Goal: Information Seeking & Learning: Learn about a topic

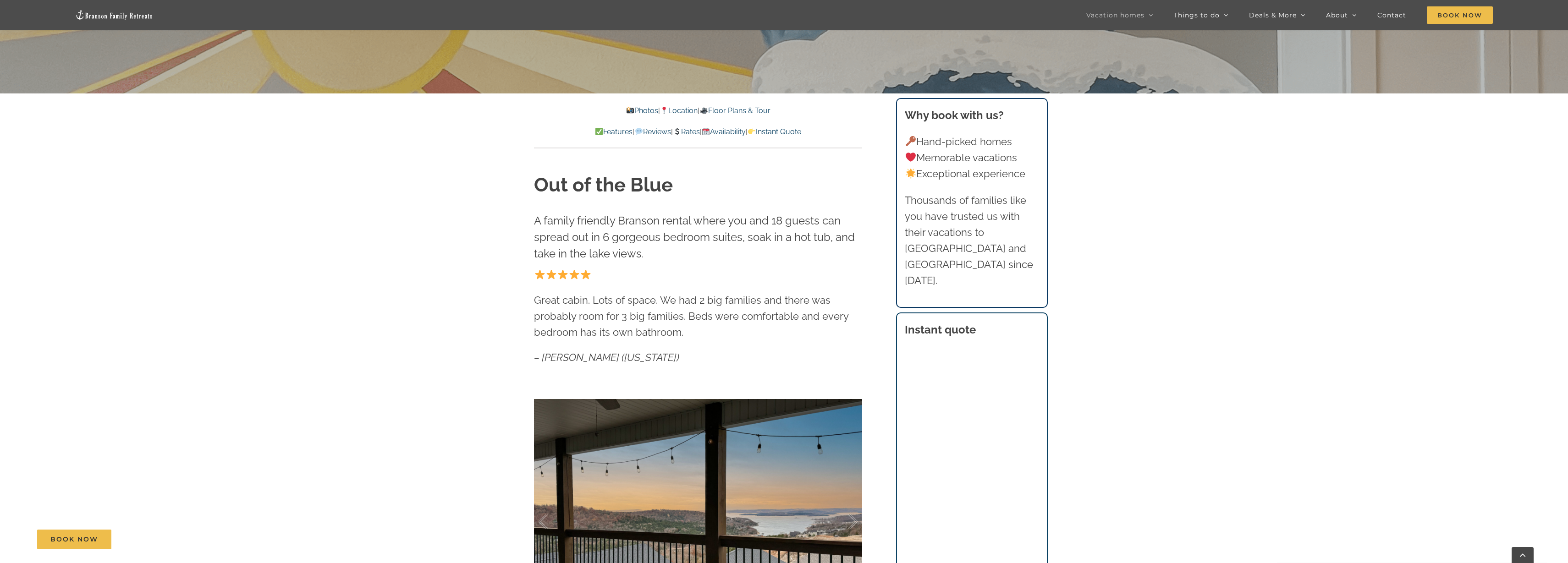
click at [627, 110] on img at bounding box center [630, 110] width 7 height 7
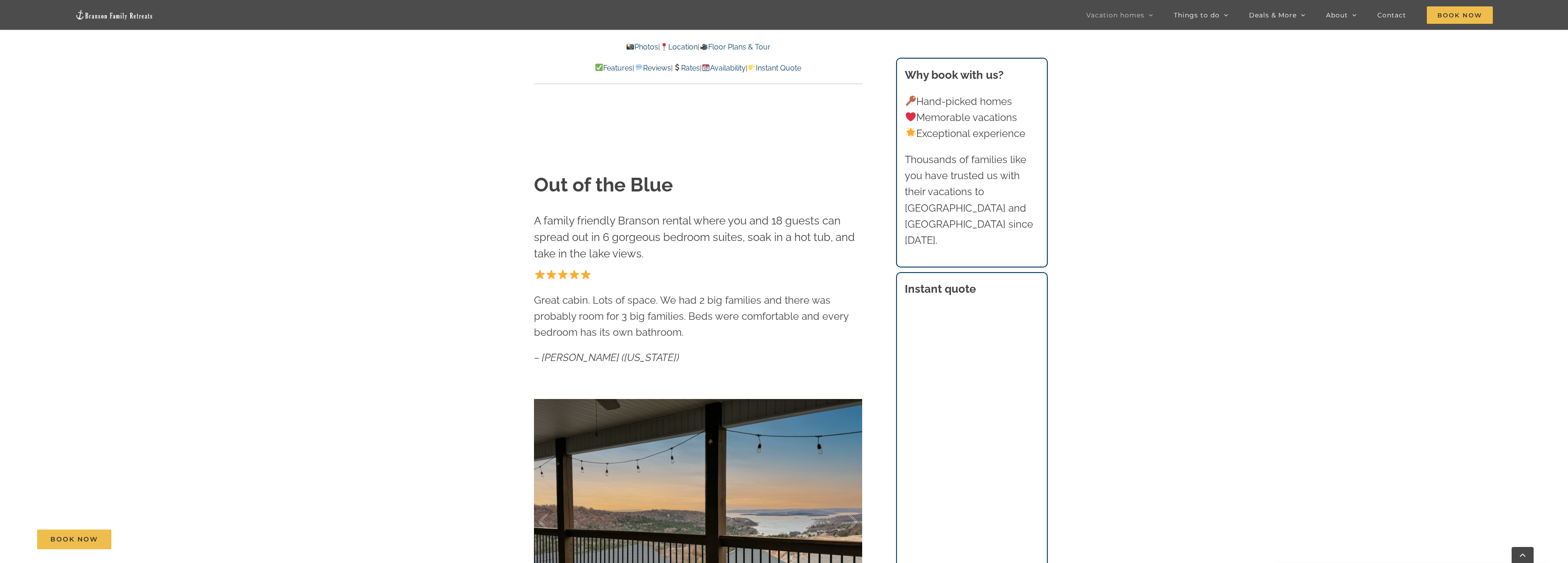
scroll to position [763, 0]
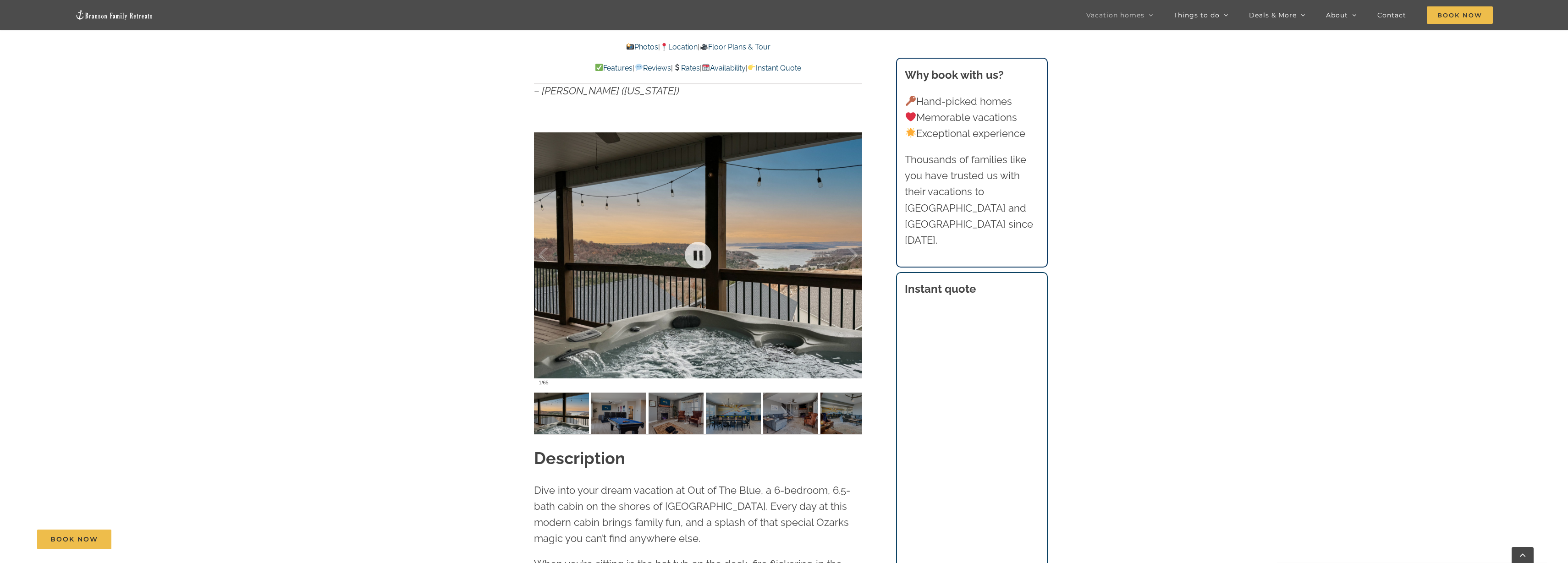
click at [774, 307] on div at bounding box center [698, 255] width 328 height 269
click at [856, 256] on div at bounding box center [843, 255] width 28 height 57
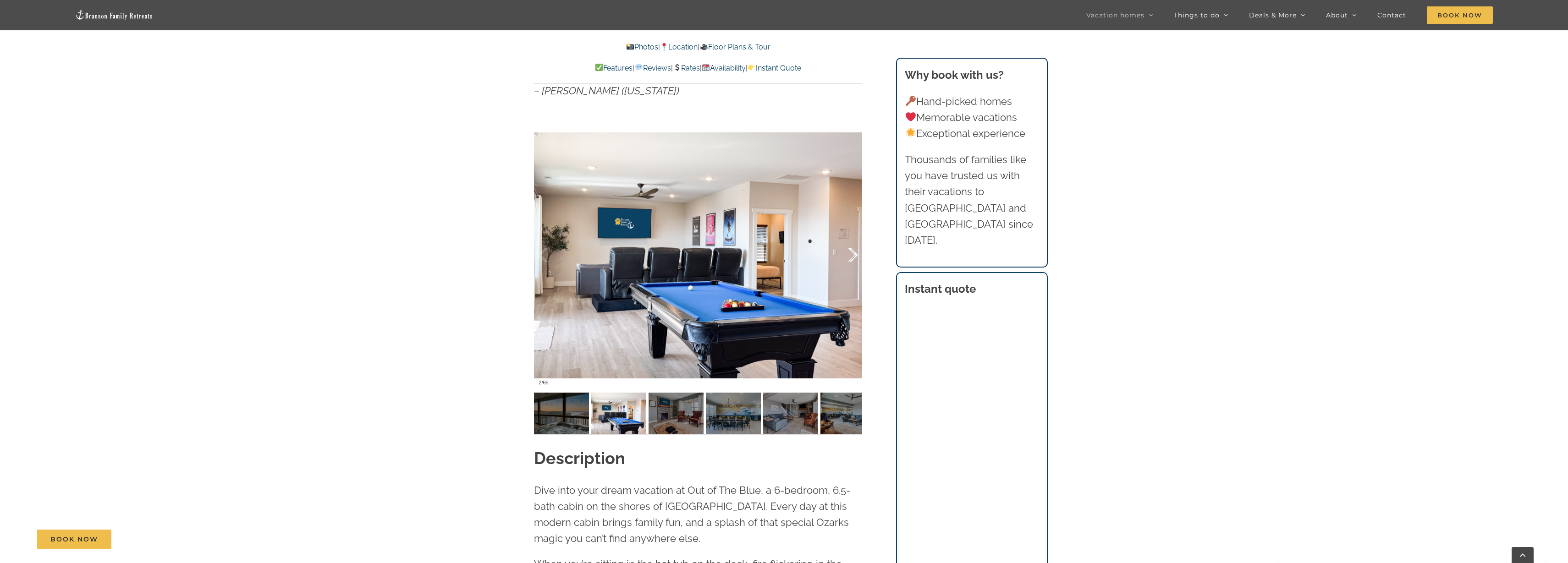
click at [853, 252] on div at bounding box center [843, 255] width 28 height 57
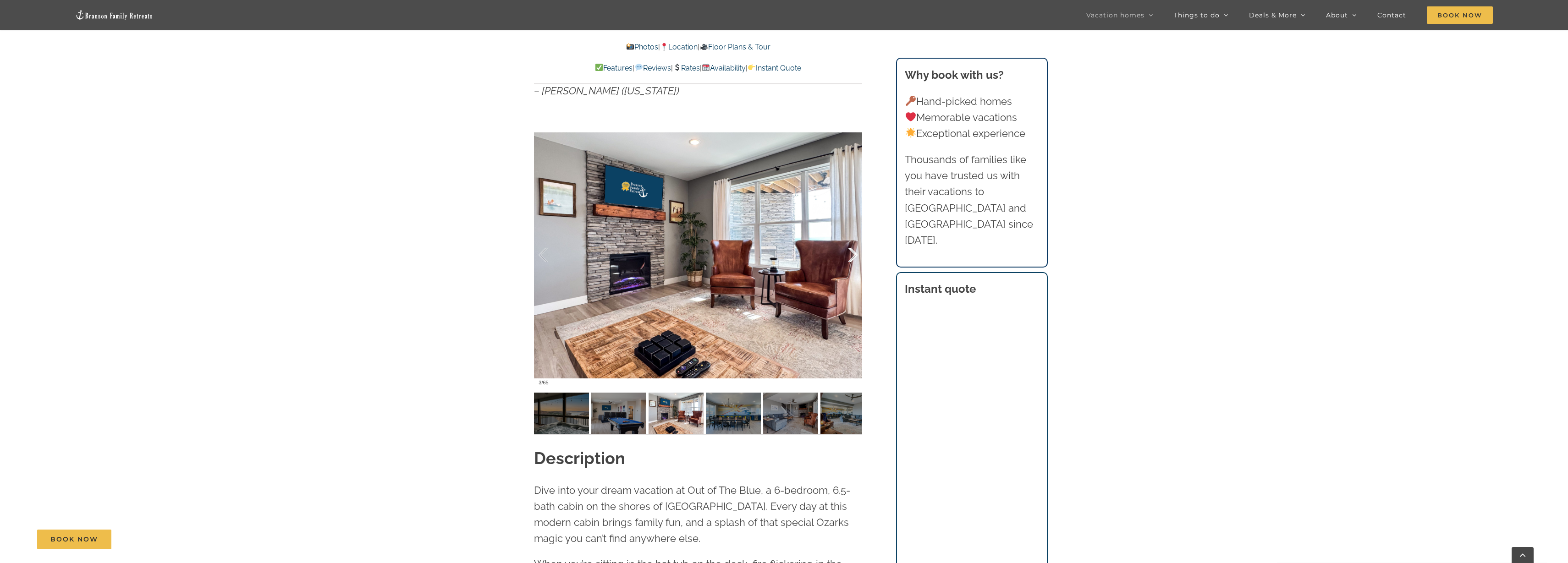
click at [854, 249] on div at bounding box center [843, 255] width 28 height 57
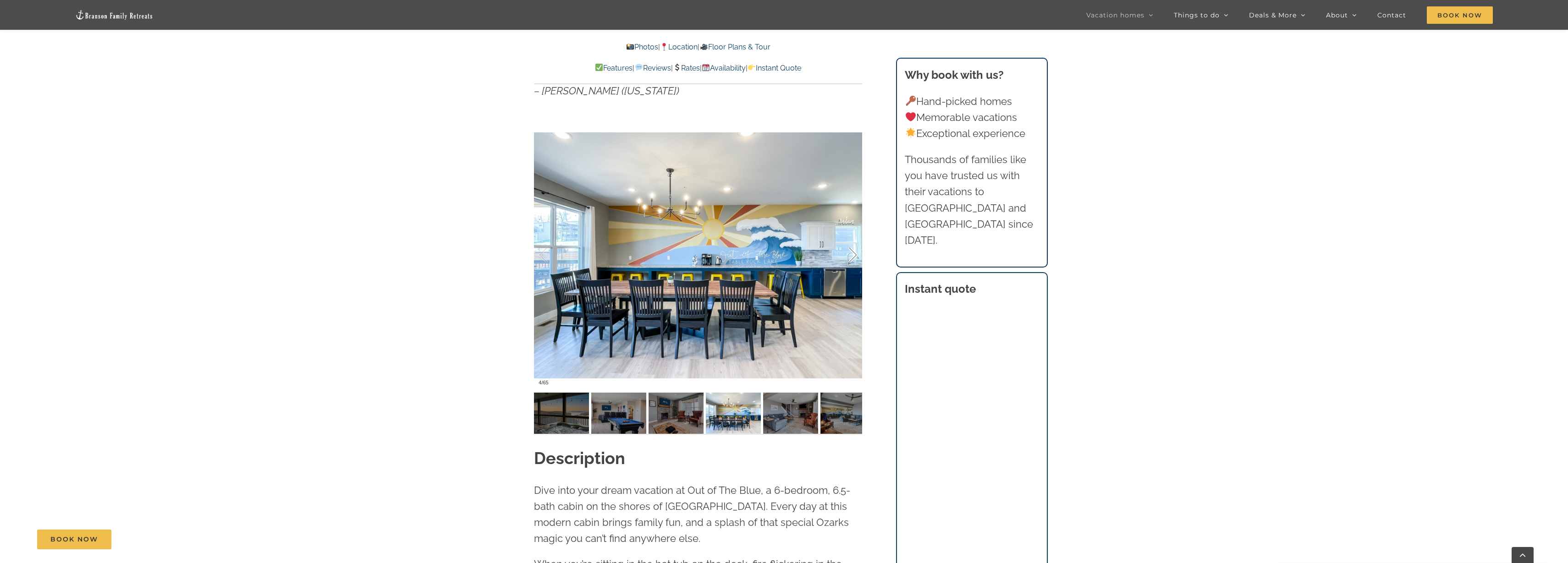
click at [857, 253] on div at bounding box center [843, 255] width 28 height 57
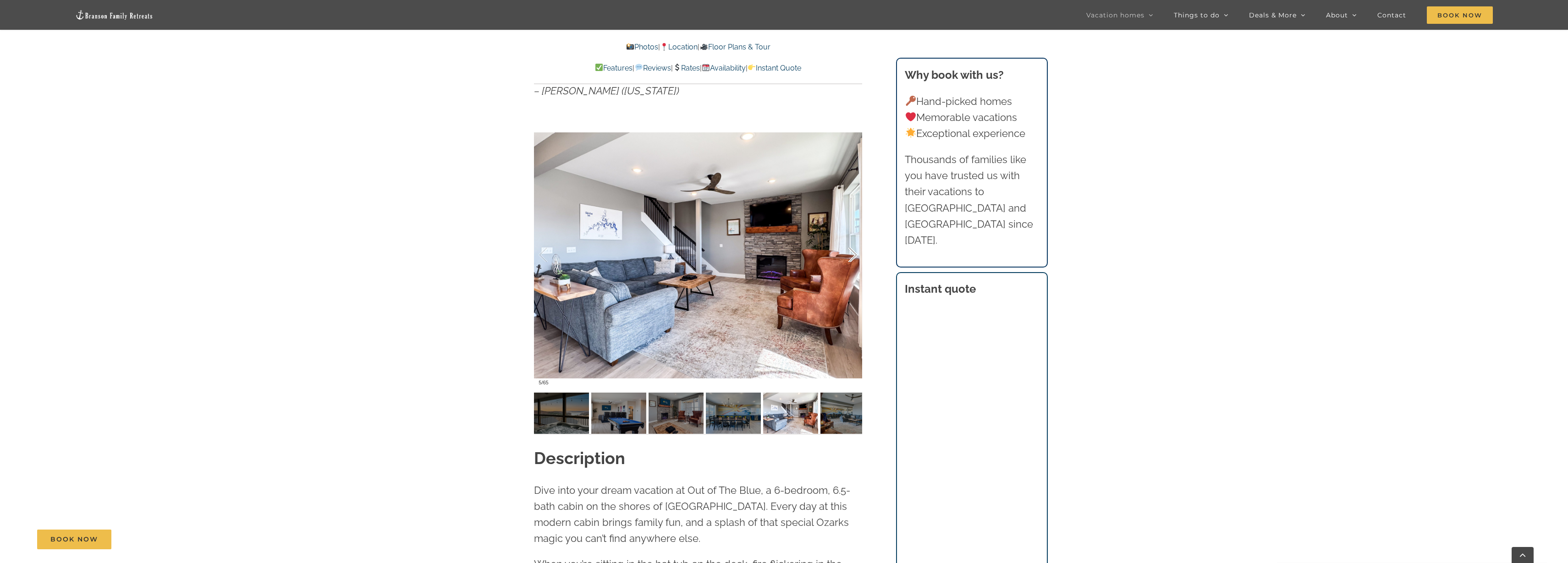
click at [857, 252] on div at bounding box center [843, 255] width 28 height 57
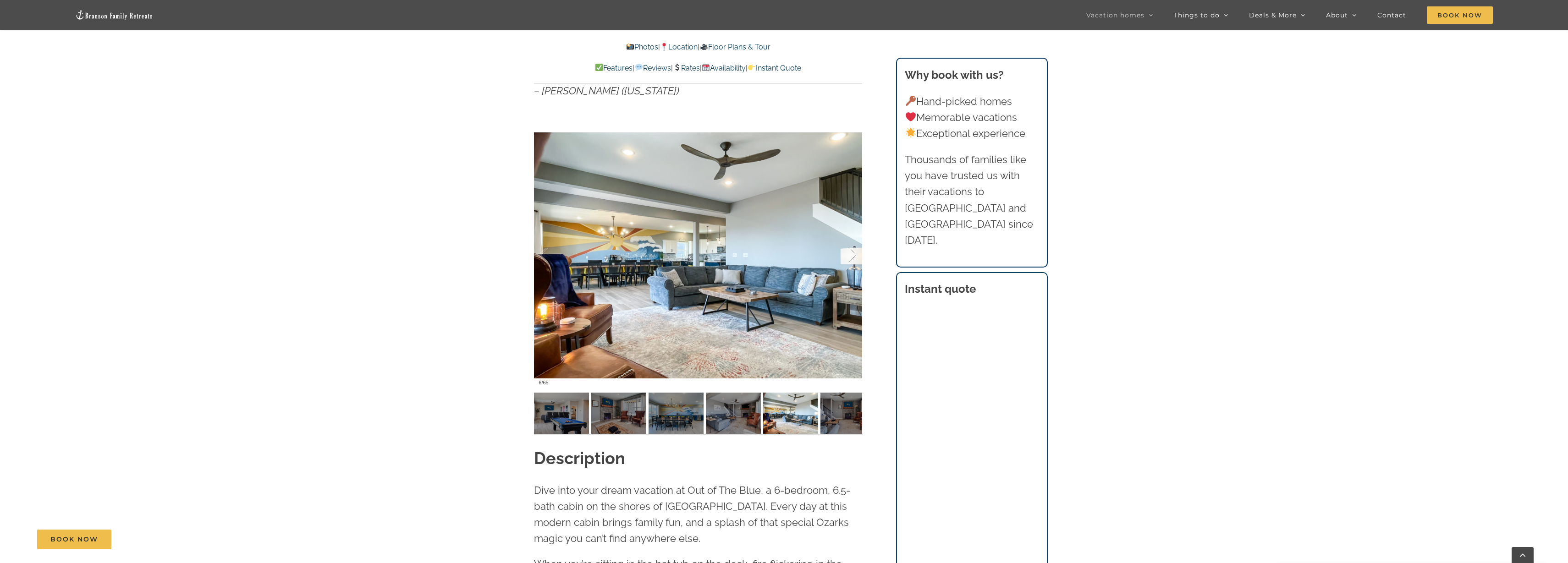
click at [857, 252] on div at bounding box center [843, 255] width 28 height 57
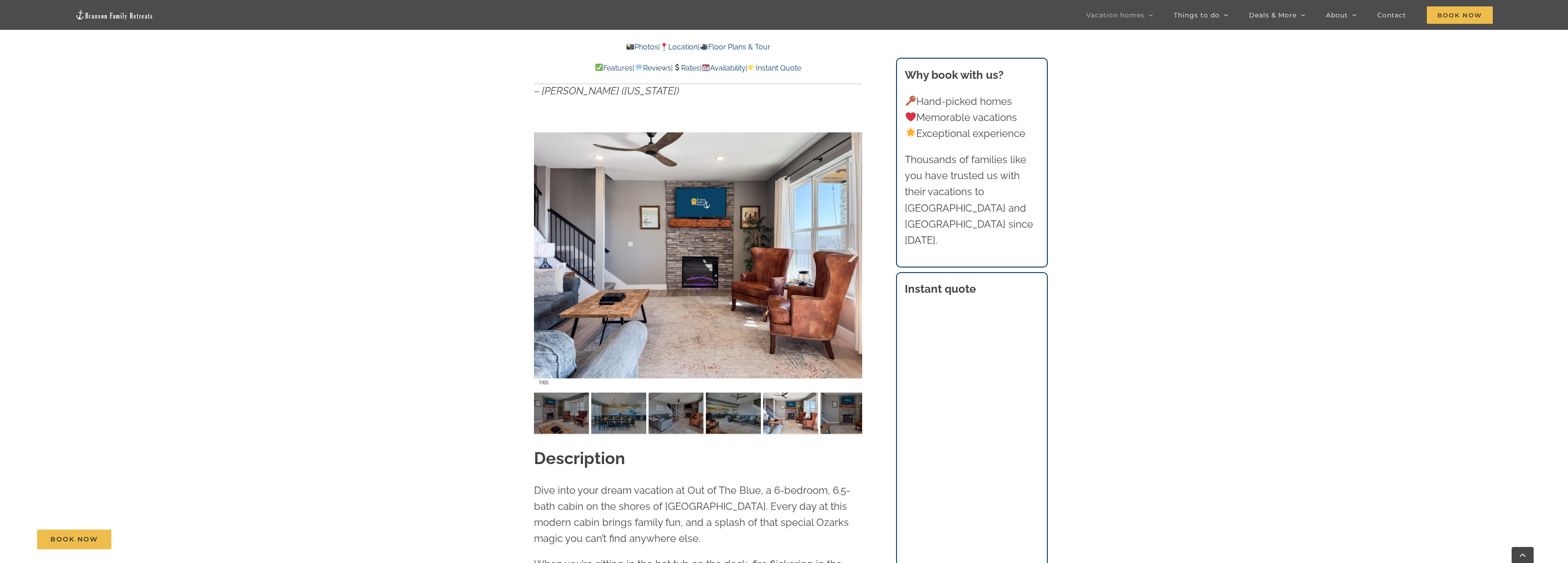
click at [857, 247] on div at bounding box center [843, 255] width 28 height 57
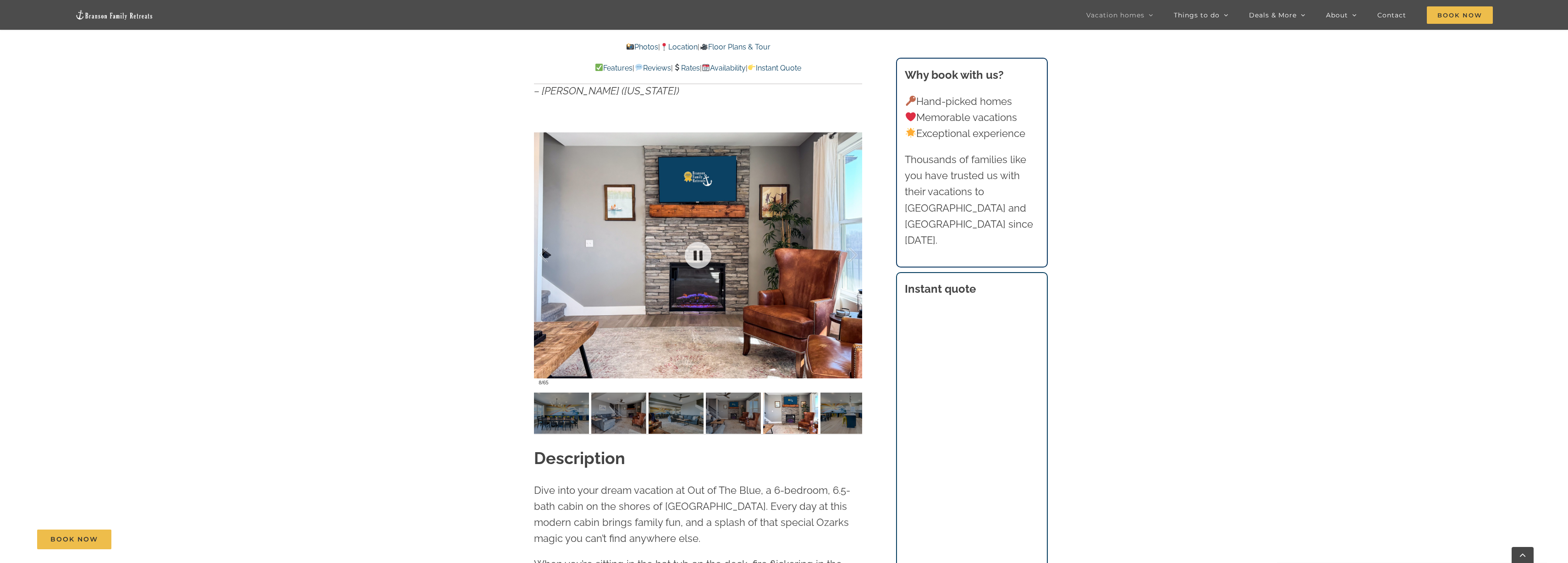
drag, startPoint x: 860, startPoint y: 248, endPoint x: 866, endPoint y: 253, distance: 7.8
click at [862, 250] on div at bounding box center [698, 255] width 328 height 269
click at [853, 274] on div at bounding box center [843, 255] width 28 height 57
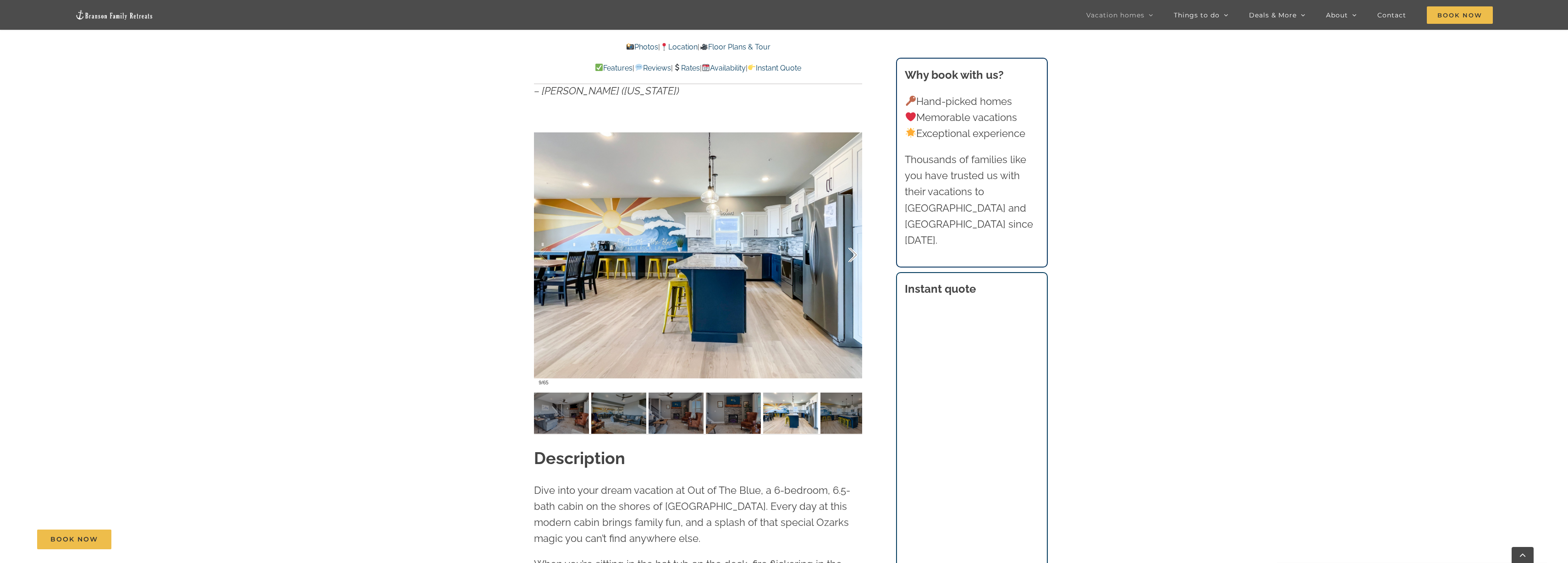
click at [854, 272] on div at bounding box center [843, 255] width 28 height 57
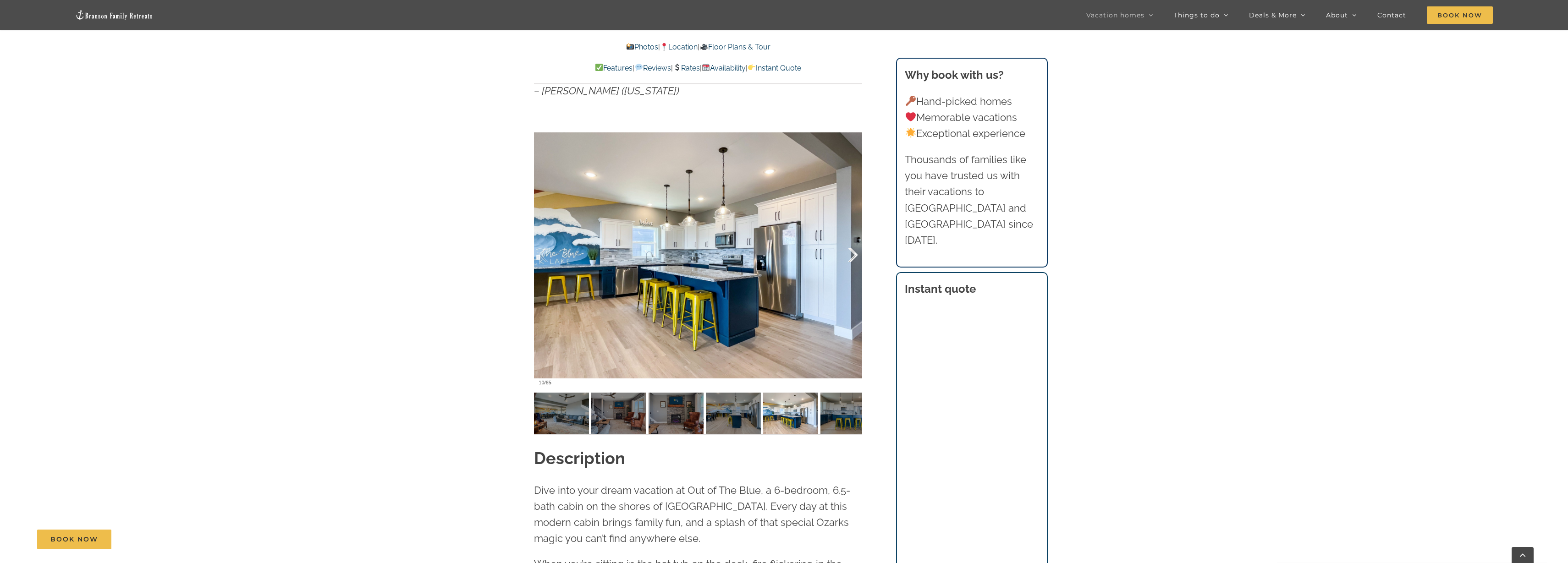
click at [854, 272] on div at bounding box center [843, 255] width 28 height 57
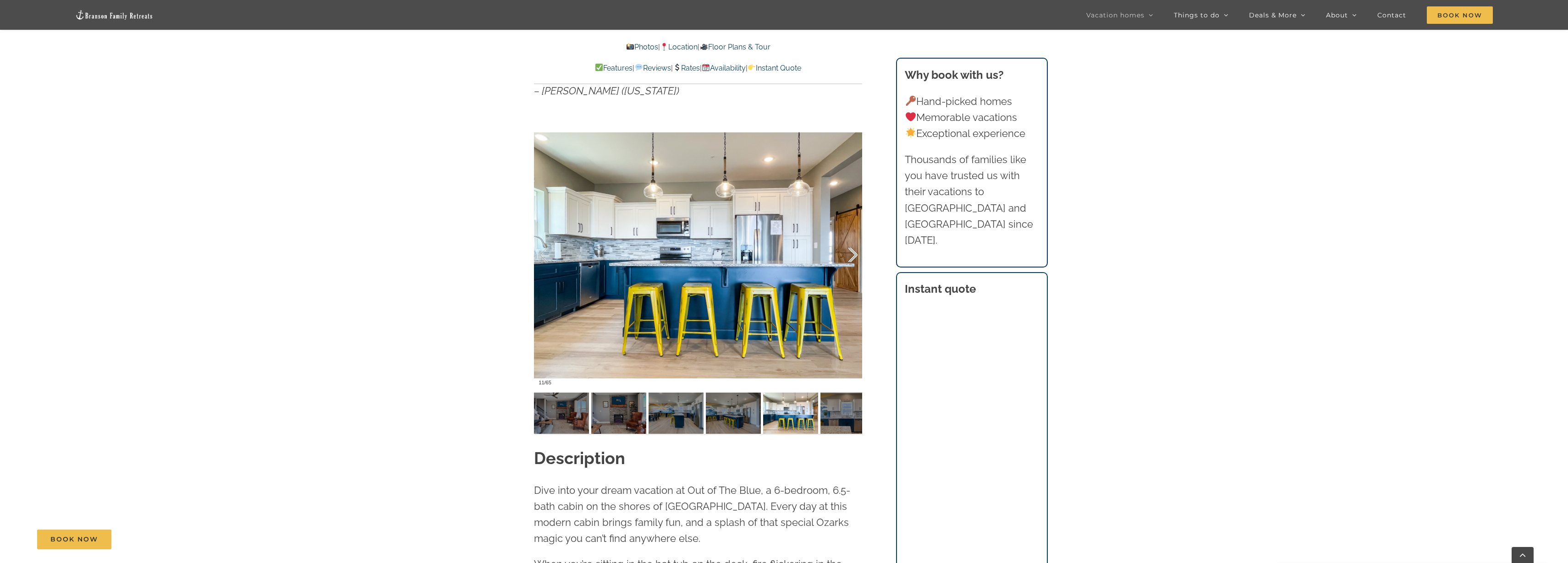
click at [854, 272] on div at bounding box center [843, 255] width 28 height 57
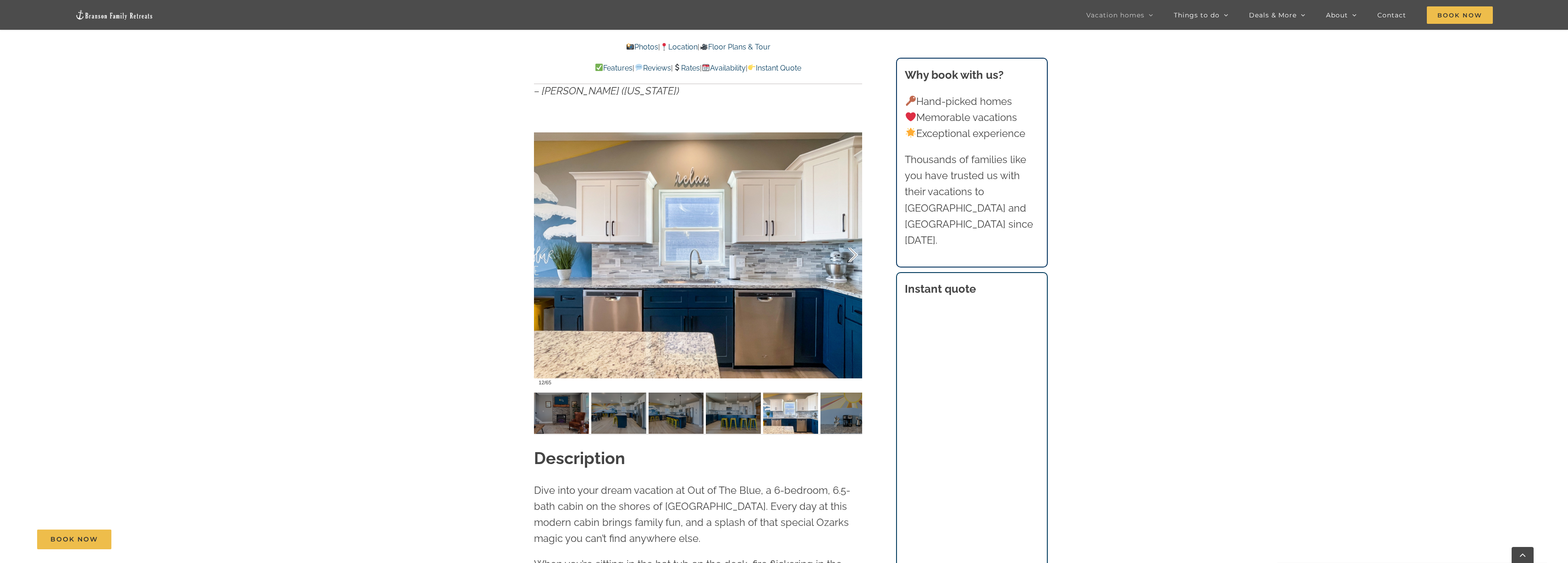
click at [854, 272] on div at bounding box center [843, 255] width 28 height 57
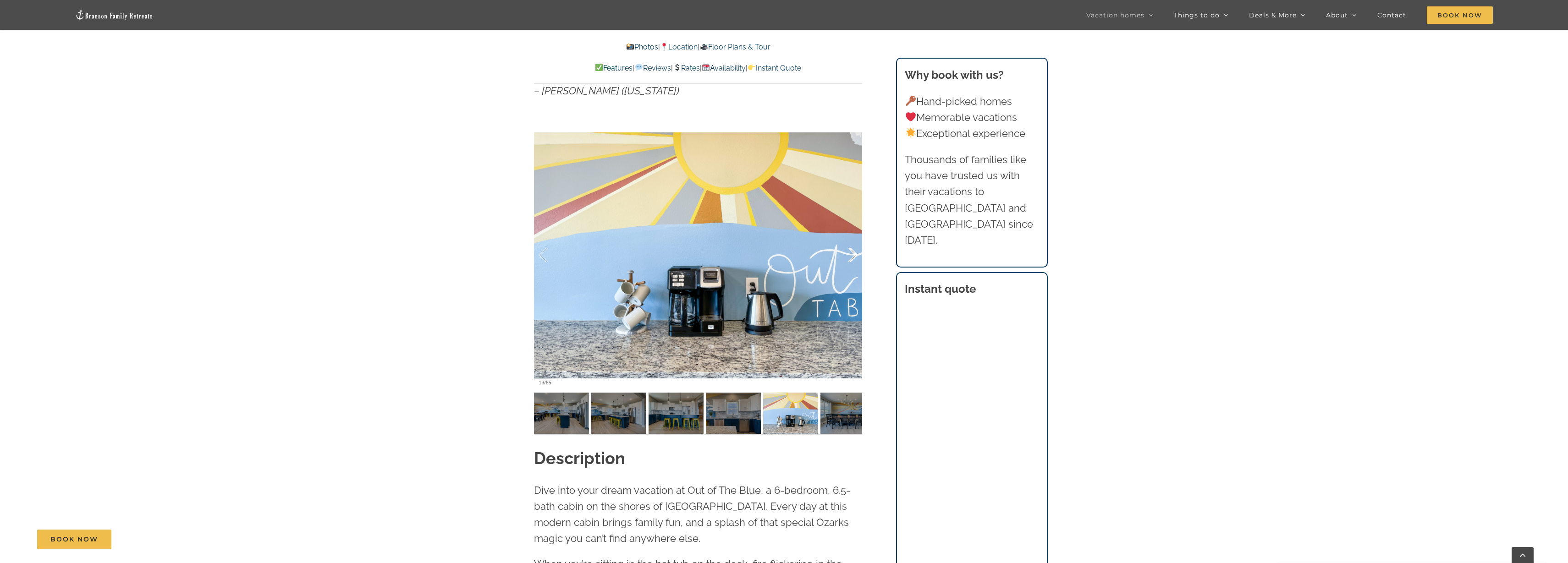
click at [854, 272] on div at bounding box center [843, 255] width 28 height 57
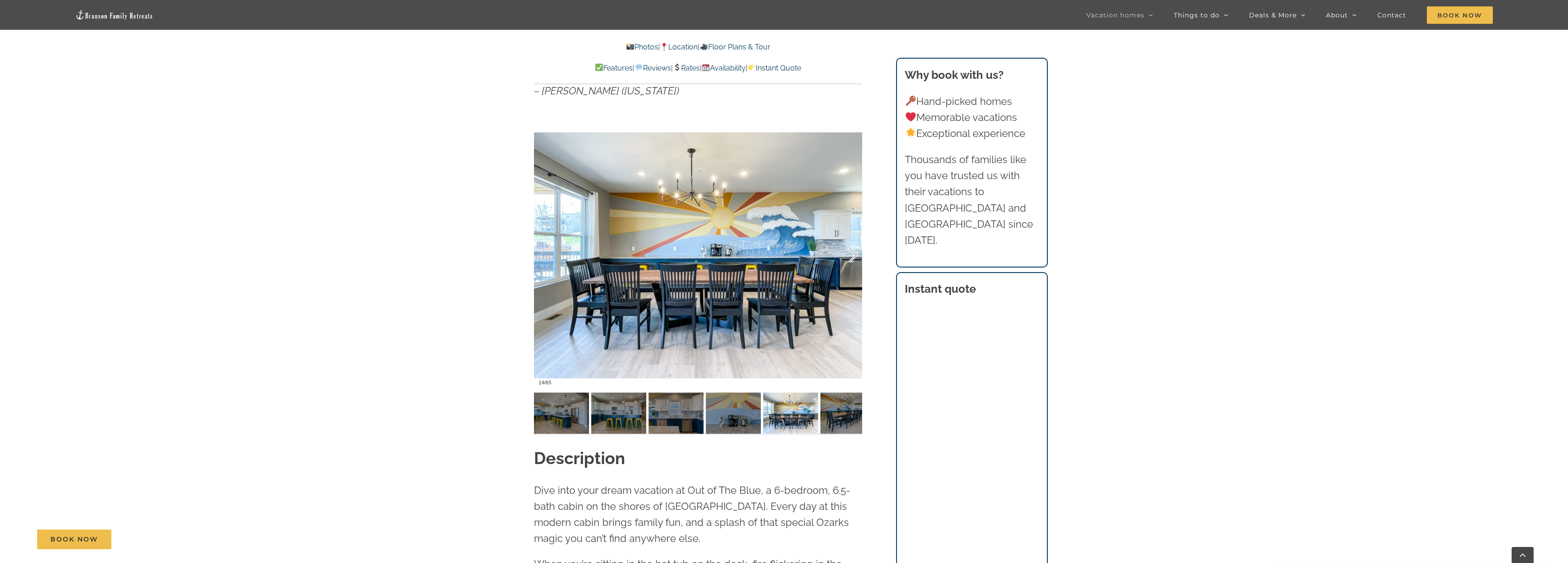
click at [854, 272] on div at bounding box center [843, 255] width 28 height 57
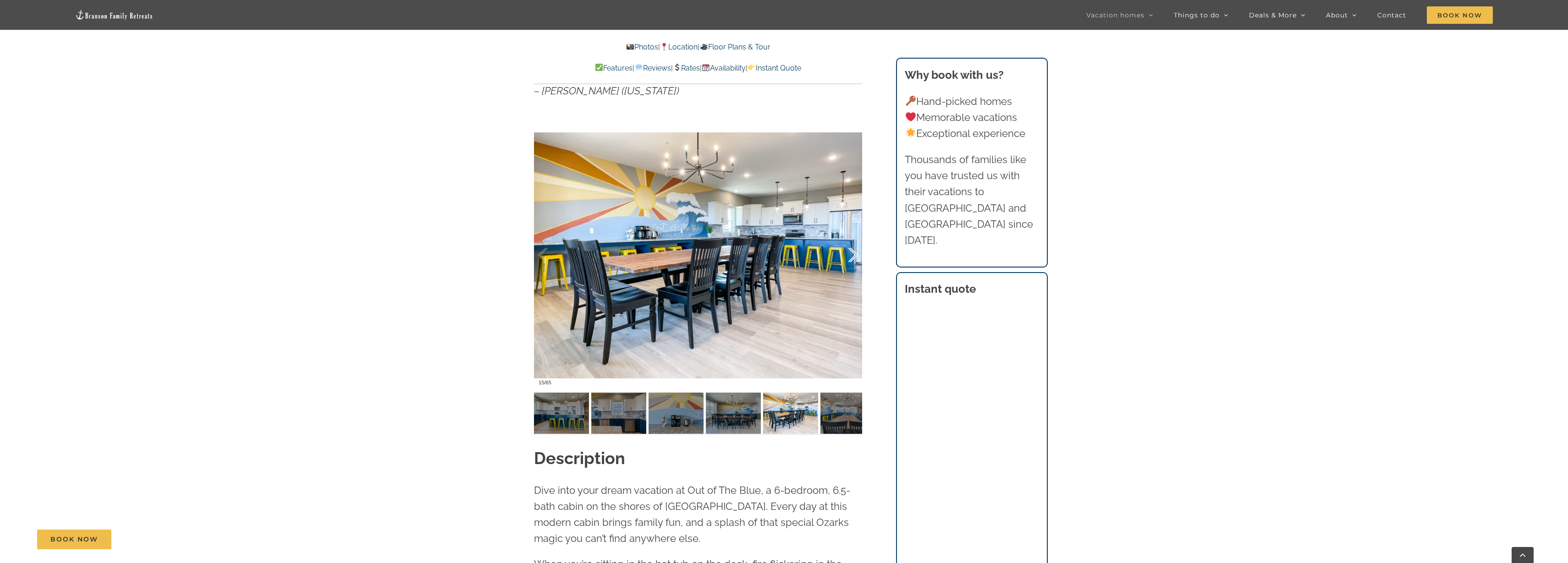
click at [854, 272] on div at bounding box center [843, 255] width 28 height 57
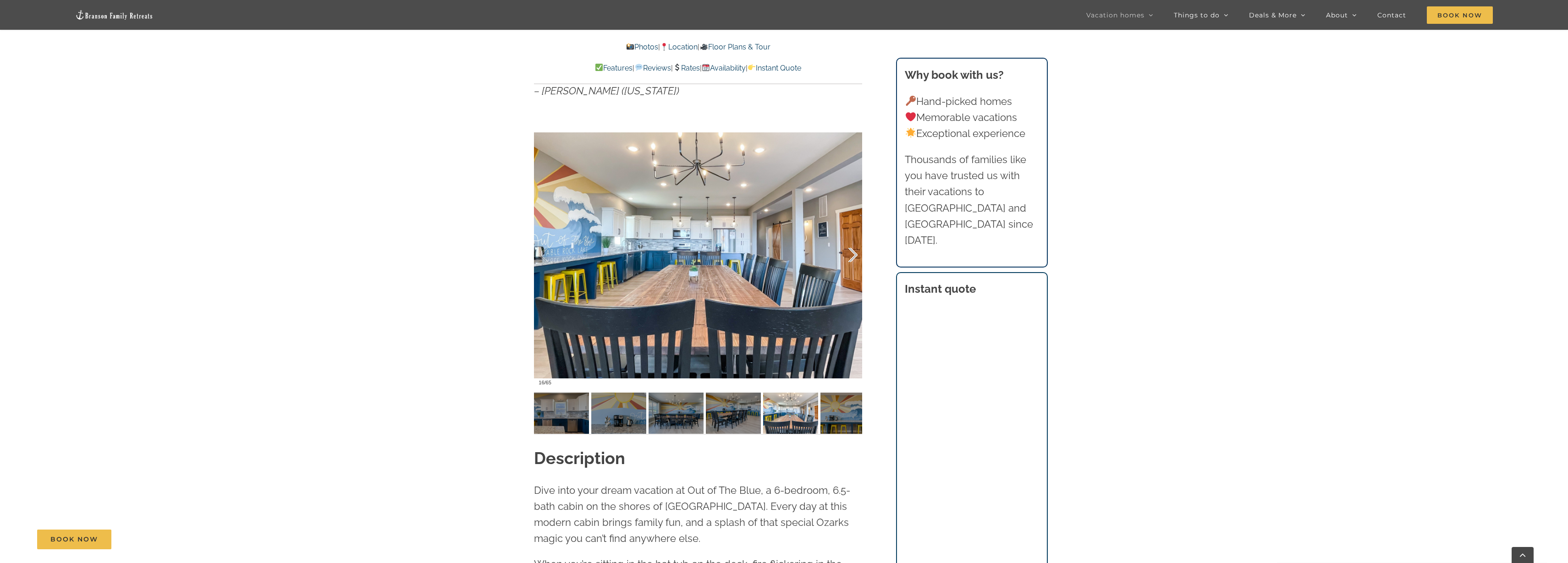
click at [854, 272] on div at bounding box center [843, 255] width 28 height 57
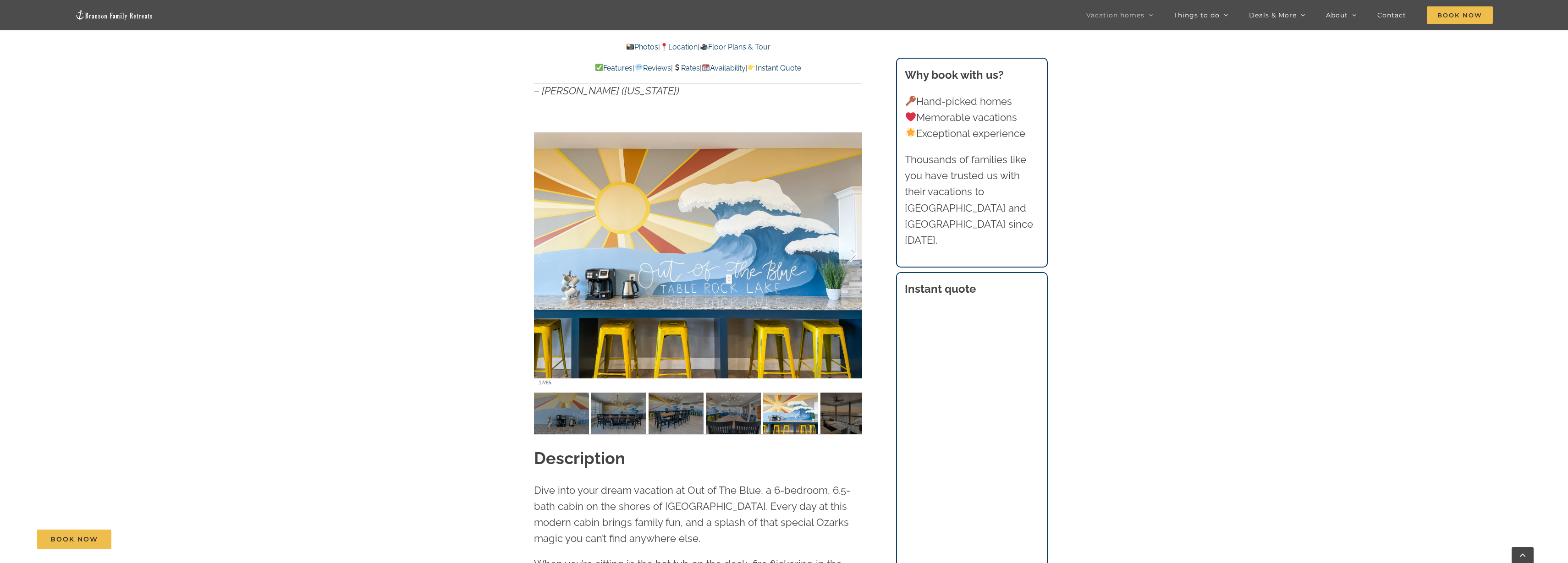
click at [855, 272] on div at bounding box center [843, 255] width 28 height 57
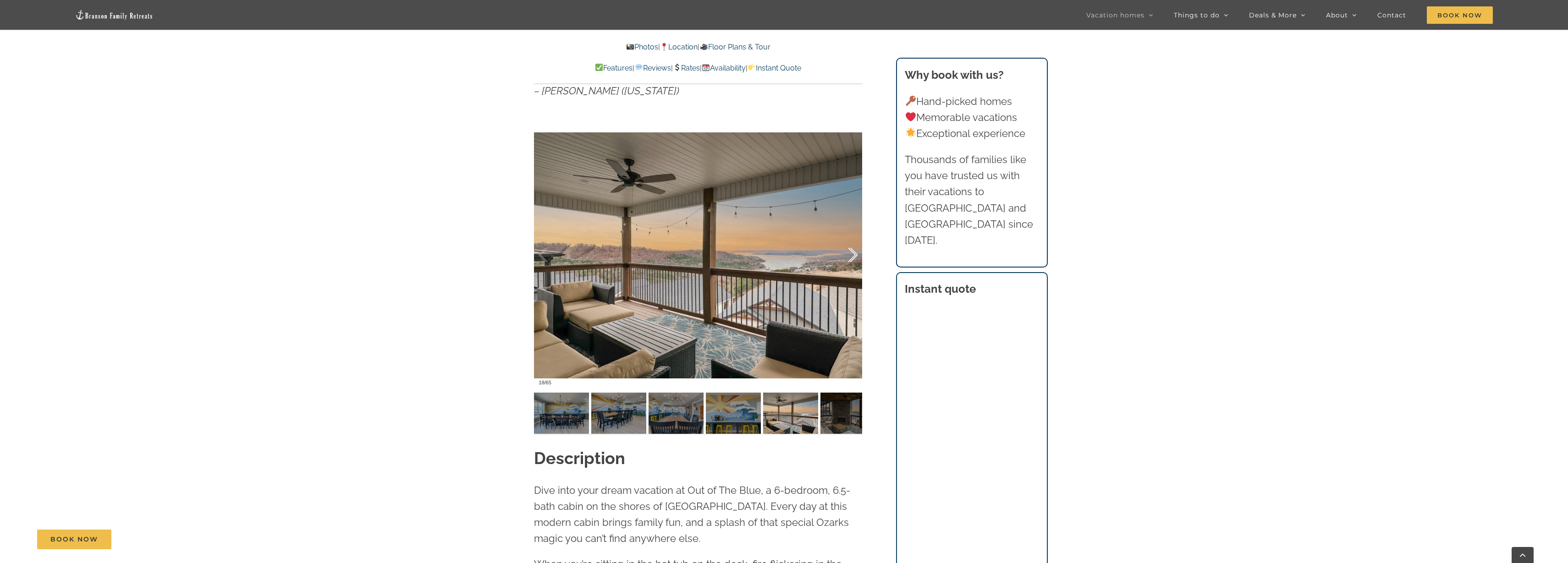
click at [855, 272] on div at bounding box center [843, 255] width 28 height 57
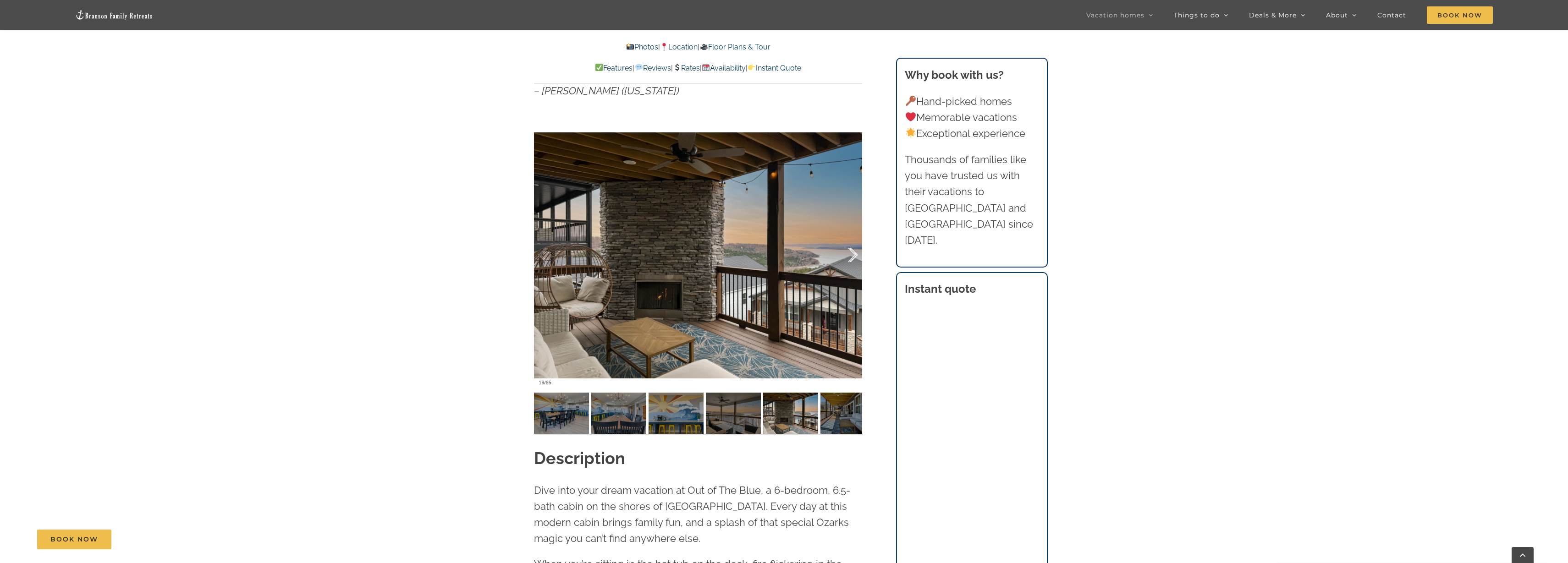
click at [855, 272] on div at bounding box center [843, 255] width 28 height 57
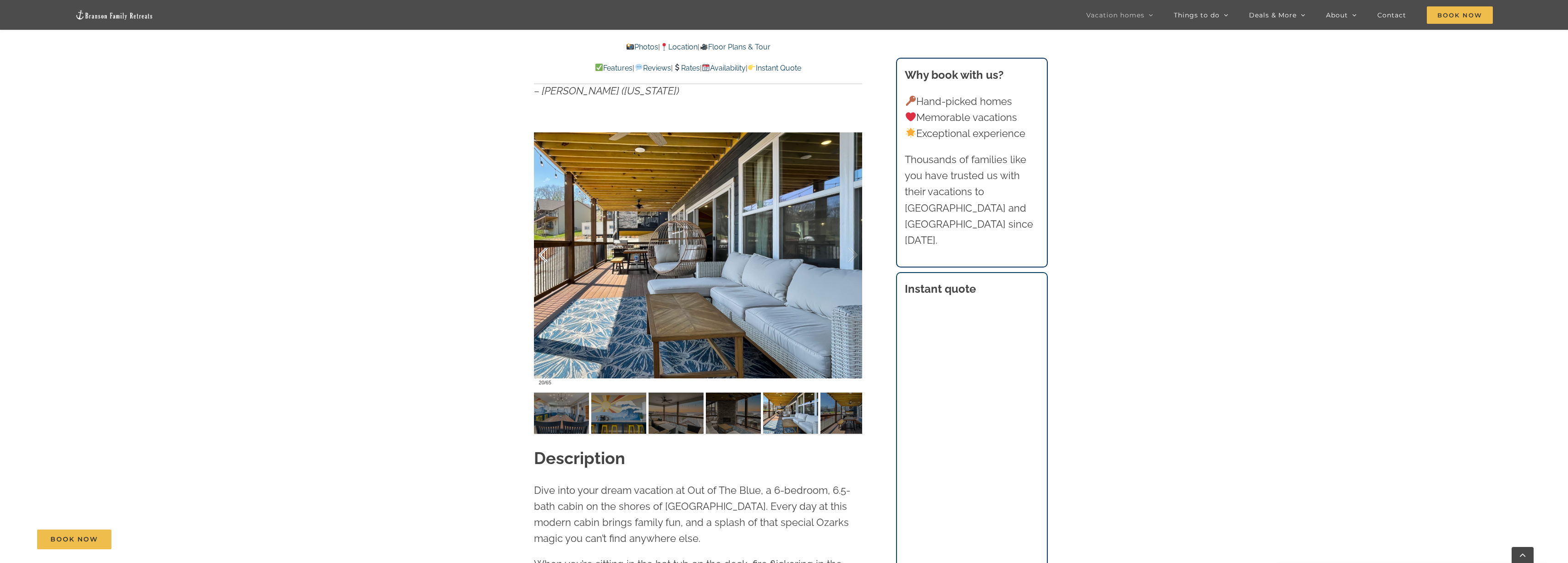
click at [543, 272] on div at bounding box center [553, 255] width 28 height 57
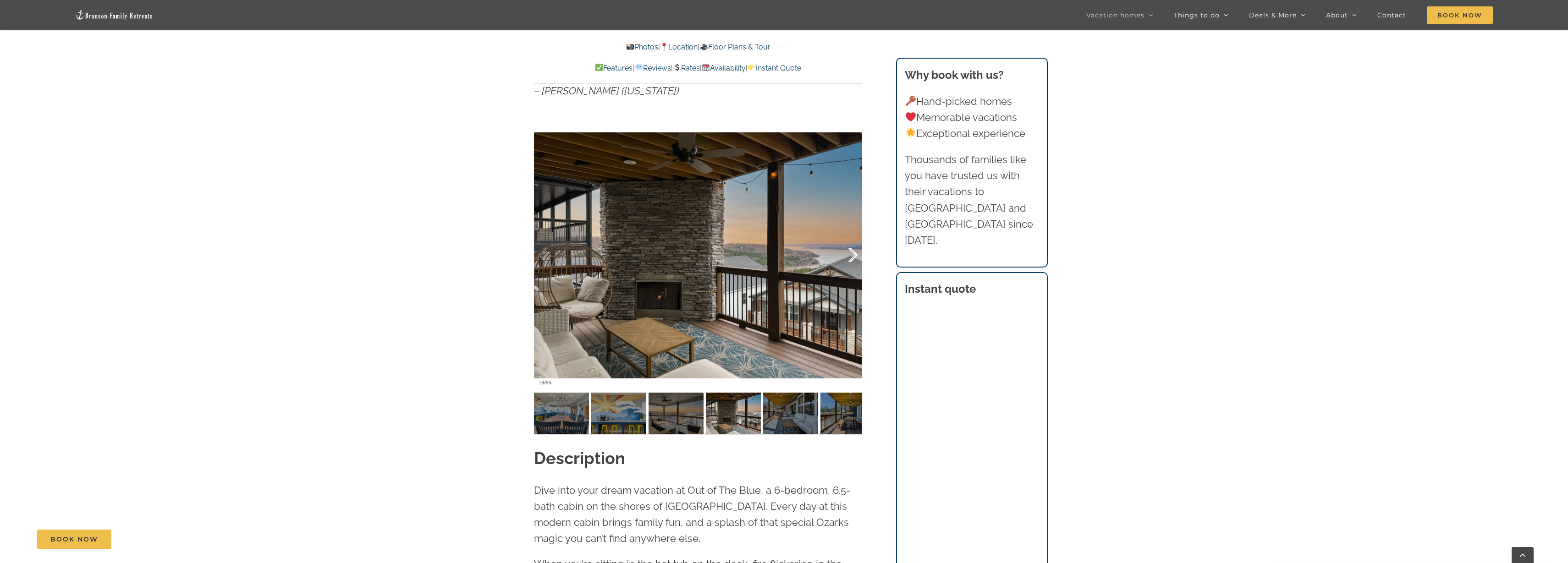
click at [851, 282] on div at bounding box center [843, 255] width 28 height 57
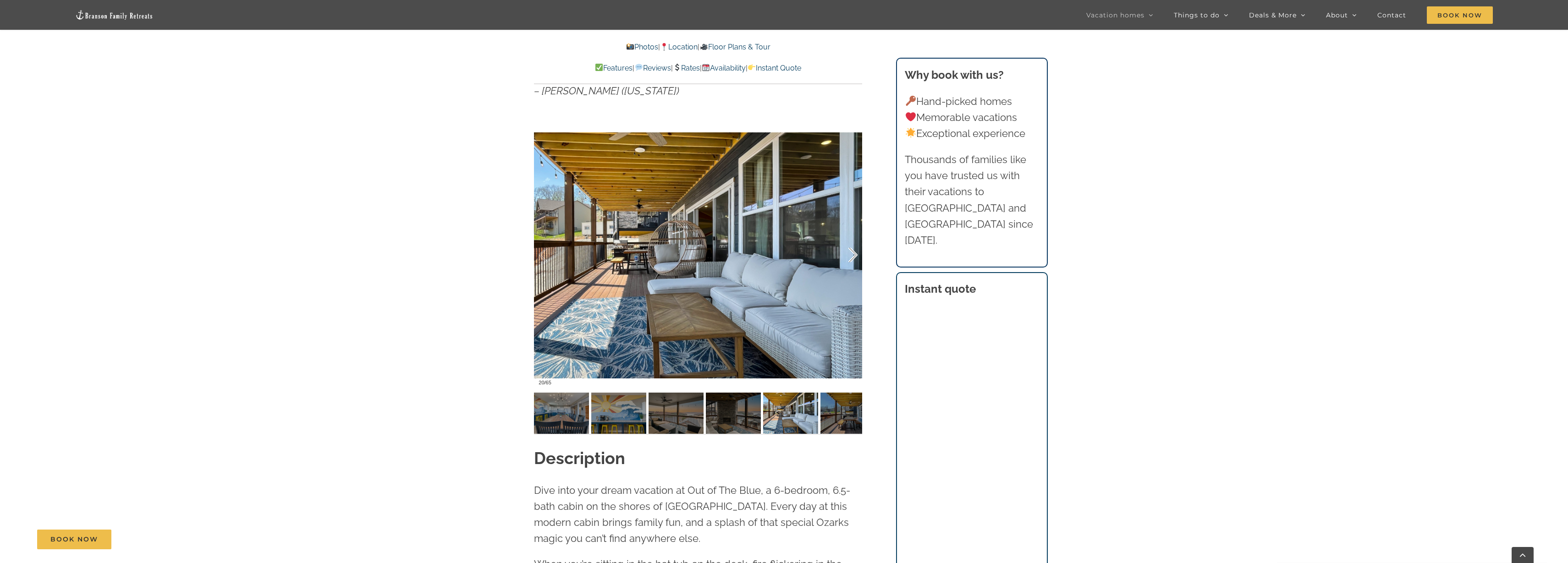
click at [851, 282] on div at bounding box center [843, 255] width 28 height 57
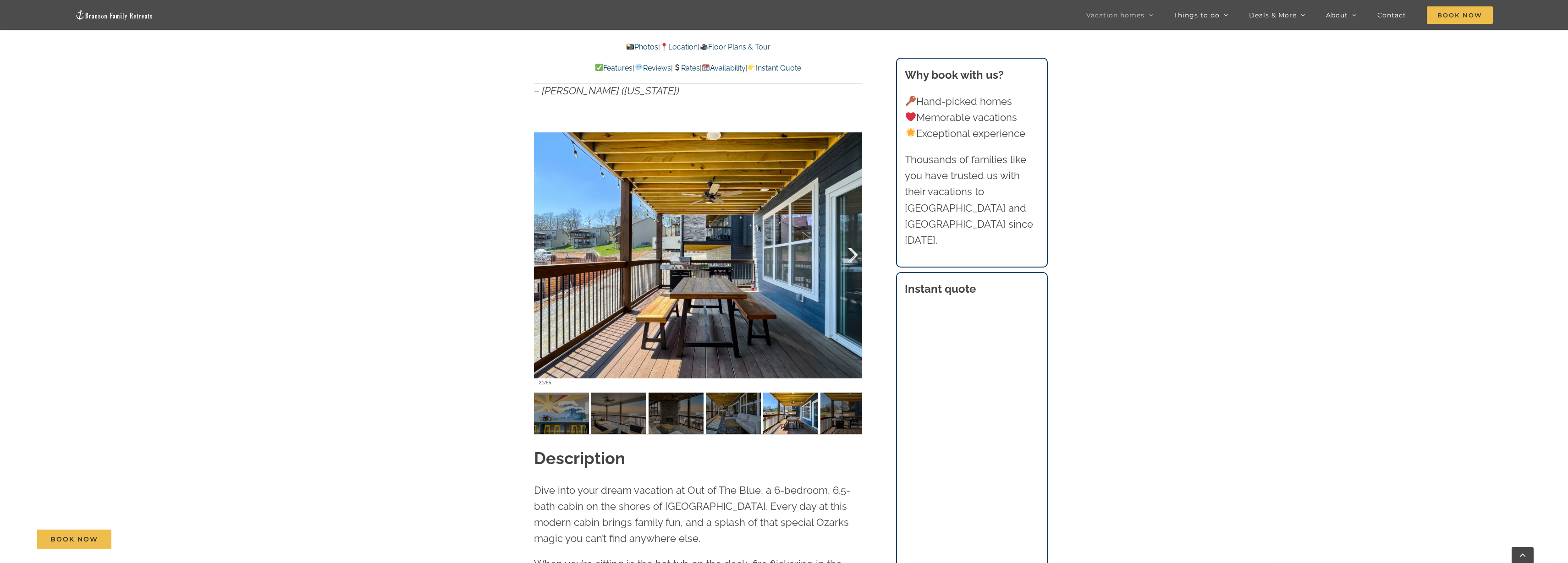
click at [851, 277] on div at bounding box center [843, 255] width 28 height 57
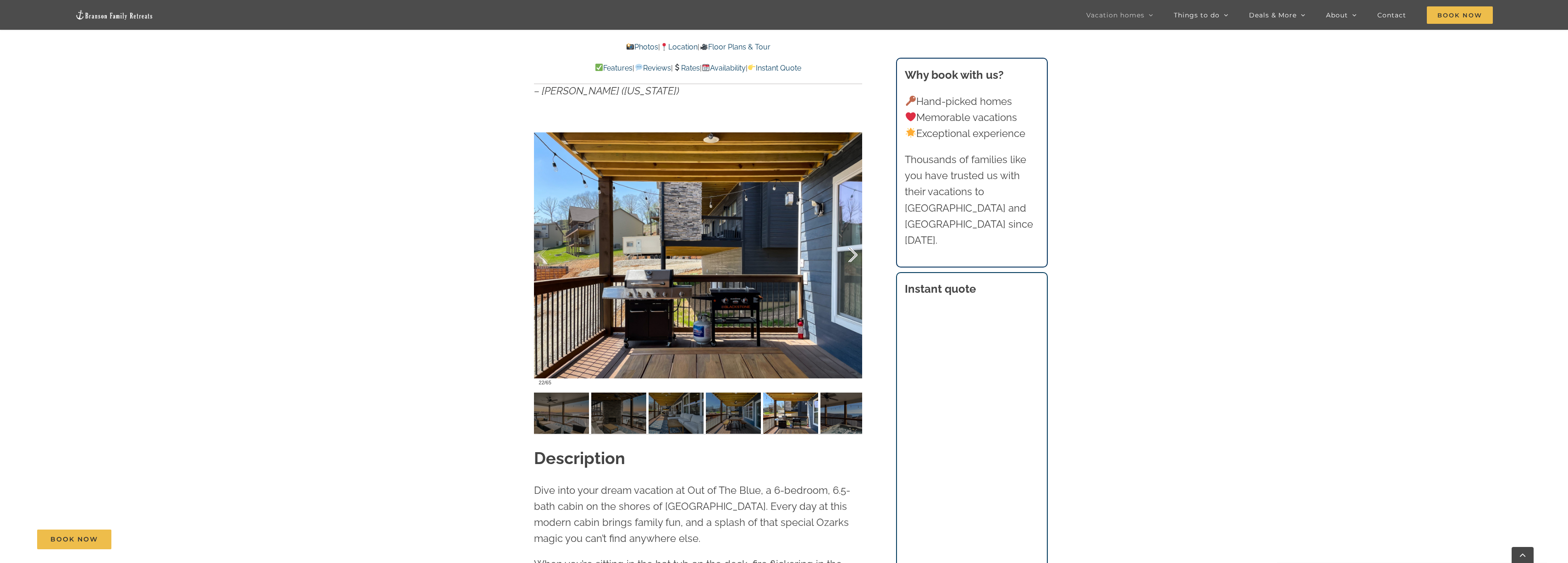
click at [852, 278] on div at bounding box center [843, 255] width 28 height 57
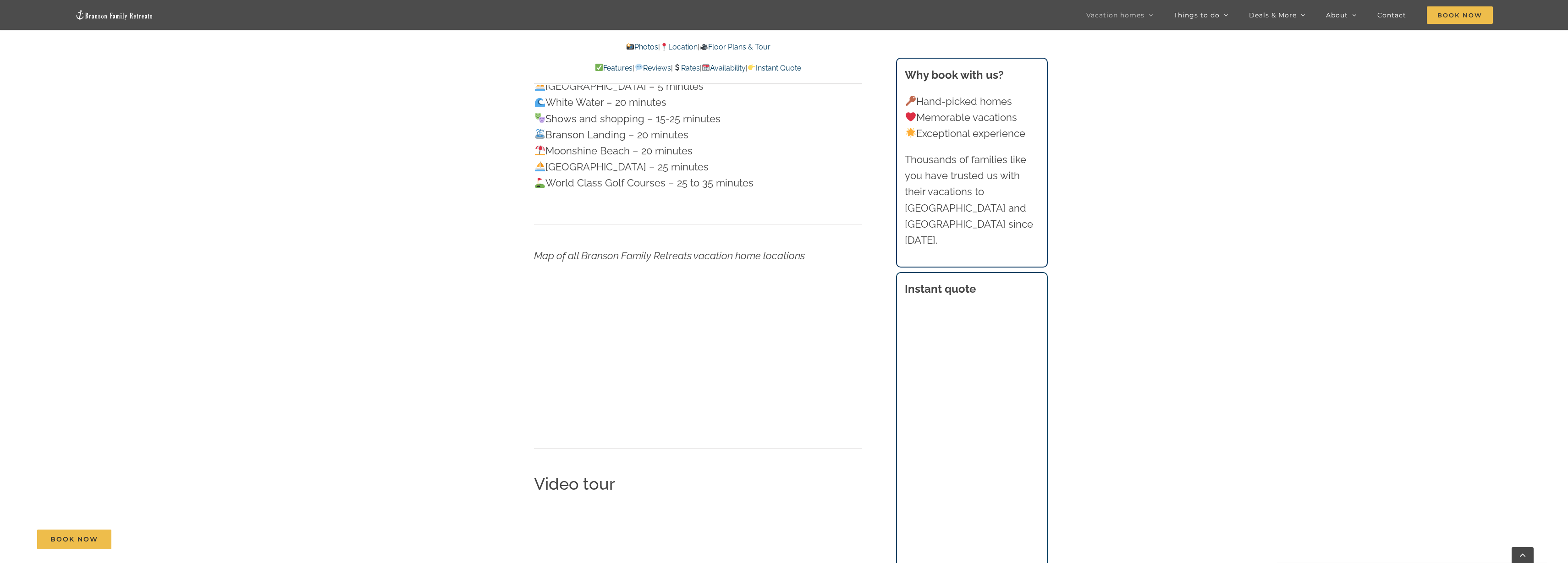
scroll to position [2958, 0]
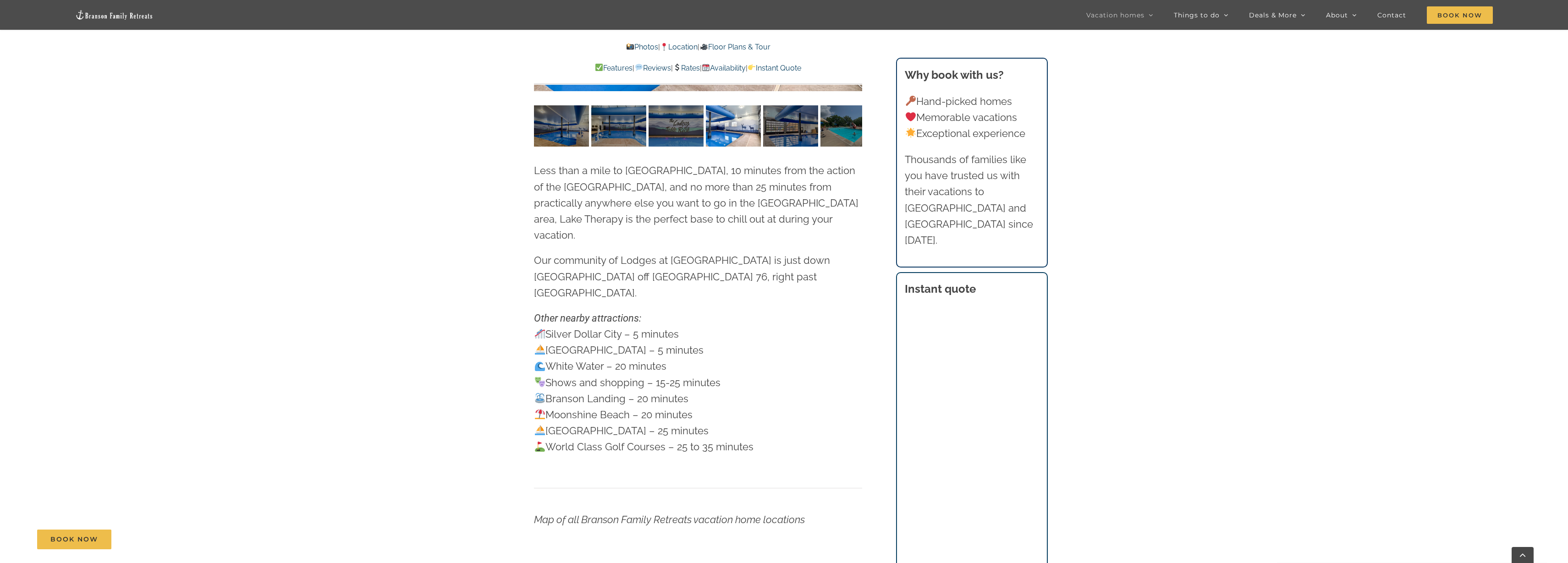
scroll to position [2690, 0]
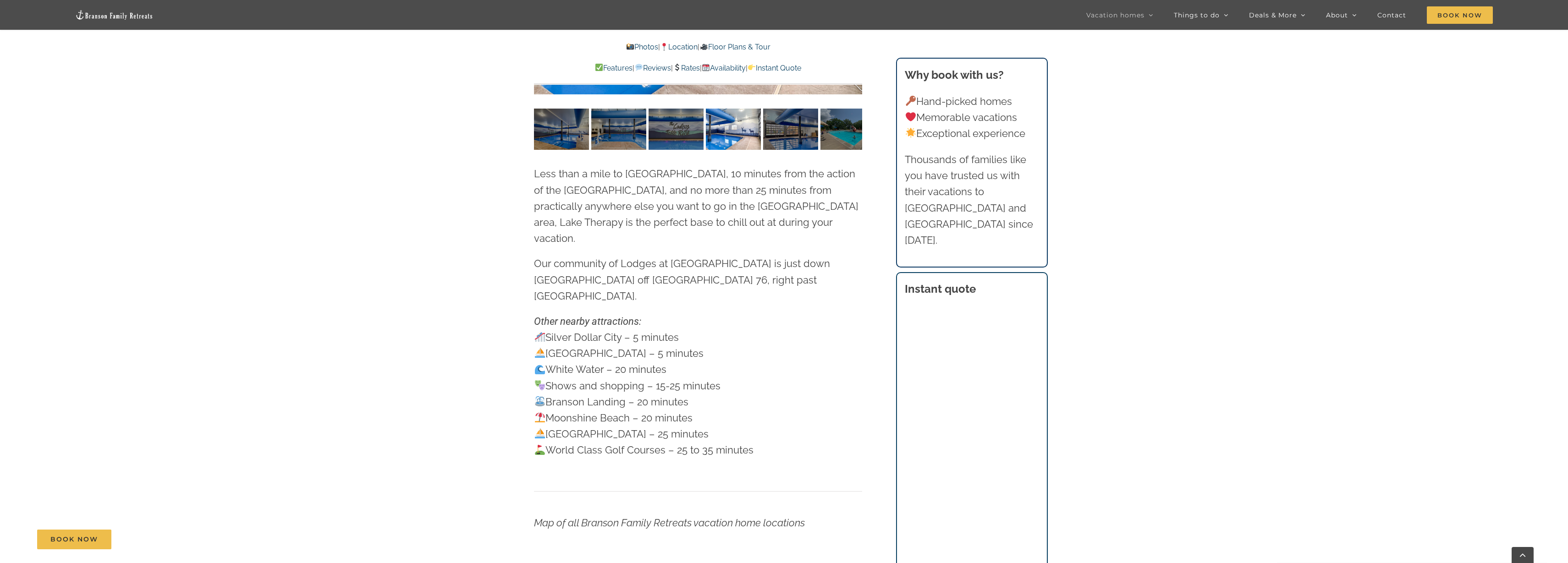
drag, startPoint x: 668, startPoint y: 317, endPoint x: 506, endPoint y: 286, distance: 164.9
drag, startPoint x: 537, startPoint y: 352, endPoint x: 816, endPoint y: 402, distance: 283.4
click at [816, 401] on p "Silver Dollar City – 5 minutes Indian Point Marina – 5 minutes White Water – 20…" at bounding box center [698, 393] width 328 height 129
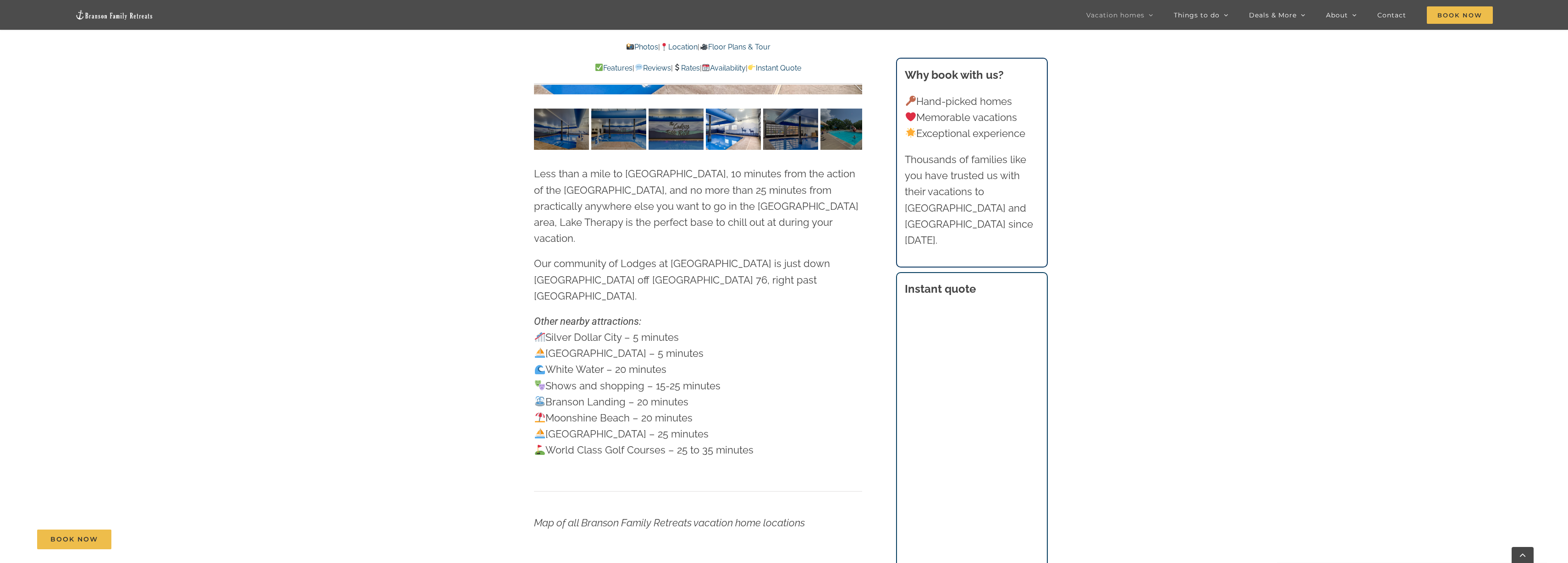
click at [816, 402] on p "Silver Dollar City – 5 minutes Indian Point Marina – 5 minutes White Water – 20…" at bounding box center [698, 393] width 328 height 129
drag, startPoint x: 788, startPoint y: 398, endPoint x: 455, endPoint y: 315, distance: 343.2
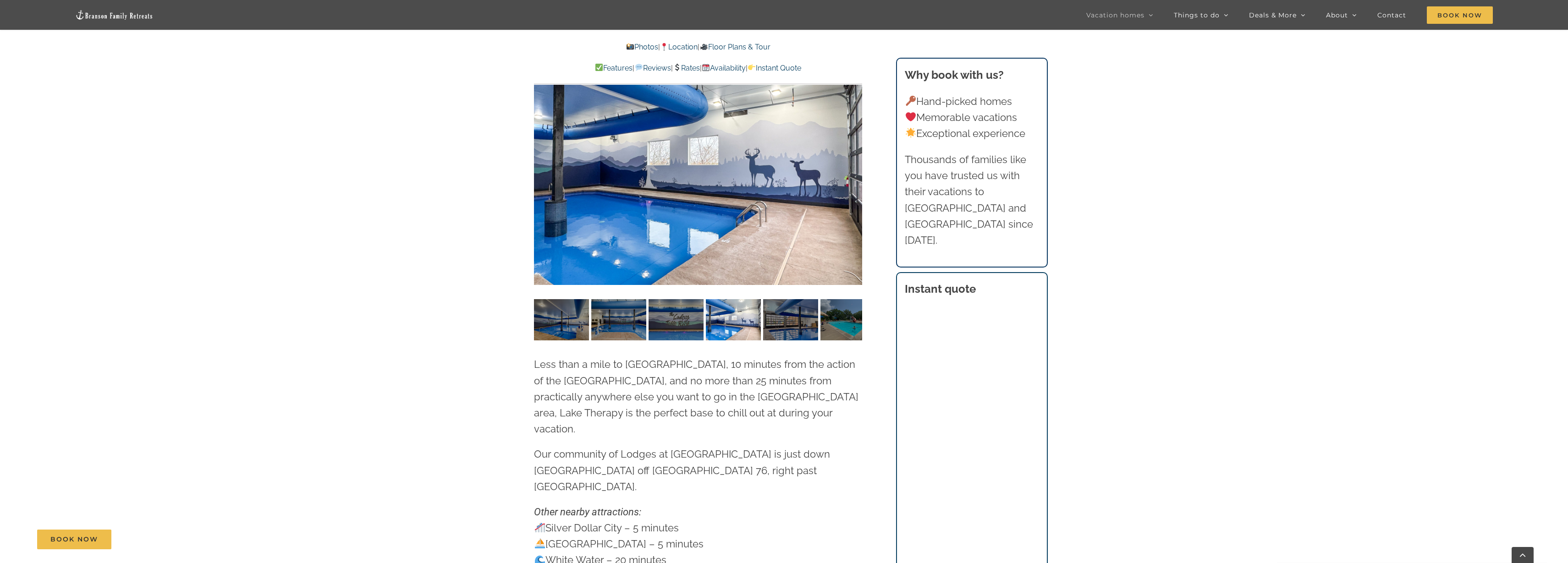
scroll to position [2499, 0]
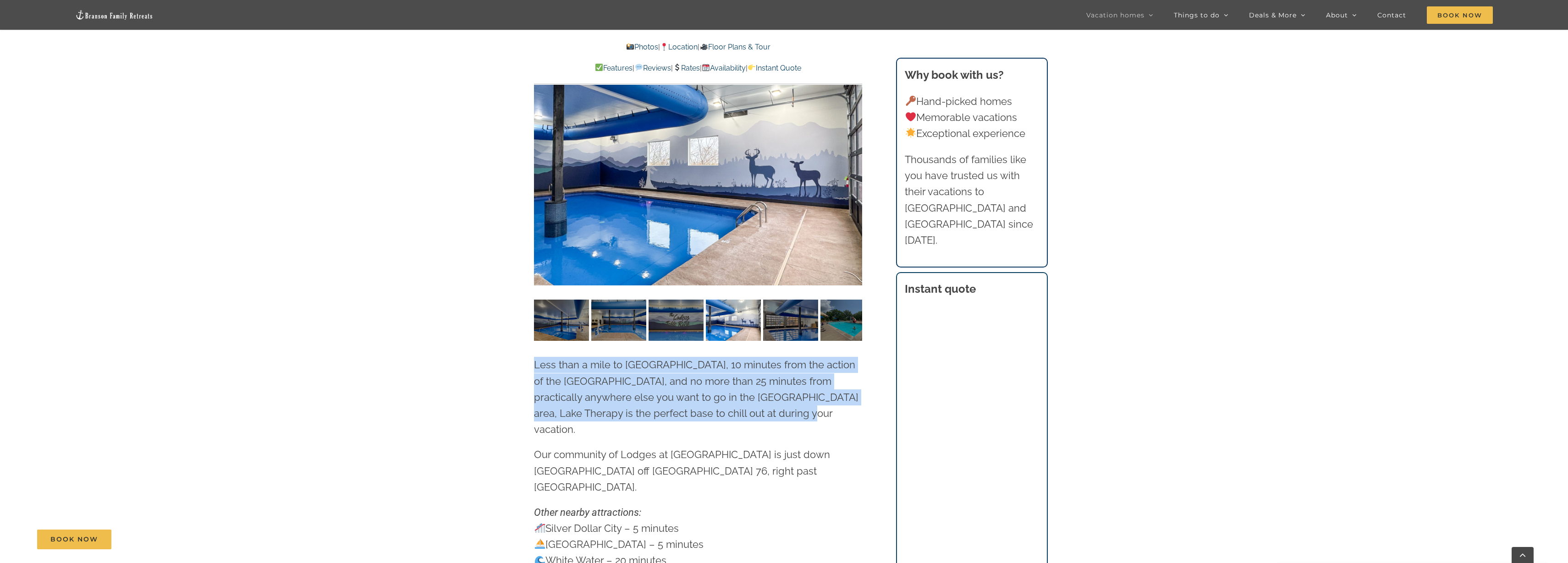
drag, startPoint x: 530, startPoint y: 338, endPoint x: 802, endPoint y: 383, distance: 275.7
click at [802, 383] on div "Location: Lodges at Table Rock Lake Lodges at Table Rock Lake neighborhood indo…" at bounding box center [698, 149] width 342 height 709
click at [802, 383] on p "Less than a mile to [GEOGRAPHIC_DATA], 10 minutes from the action of the [GEOGR…" at bounding box center [698, 397] width 328 height 81
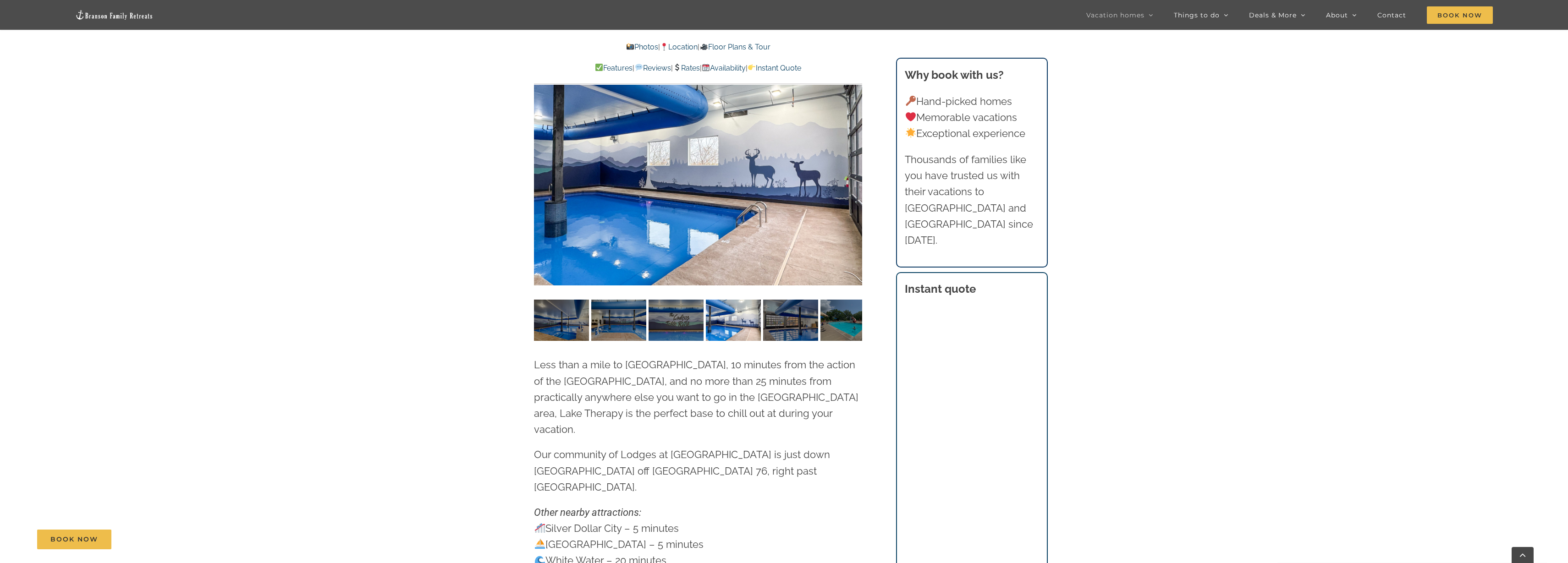
drag, startPoint x: 791, startPoint y: 382, endPoint x: 760, endPoint y: 385, distance: 31.1
click at [760, 385] on p "Less than a mile to [GEOGRAPHIC_DATA], 10 minutes from the action of the [GEOGR…" at bounding box center [698, 397] width 328 height 81
drag, startPoint x: 760, startPoint y: 385, endPoint x: 726, endPoint y: 375, distance: 35.4
click at [727, 375] on p "Less than a mile to [GEOGRAPHIC_DATA], 10 minutes from the action of the [GEOGR…" at bounding box center [698, 397] width 328 height 81
click at [726, 375] on span "Less than a mile to [GEOGRAPHIC_DATA], 10 minutes from the action of the [GEOGR…" at bounding box center [696, 397] width 324 height 76
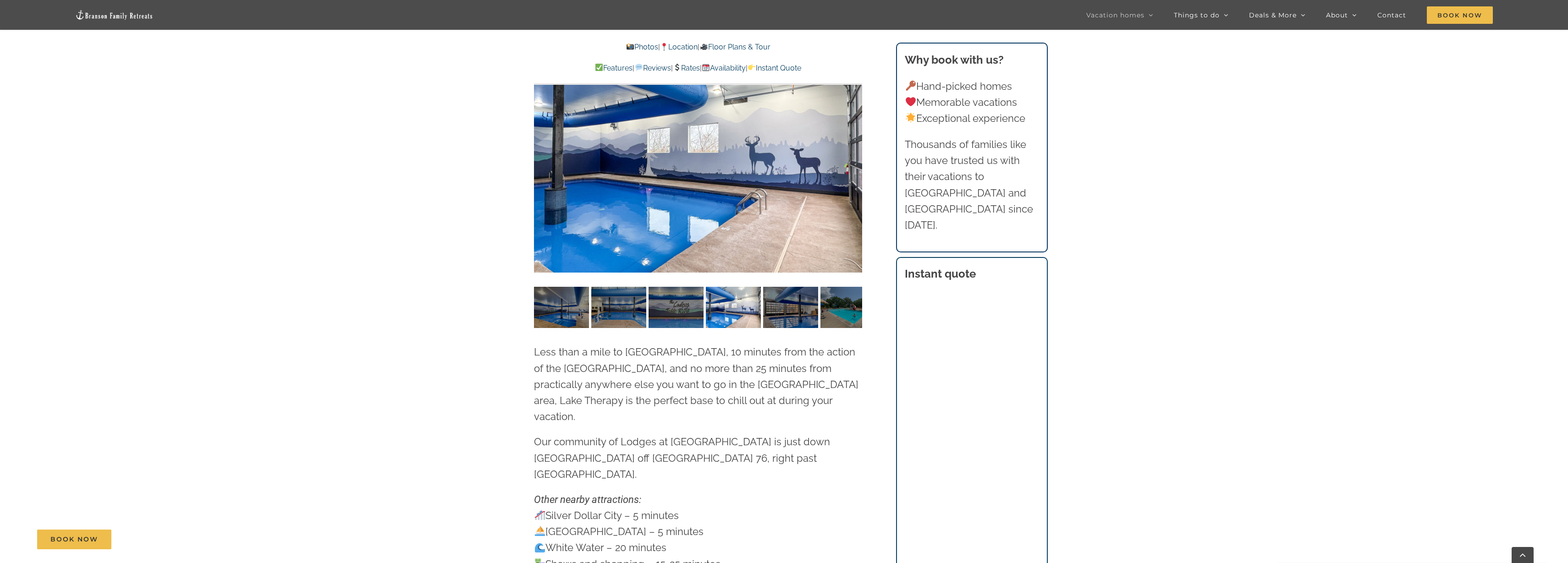
scroll to position [2519, 0]
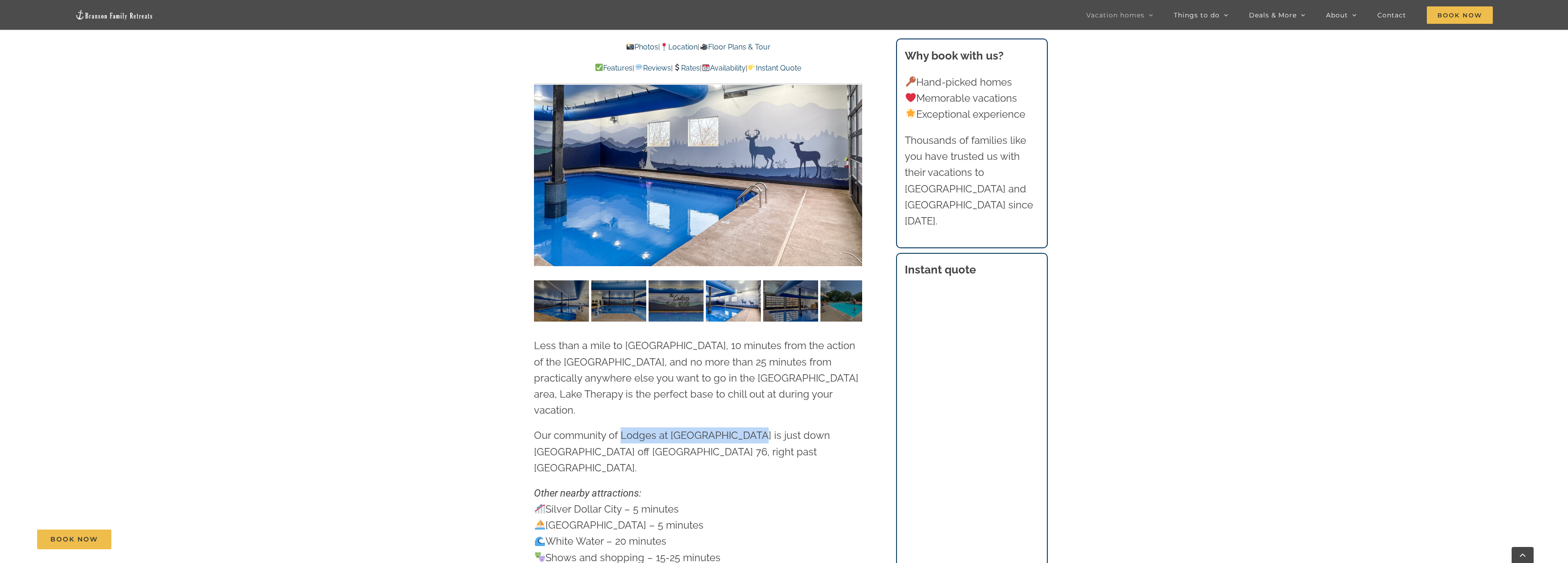
drag, startPoint x: 619, startPoint y: 397, endPoint x: 749, endPoint y: 395, distance: 130.0
click at [749, 430] on span "Our community of Lodges at [GEOGRAPHIC_DATA] is just down [GEOGRAPHIC_DATA] off…" at bounding box center [682, 452] width 296 height 44
copy span "Lodges at [GEOGRAPHIC_DATA]"
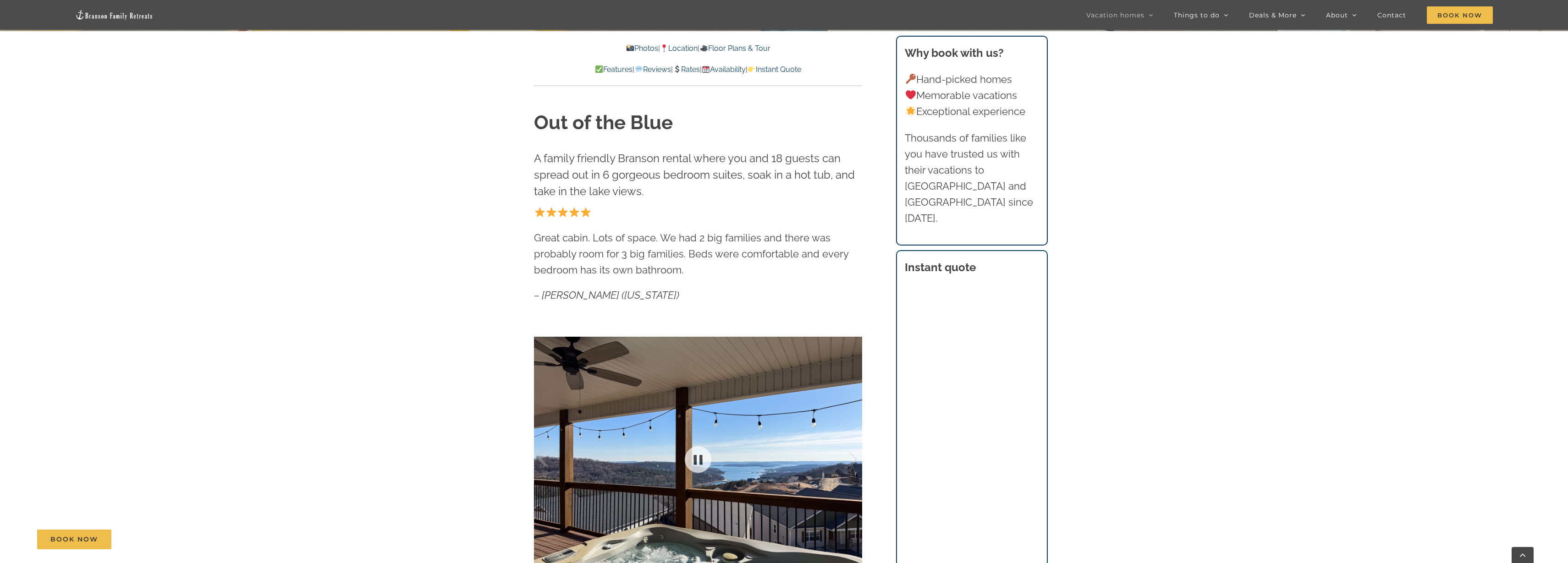
scroll to position [494, 0]
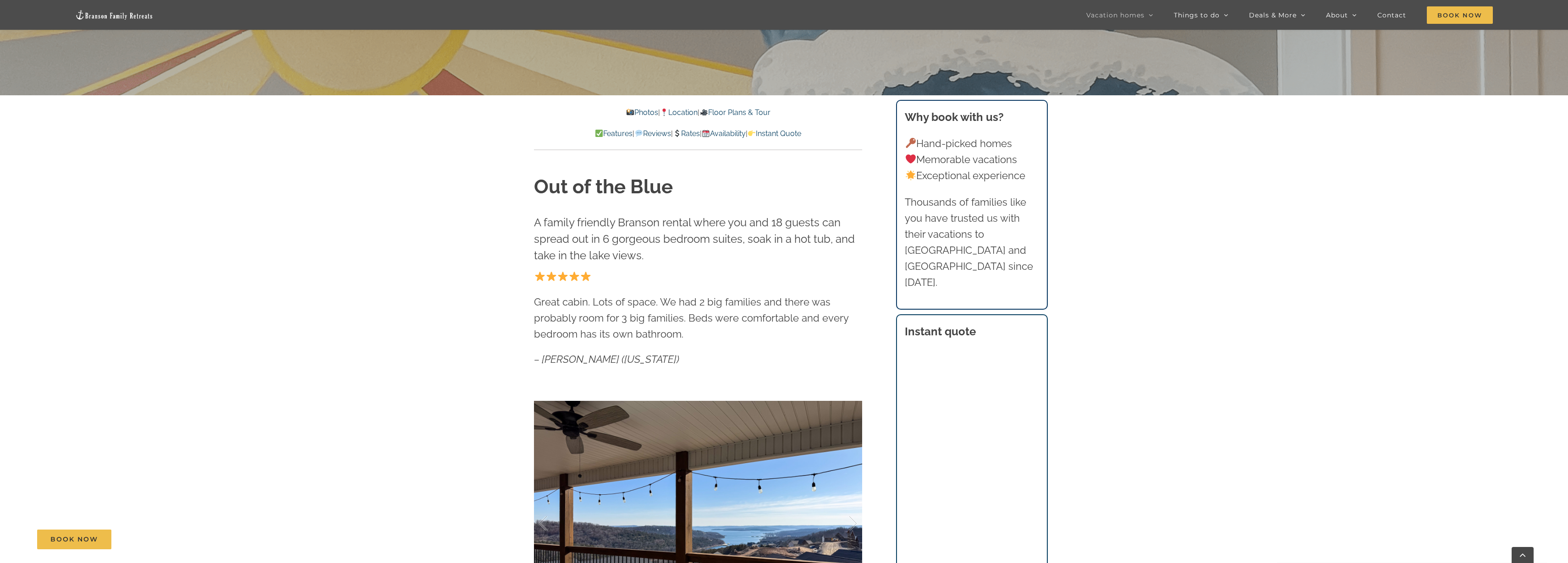
click at [640, 133] on link "Reviews" at bounding box center [652, 133] width 36 height 9
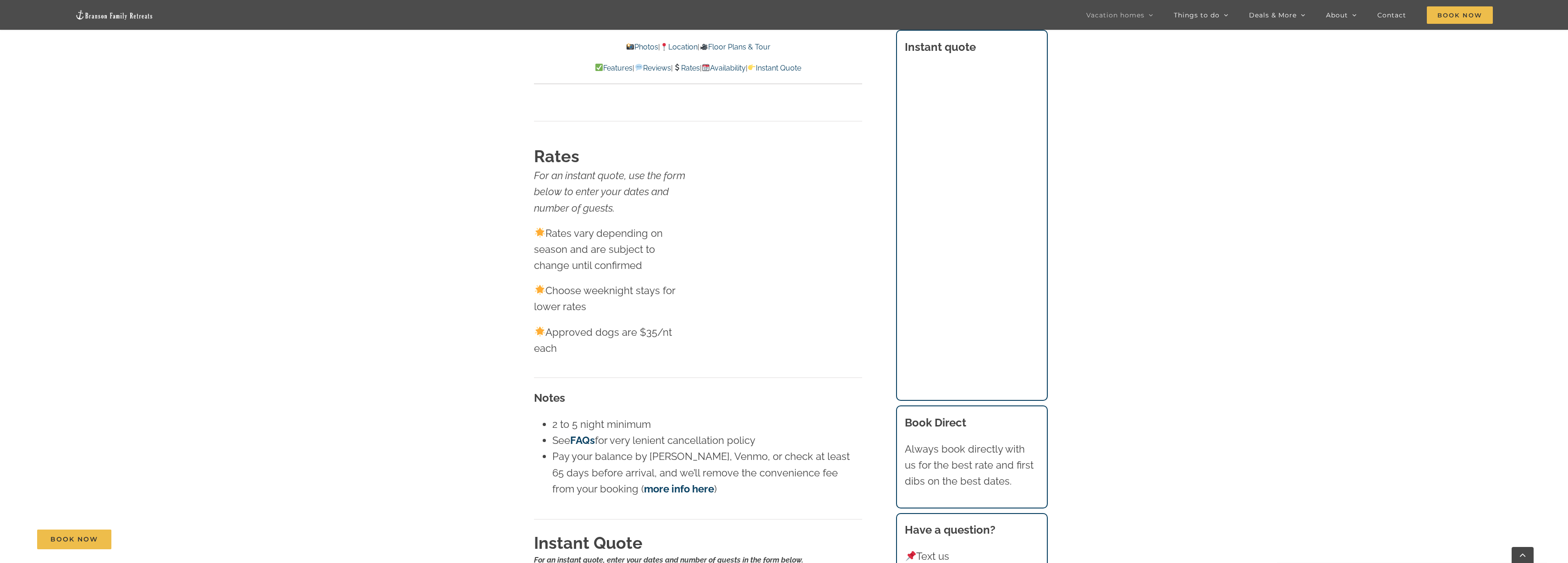
scroll to position [5232, 0]
drag, startPoint x: 550, startPoint y: 371, endPoint x: 790, endPoint y: 384, distance: 240.4
click at [790, 415] on ul "2 to 5 night minimum See FAQs for very lenient cancellation policy Pay your bal…" at bounding box center [698, 455] width 328 height 81
click at [790, 431] on li "See FAQs for very lenient cancellation policy" at bounding box center [707, 439] width 310 height 16
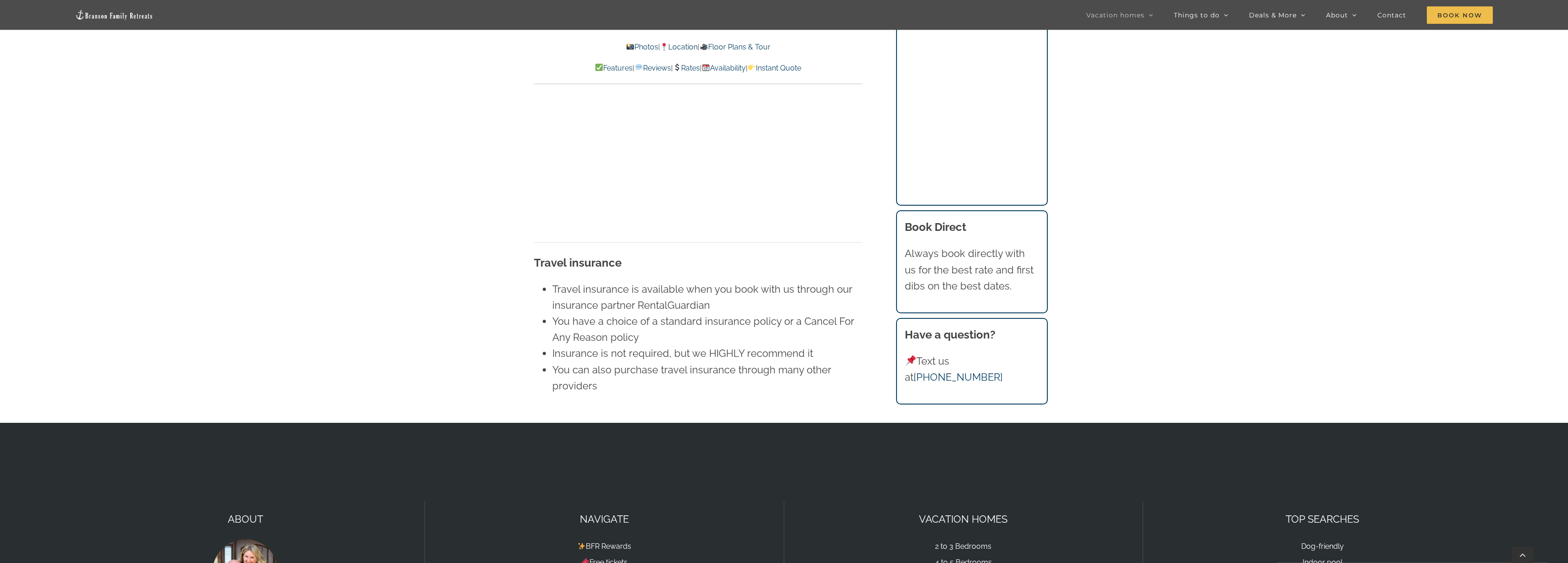
scroll to position [5919, 0]
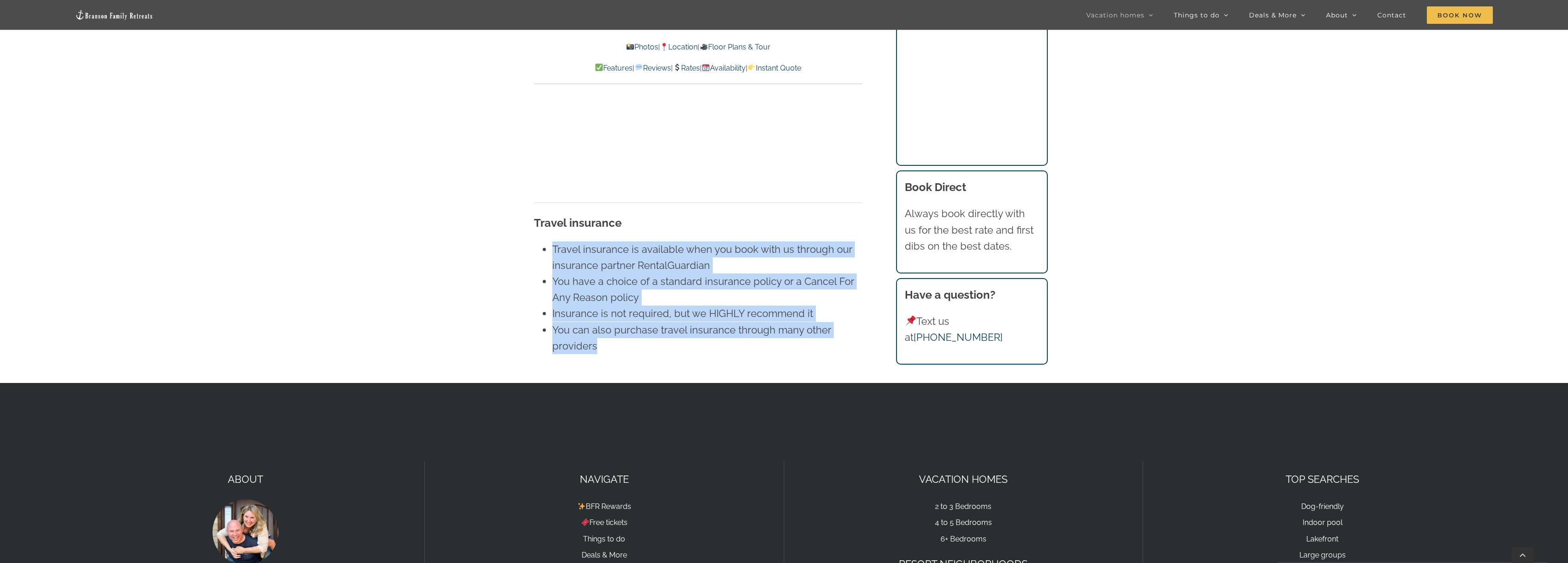
drag, startPoint x: 679, startPoint y: 285, endPoint x: 552, endPoint y: 191, distance: 158.0
click at [552, 242] on ul "Travel insurance is available when you book with us through our insurance partn…" at bounding box center [698, 298] width 328 height 113
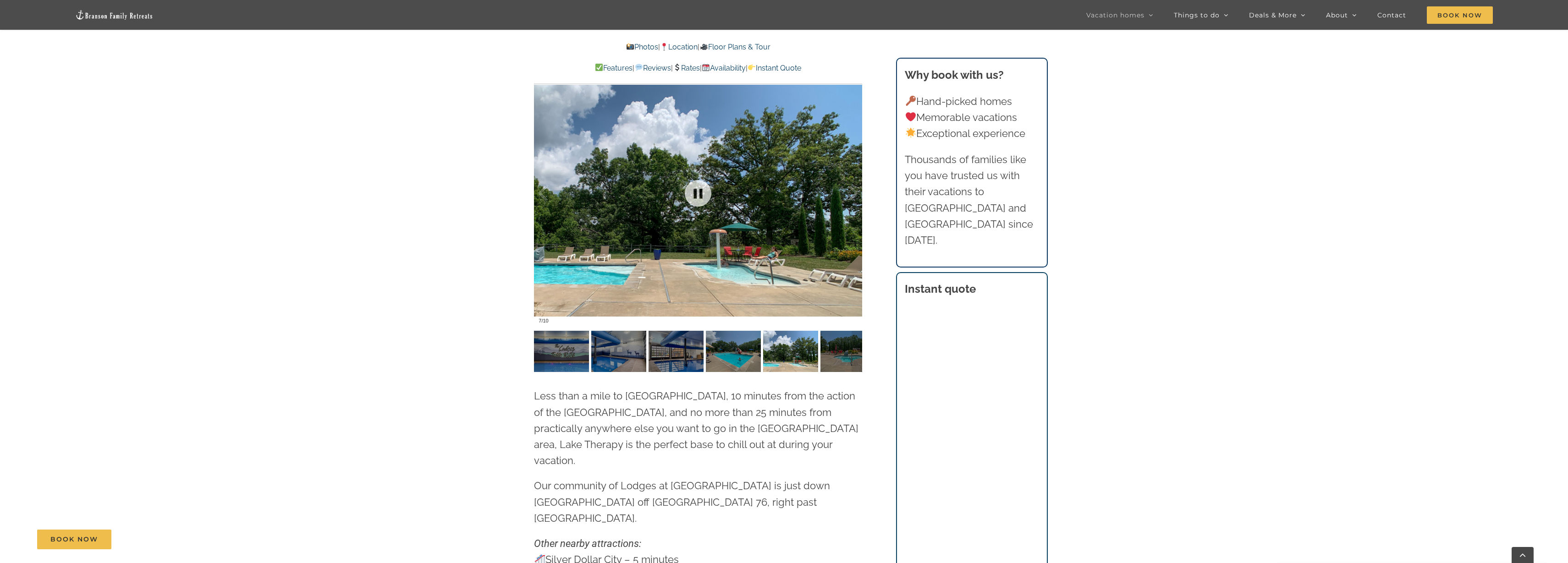
scroll to position [2425, 0]
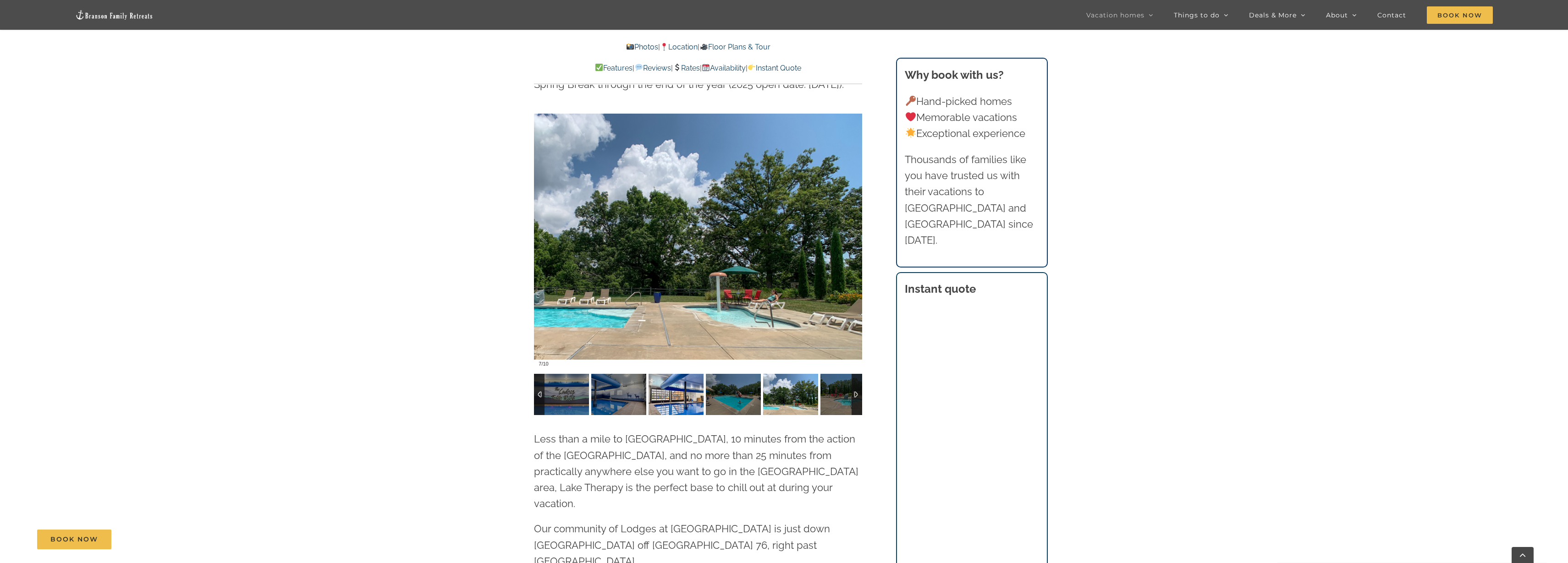
click at [690, 377] on img at bounding box center [676, 394] width 55 height 41
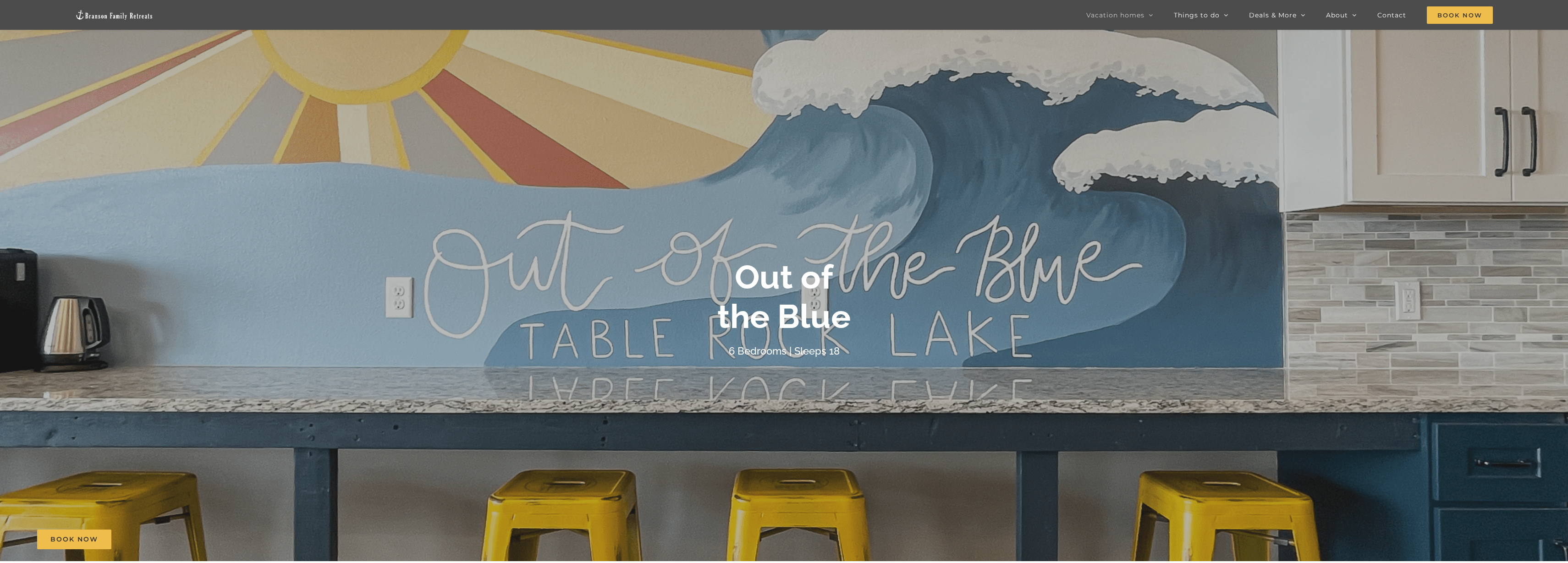
scroll to position [0, 0]
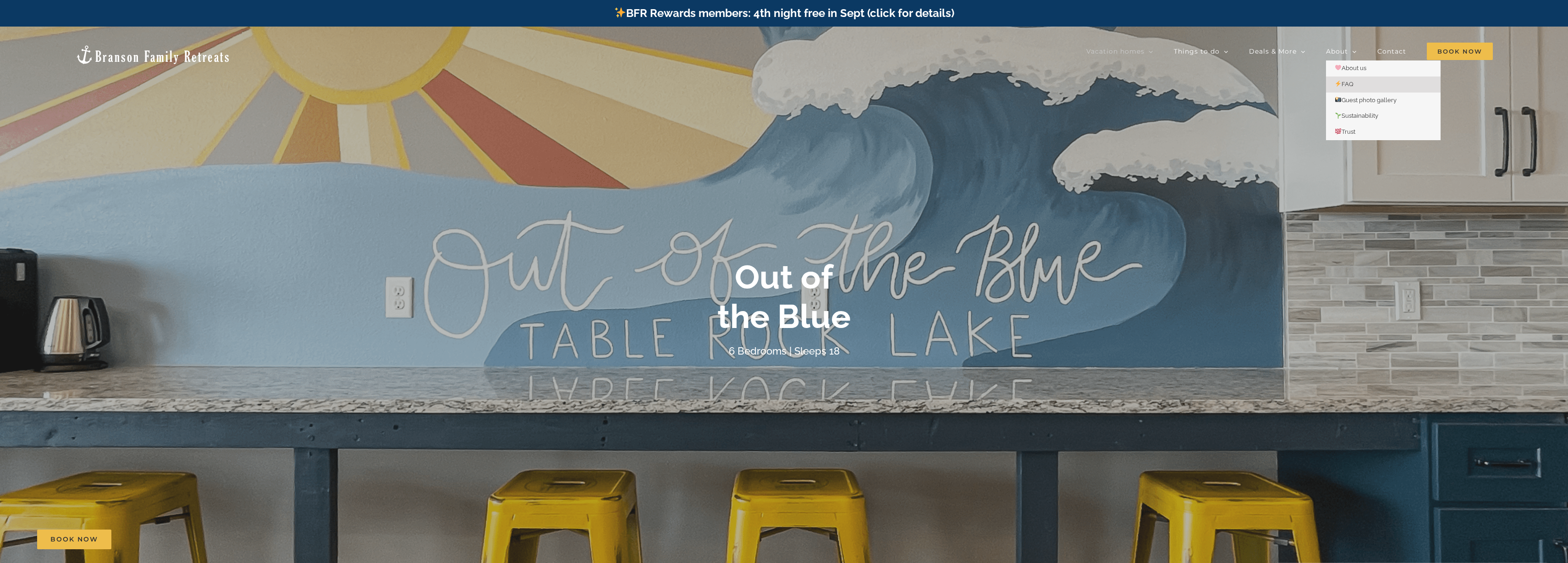
click at [1353, 81] on span "FAQ" at bounding box center [1344, 84] width 19 height 7
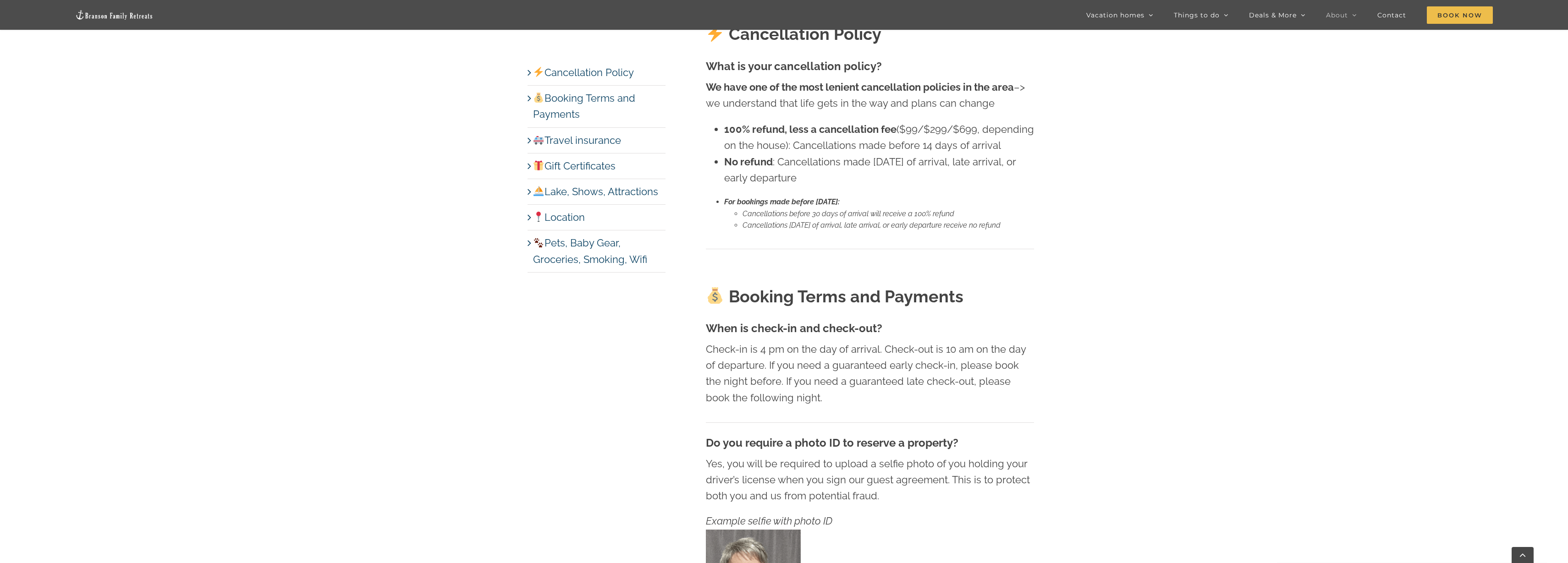
scroll to position [592, 0]
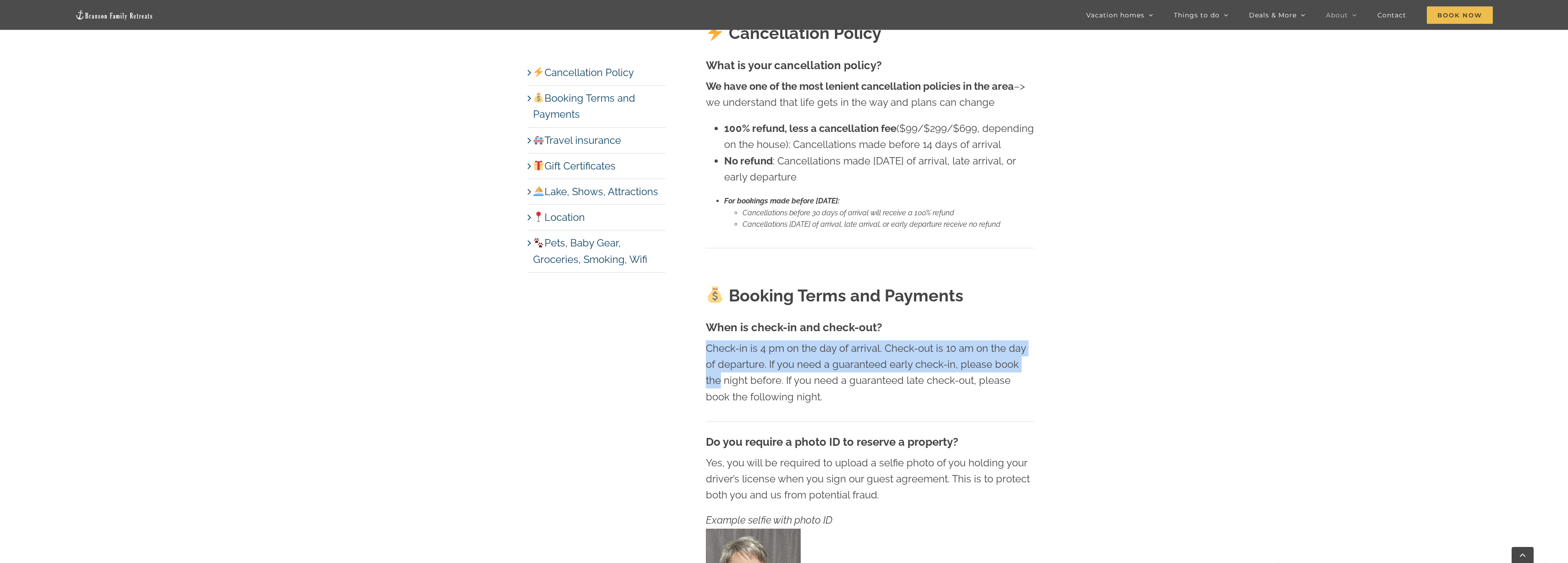
drag, startPoint x: 706, startPoint y: 363, endPoint x: 1039, endPoint y: 378, distance: 333.3
drag, startPoint x: 1019, startPoint y: 379, endPoint x: 655, endPoint y: 362, distance: 364.4
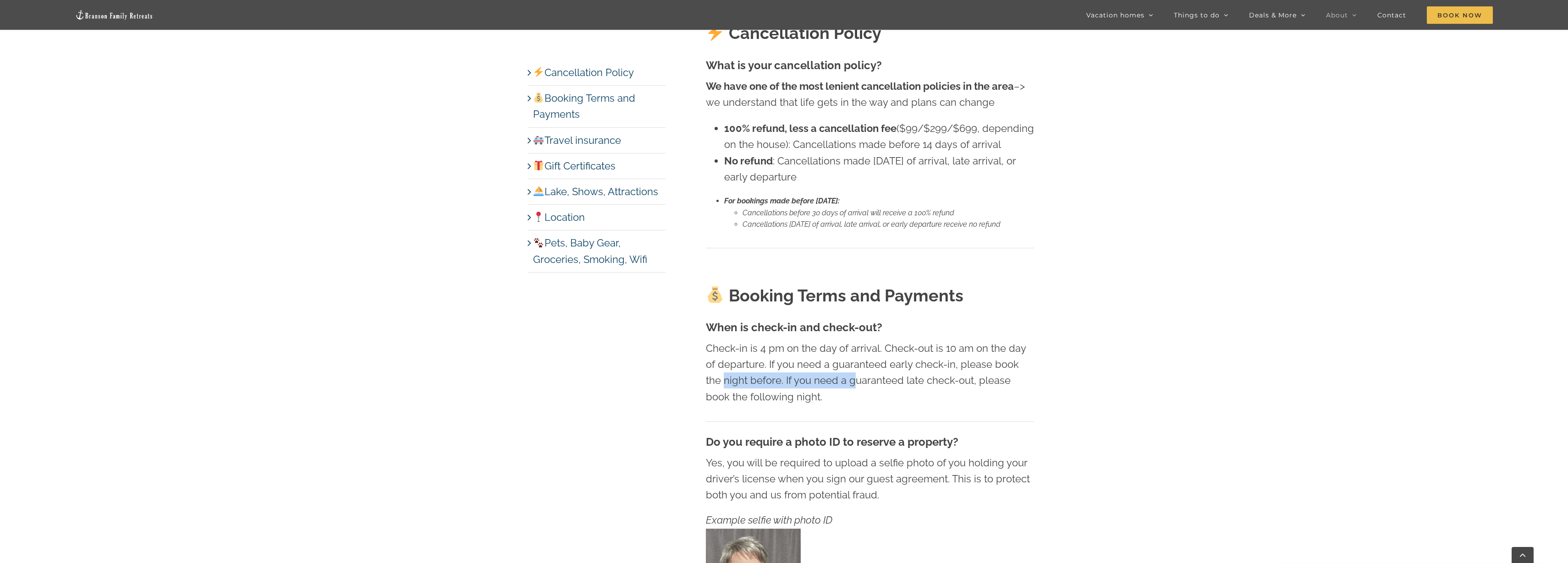
drag, startPoint x: 834, startPoint y: 401, endPoint x: 698, endPoint y: 396, distance: 136.1
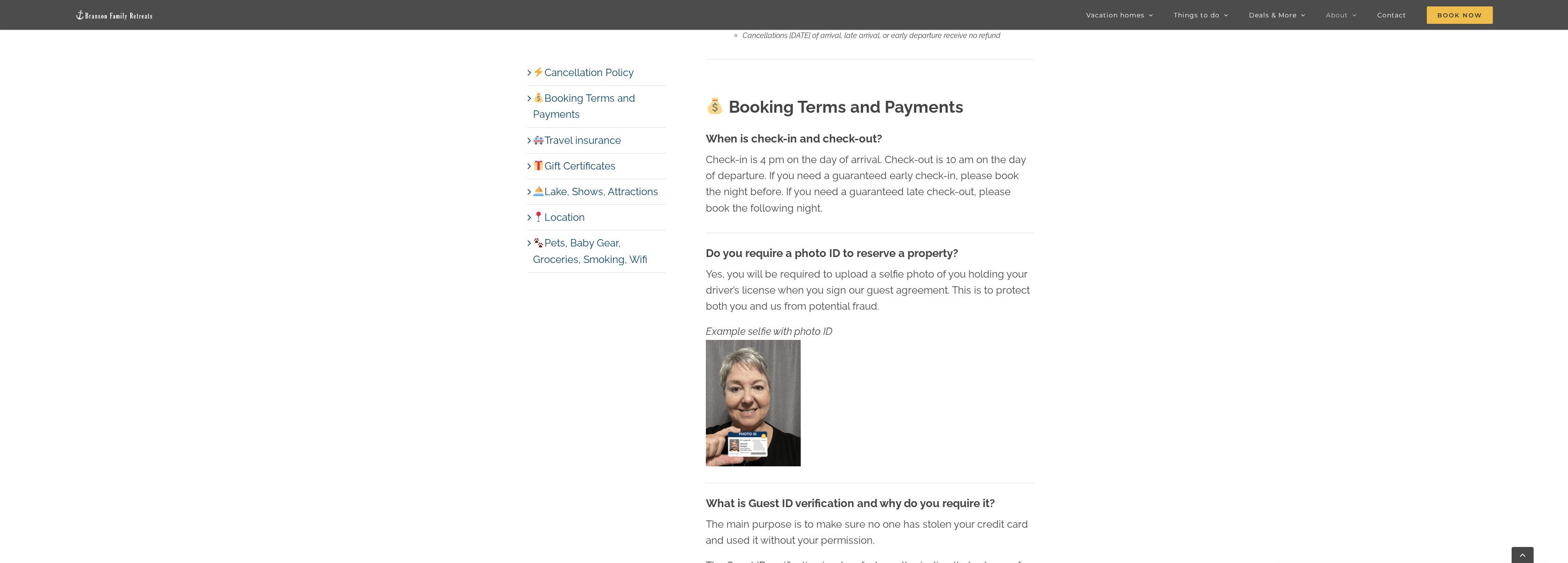
scroll to position [783, 0]
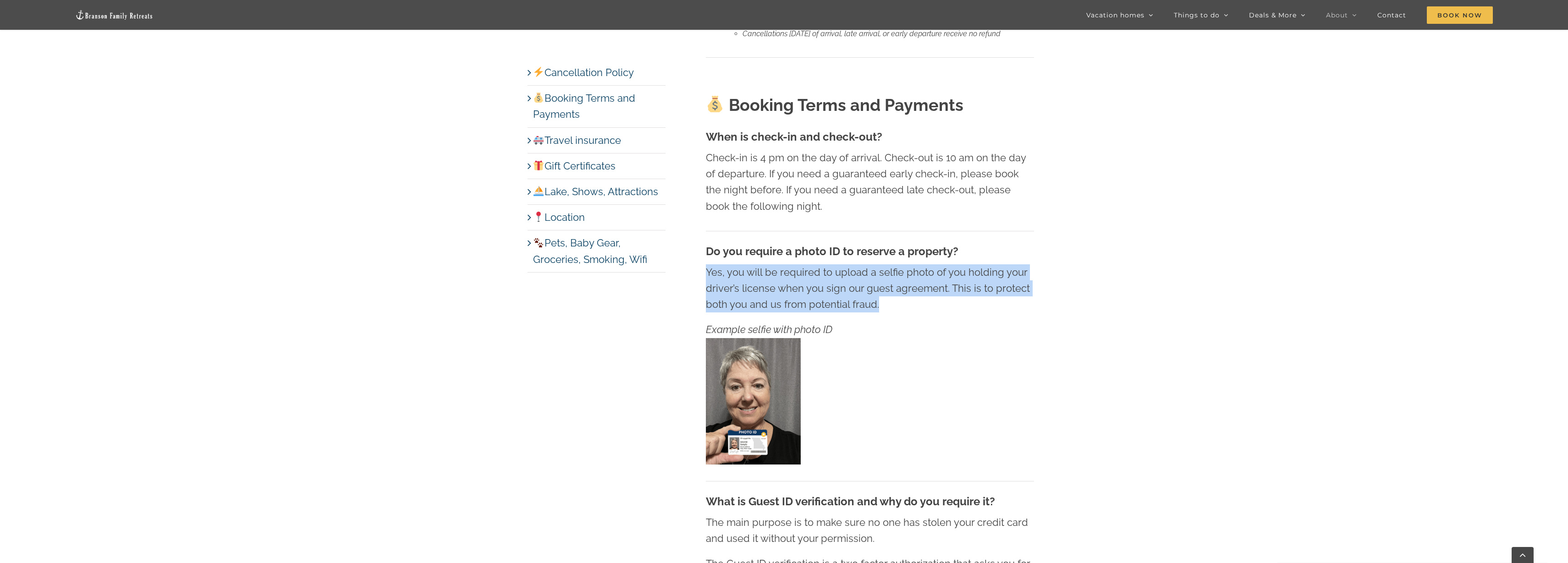
drag, startPoint x: 705, startPoint y: 291, endPoint x: 911, endPoint y: 324, distance: 208.6
click at [913, 313] on p "Yes, you will be required to upload a selfie photo of you holding your driver’s…" at bounding box center [870, 288] width 328 height 48
drag, startPoint x: 862, startPoint y: 299, endPoint x: 705, endPoint y: 295, distance: 157.1
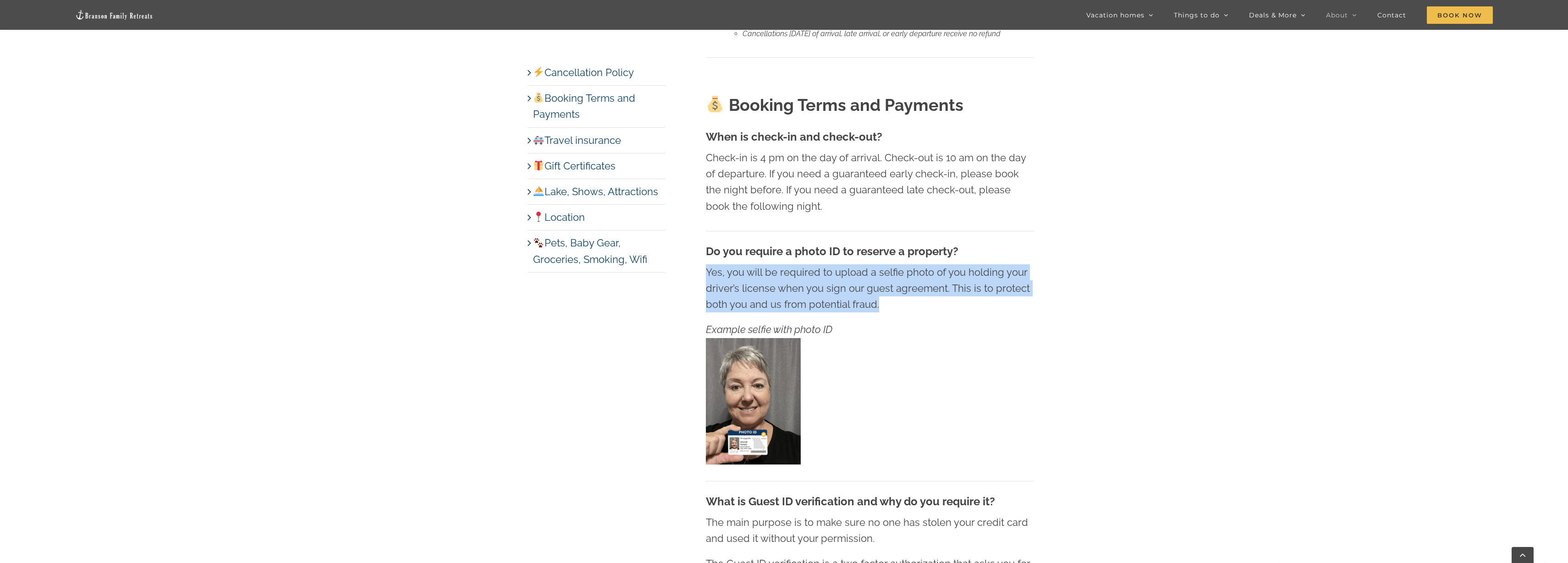
drag, startPoint x: 705, startPoint y: 295, endPoint x: 897, endPoint y: 316, distance: 193.1
click at [897, 313] on p "Yes, you will be required to upload a selfie photo of you holding your driver’s…" at bounding box center [870, 288] width 328 height 48
drag, startPoint x: 896, startPoint y: 316, endPoint x: 647, endPoint y: 293, distance: 250.1
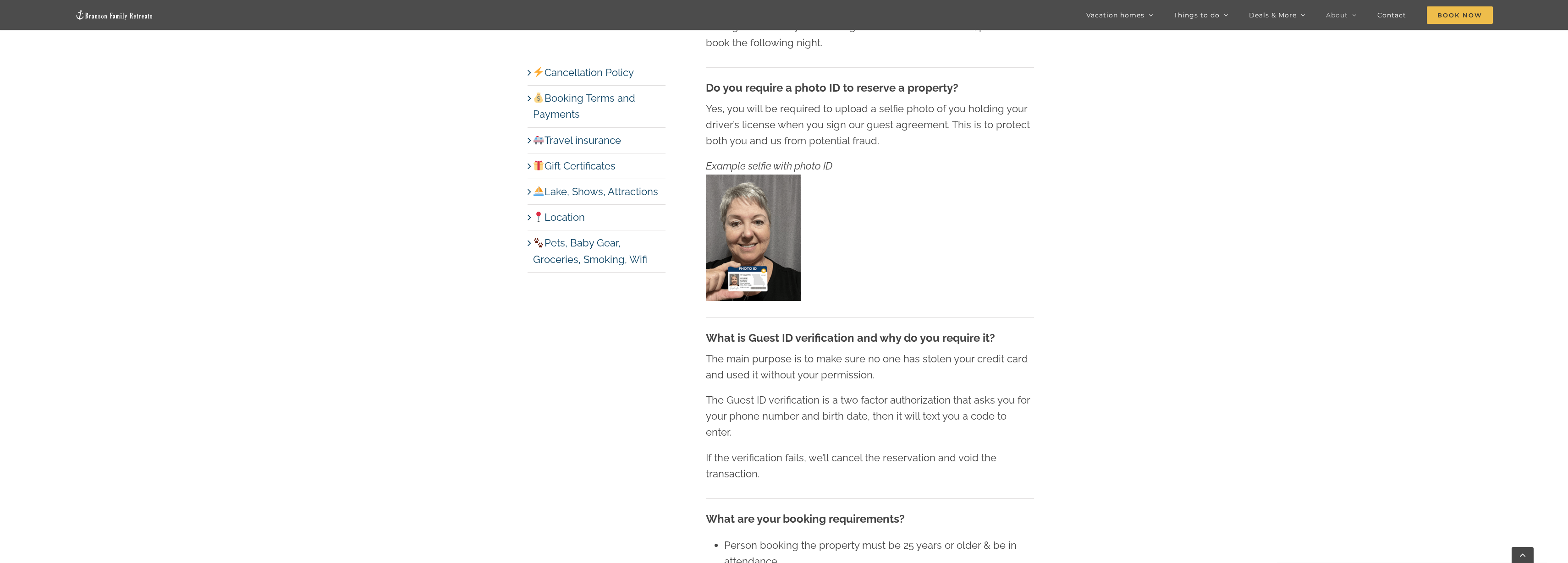
scroll to position [936, 0]
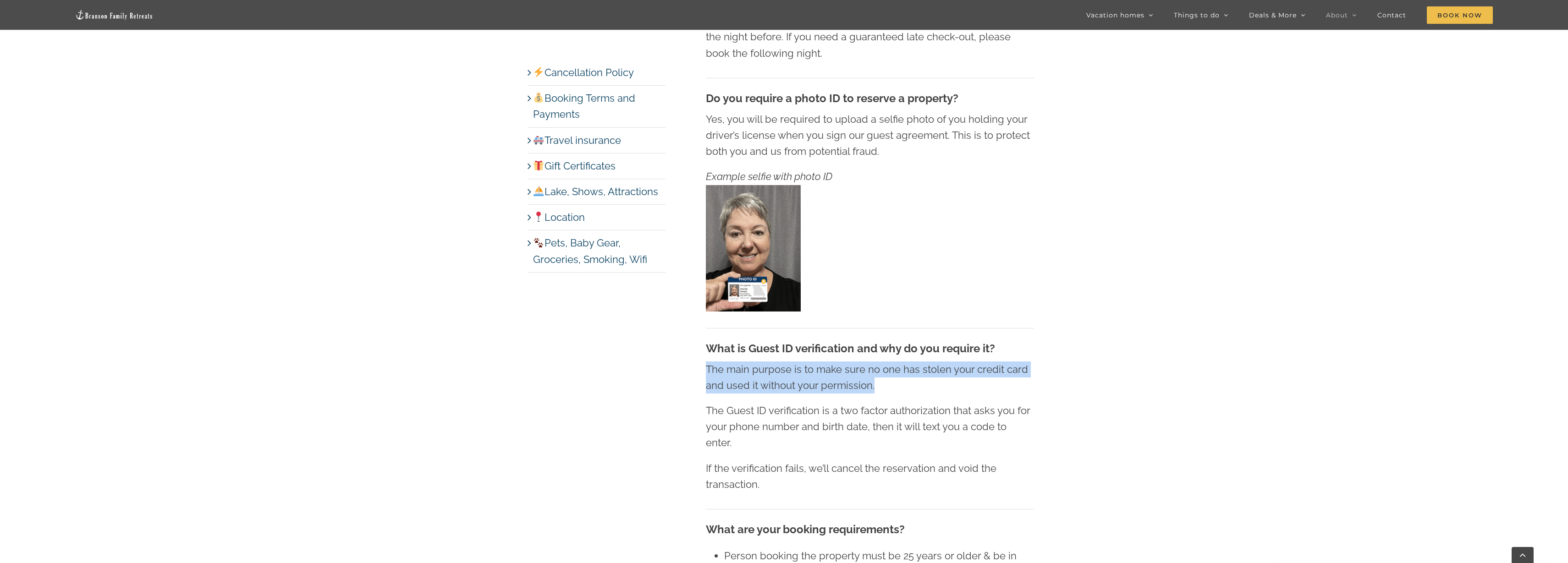
drag, startPoint x: 698, startPoint y: 378, endPoint x: 925, endPoint y: 403, distance: 228.4
click at [925, 393] on p "The main purpose is to make sure no one has stolen your credit card and used it…" at bounding box center [870, 378] width 328 height 32
drag, startPoint x: 812, startPoint y: 397, endPoint x: 627, endPoint y: 391, distance: 185.1
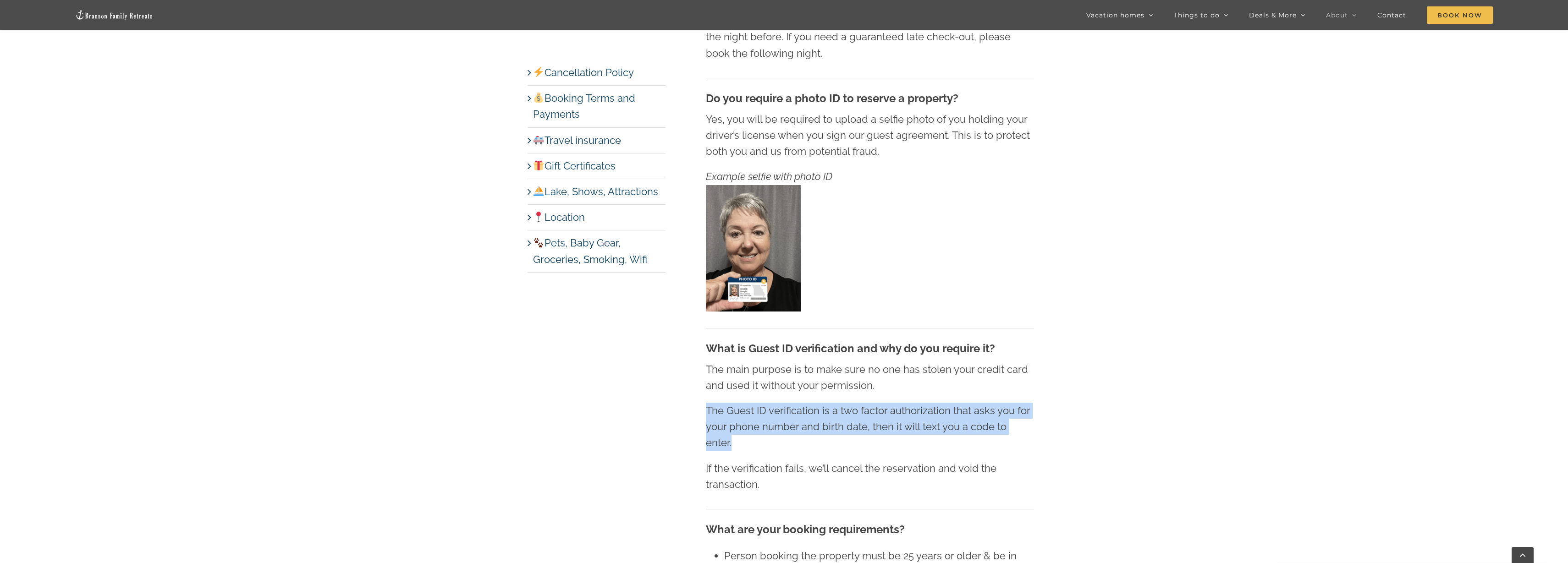
drag, startPoint x: 738, startPoint y: 423, endPoint x: 1040, endPoint y: 448, distance: 303.0
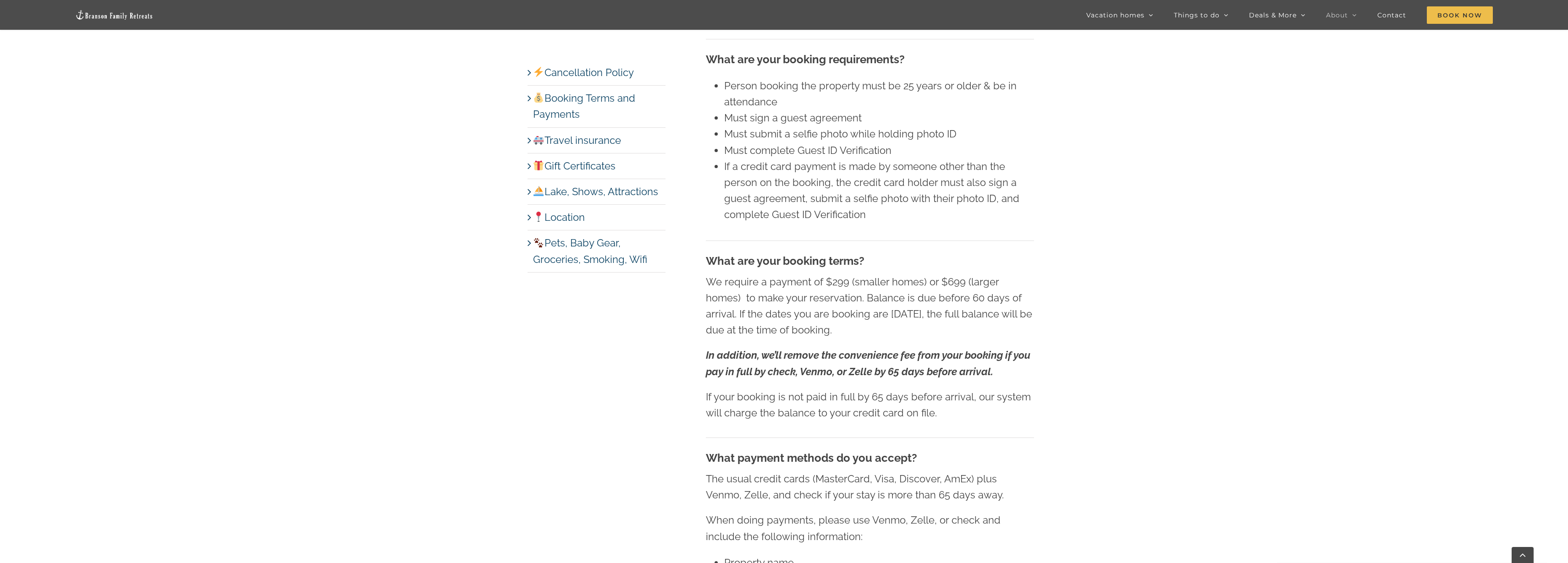
scroll to position [1394, 0]
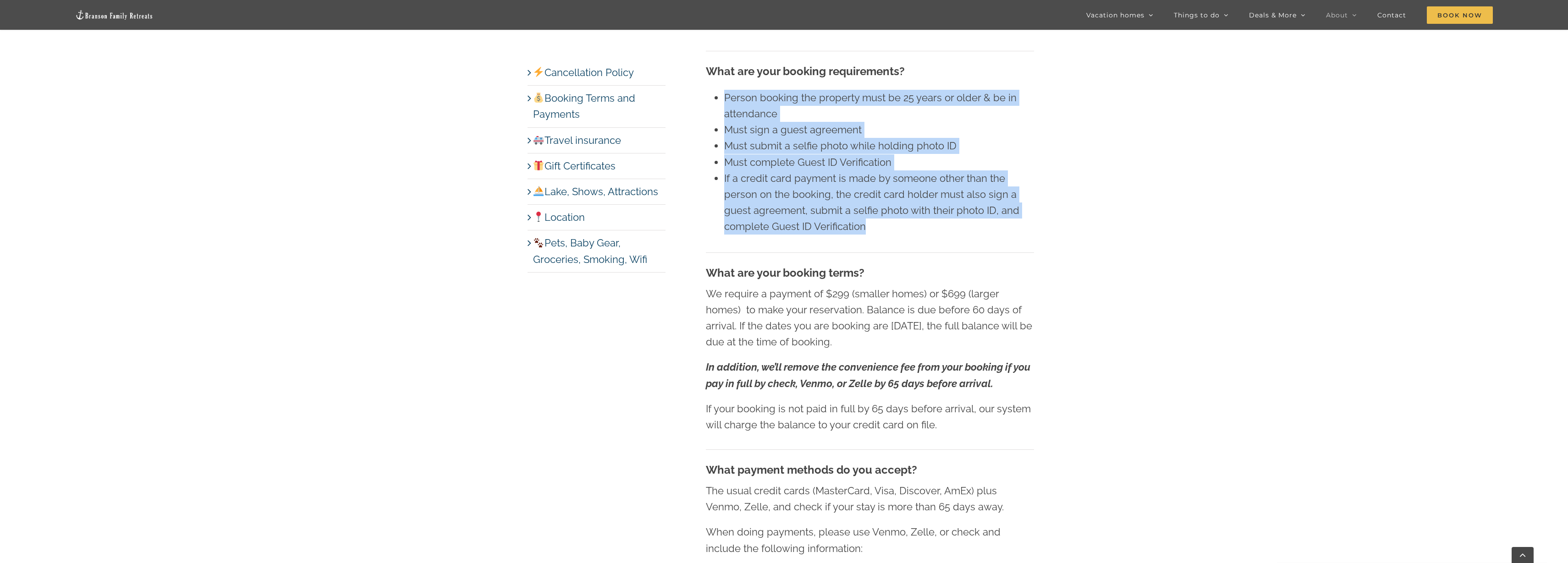
drag, startPoint x: 756, startPoint y: 106, endPoint x: 915, endPoint y: 242, distance: 209.2
click at [915, 242] on div "Booking Terms and Payments When is check-in and check-out? Check-in is 4 pm on …" at bounding box center [870, 395] width 328 height 1874
click at [916, 242] on div "Booking Terms and Payments When is check-in and check-out? Check-in is 4 pm on …" at bounding box center [870, 395] width 328 height 1874
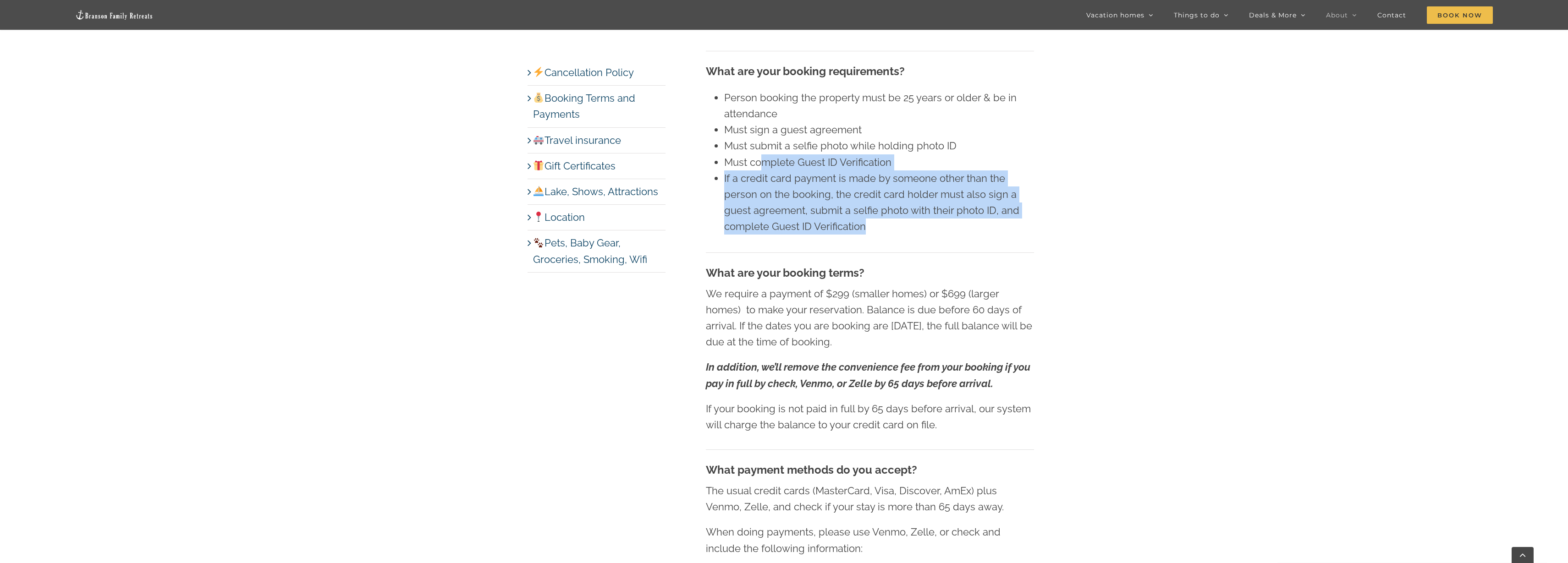
drag, startPoint x: 903, startPoint y: 233, endPoint x: 758, endPoint y: 164, distance: 160.6
click at [758, 164] on div "Booking Terms and Payments When is check-in and check-out? Check-in is 4 pm on …" at bounding box center [870, 395] width 328 height 1874
click at [758, 164] on li "Must complete Guest ID Verification" at bounding box center [879, 162] width 310 height 16
drag, startPoint x: 747, startPoint y: 310, endPoint x: 1032, endPoint y: 338, distance: 286.4
click at [1032, 338] on p "We require a payment of $299 (smaller homes) or $699 (larger homes) to make you…" at bounding box center [870, 318] width 328 height 65
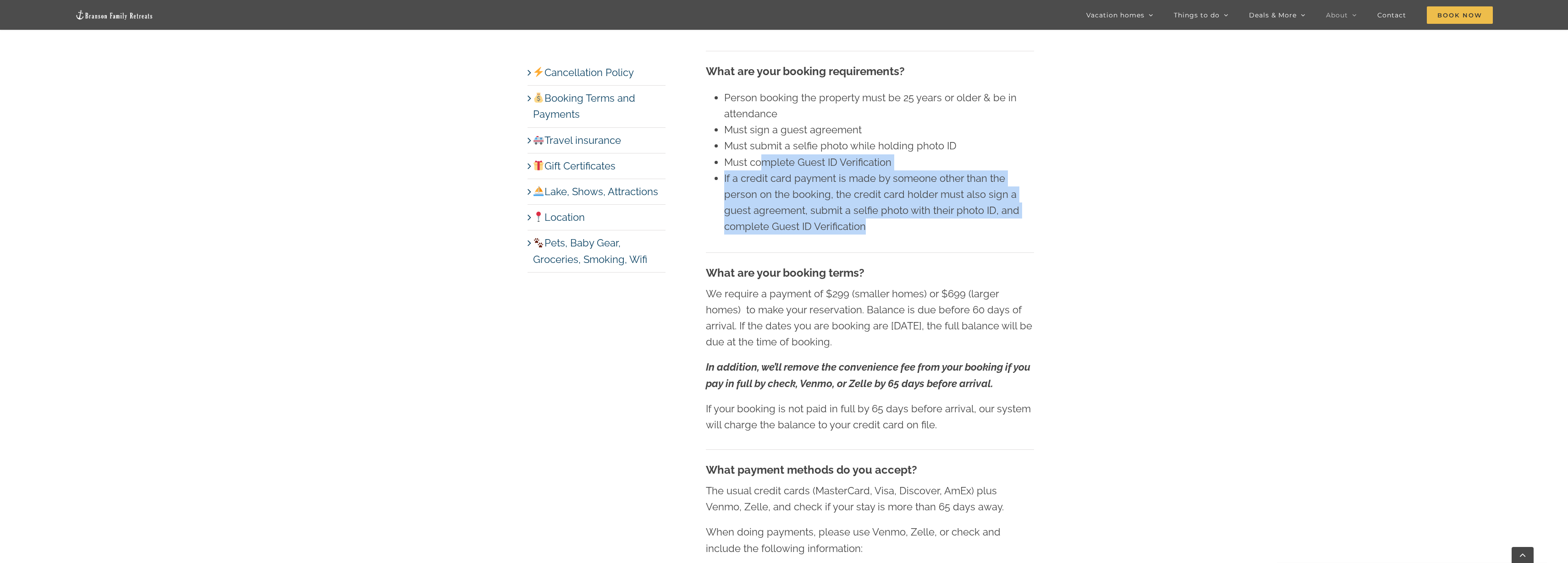
click at [1032, 338] on p "We require a payment of $299 (smaller homes) or $699 (larger homes) to make you…" at bounding box center [870, 318] width 328 height 65
drag, startPoint x: 962, startPoint y: 334, endPoint x: 731, endPoint y: 330, distance: 231.0
click at [731, 330] on p "We require a payment of $299 (smaller homes) or $699 (larger homes) to make you…" at bounding box center [870, 318] width 328 height 65
click at [731, 329] on p "We require a payment of $299 (smaller homes) or $699 (larger homes) to make you…" at bounding box center [870, 318] width 328 height 65
drag, startPoint x: 733, startPoint y: 327, endPoint x: 906, endPoint y: 346, distance: 174.0
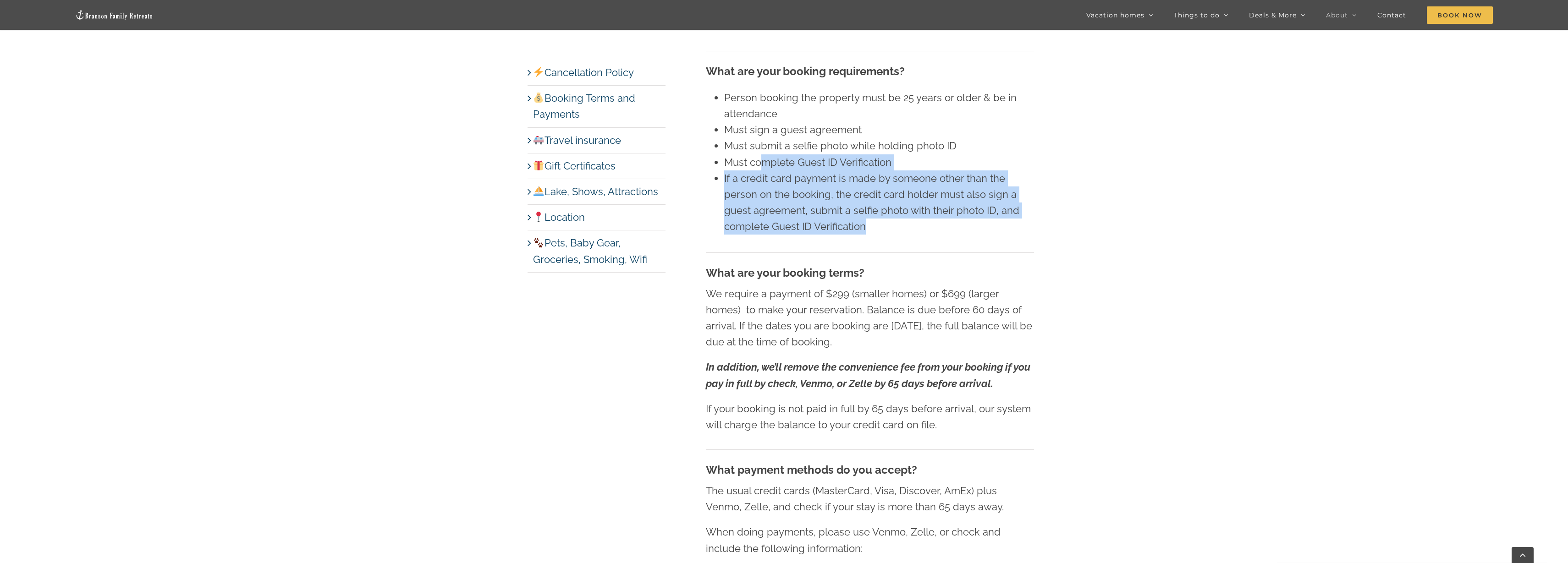
click at [906, 346] on p "We require a payment of $299 (smaller homes) or $699 (larger homes) to make you…" at bounding box center [870, 318] width 328 height 65
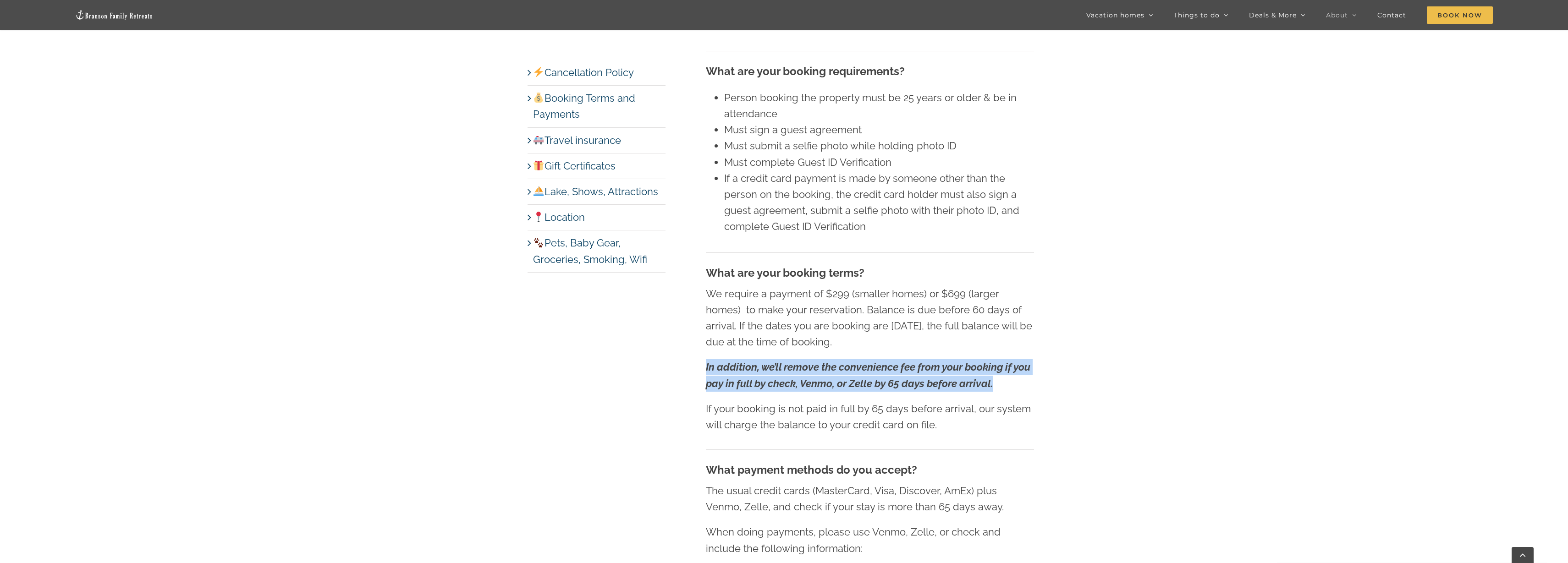
drag, startPoint x: 695, startPoint y: 364, endPoint x: 1019, endPoint y: 378, distance: 324.3
click at [1019, 378] on div "Booking Terms and Payments When is check-in and check-out? Check-in is 4 pm on …" at bounding box center [870, 395] width 365 height 1874
click at [1019, 378] on p "In addition, we’ll remove the convenience fee from your booking if you pay in f…" at bounding box center [870, 375] width 328 height 32
drag, startPoint x: 959, startPoint y: 383, endPoint x: 677, endPoint y: 372, distance: 282.2
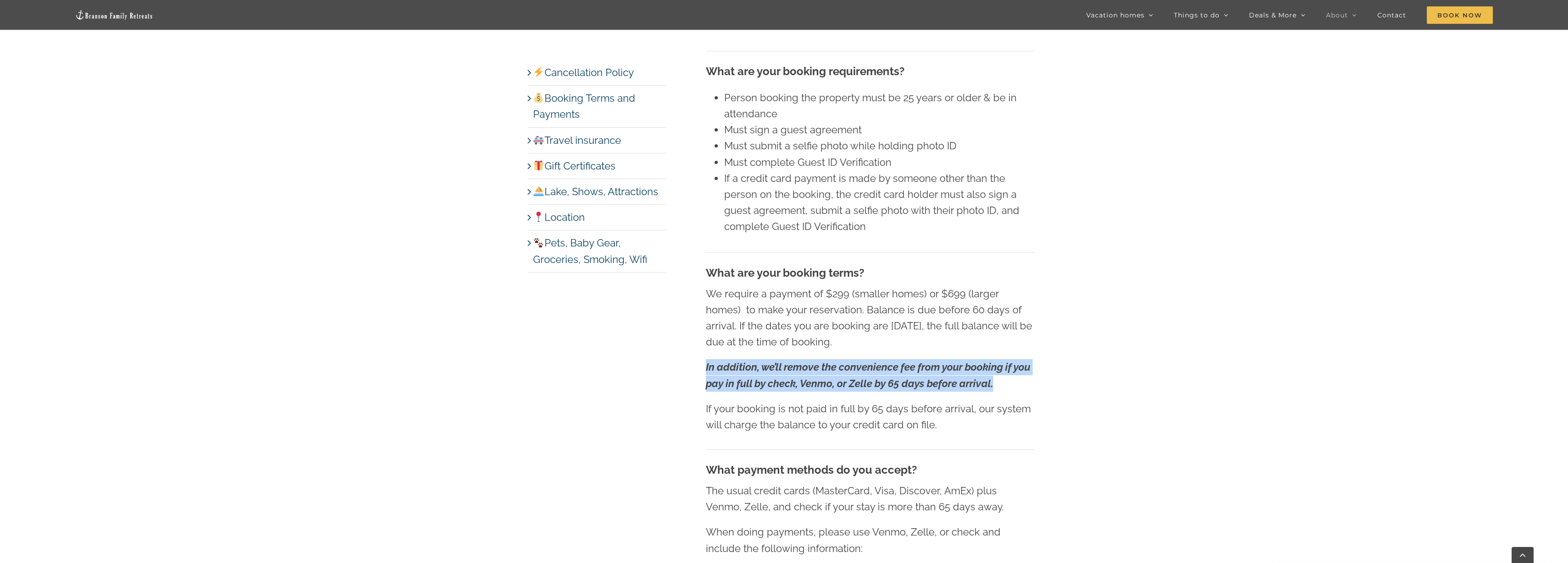
drag, startPoint x: 704, startPoint y: 371, endPoint x: 1061, endPoint y: 379, distance: 357.1
click at [988, 381] on strong "In addition, we’ll remove the convenience fee from your booking if you pay in f…" at bounding box center [868, 375] width 324 height 28
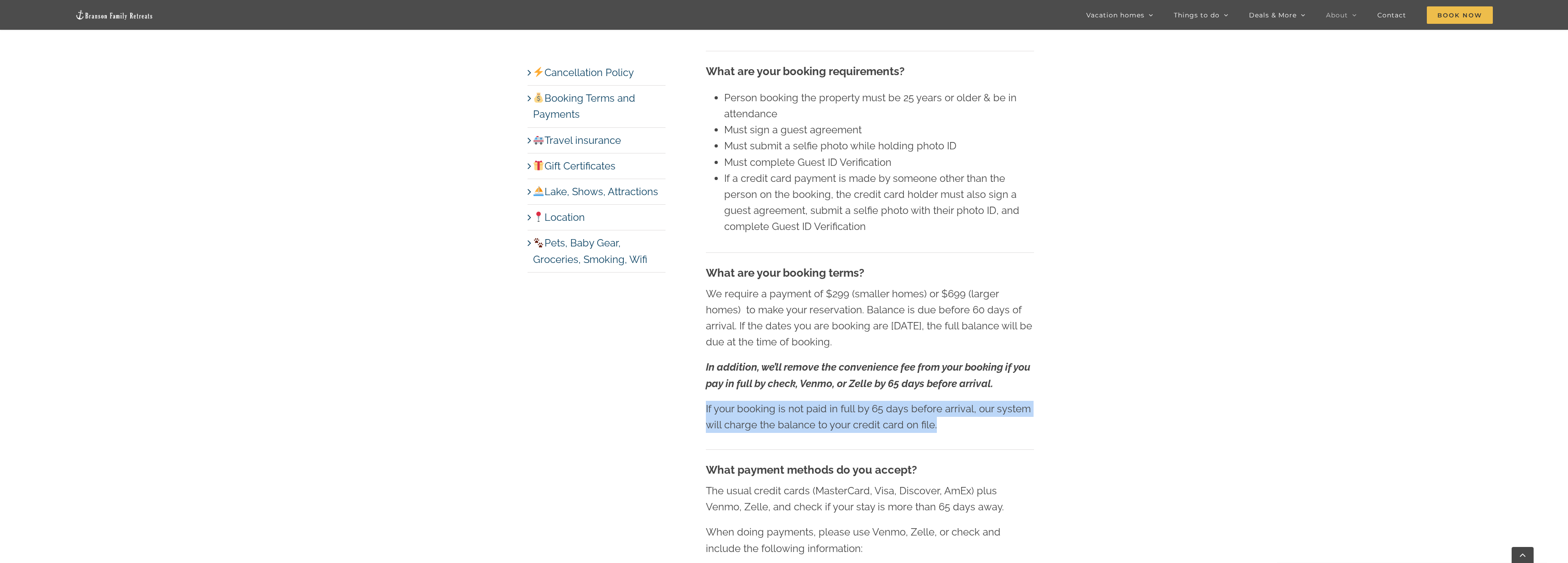
drag, startPoint x: 704, startPoint y: 409, endPoint x: 957, endPoint y: 422, distance: 253.3
click at [957, 422] on div "Booking Terms and Payments When is check-in and check-out? Check-in is 4 pm on …" at bounding box center [870, 395] width 365 height 1874
click at [957, 422] on p "If your booking is not paid in full by 65 days before arrival, our system will …" at bounding box center [870, 417] width 328 height 32
drag, startPoint x: 943, startPoint y: 422, endPoint x: 679, endPoint y: 415, distance: 264.1
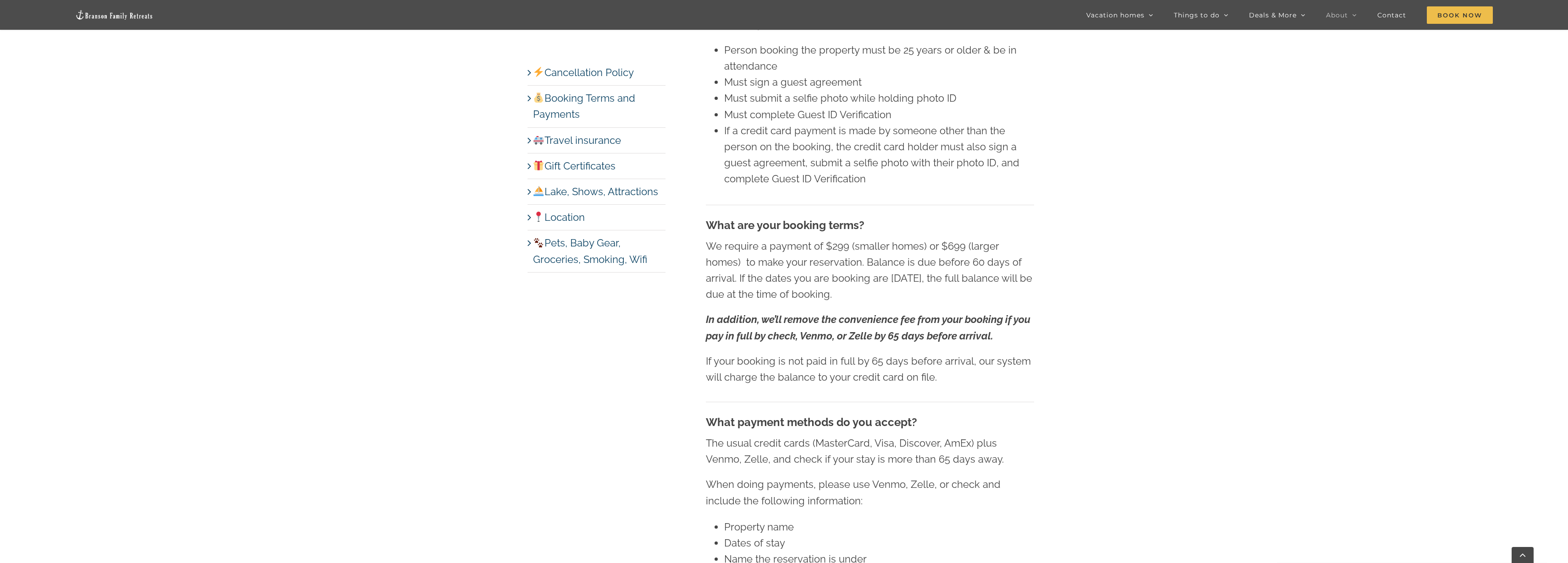
scroll to position [1490, 0]
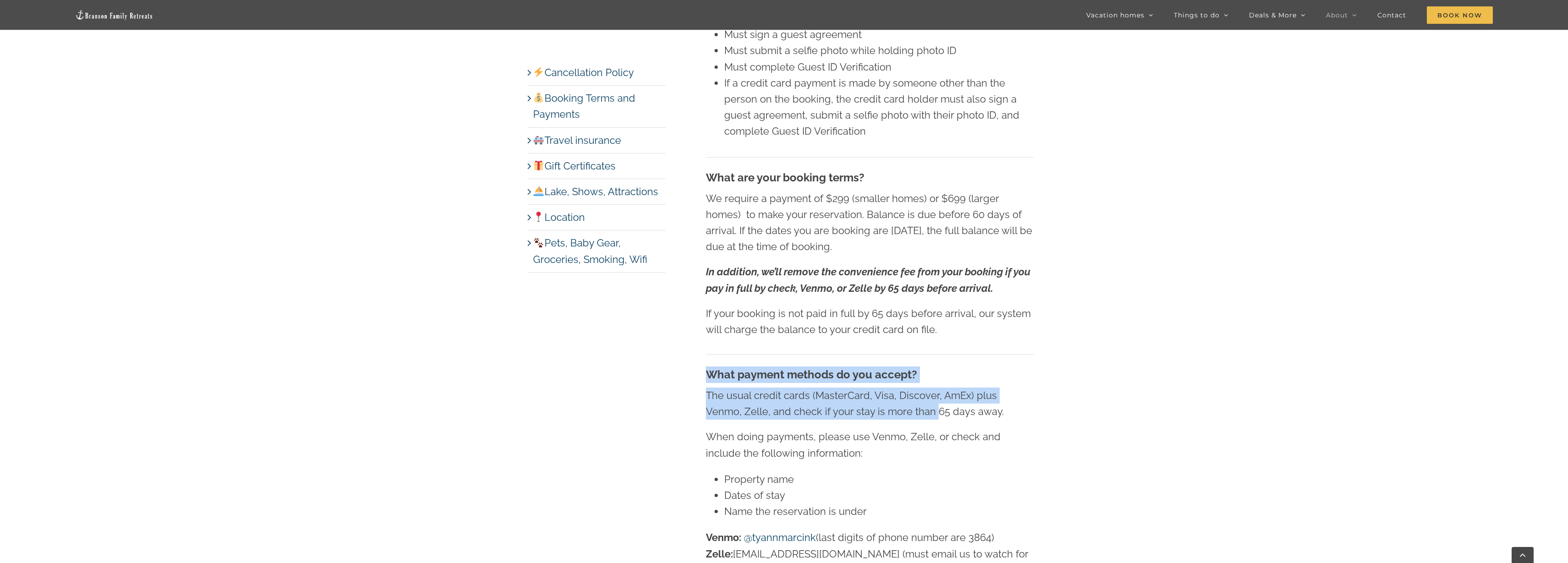
drag, startPoint x: 698, startPoint y: 383, endPoint x: 896, endPoint y: 418, distance: 201.1
click at [896, 418] on div "Booking Terms and Payments When is check-in and check-out? Check-in is 4 pm on …" at bounding box center [870, 300] width 365 height 1874
click at [896, 419] on p "The usual credit cards (MasterCard, Visa, Discover, AmEx) plus Venmo, Zelle, an…" at bounding box center [870, 404] width 328 height 32
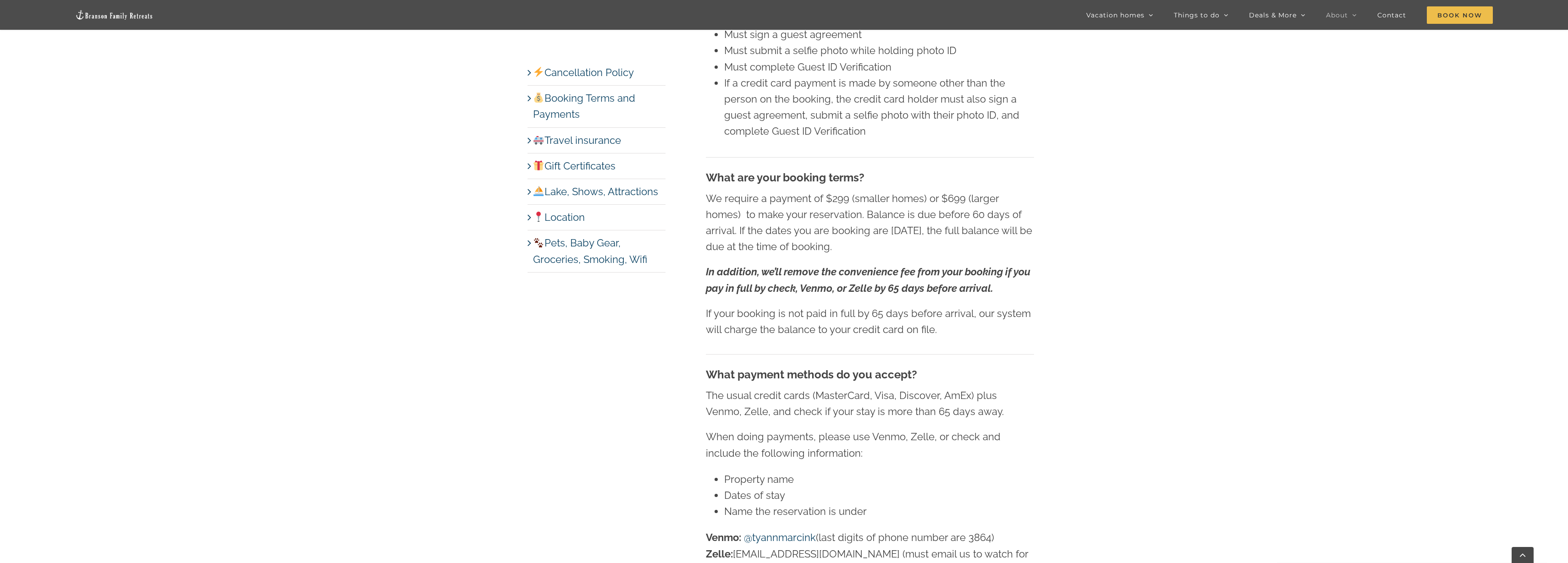
scroll to position [1604, 0]
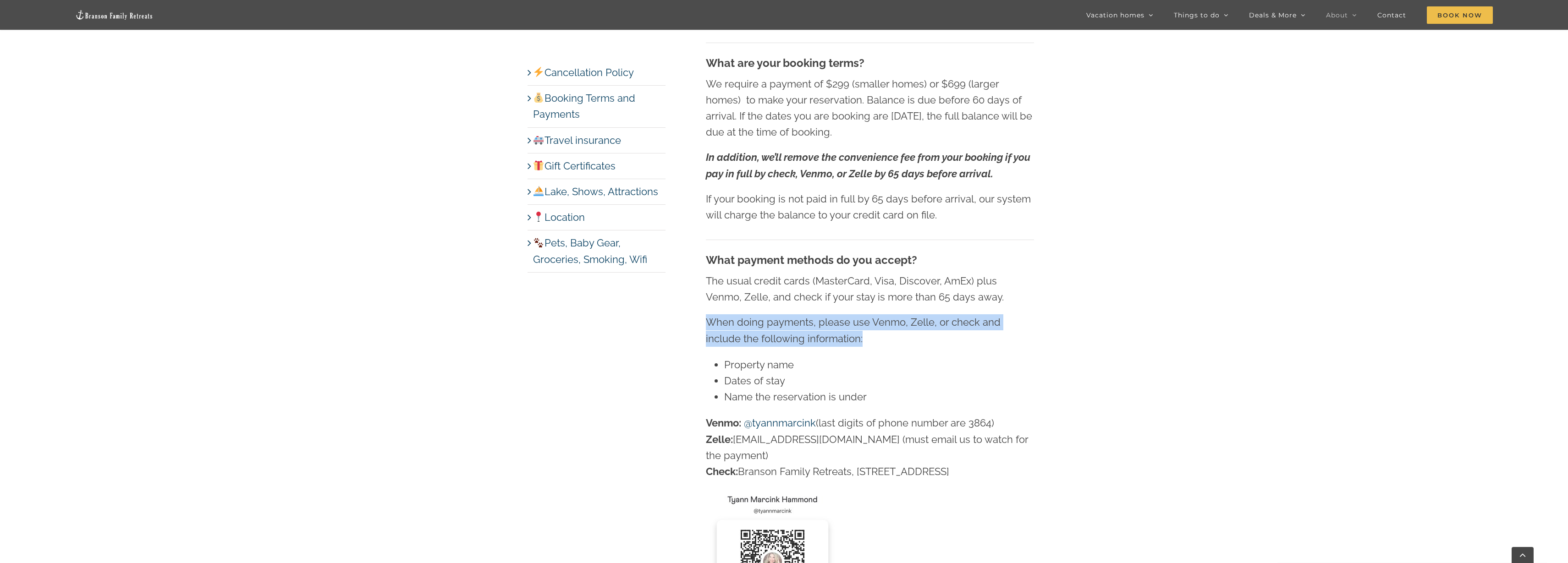
drag, startPoint x: 704, startPoint y: 324, endPoint x: 884, endPoint y: 343, distance: 181.0
click at [884, 343] on div "Booking Terms and Payments When is check-in and check-out? Check-in is 4 pm on …" at bounding box center [870, 185] width 365 height 1874
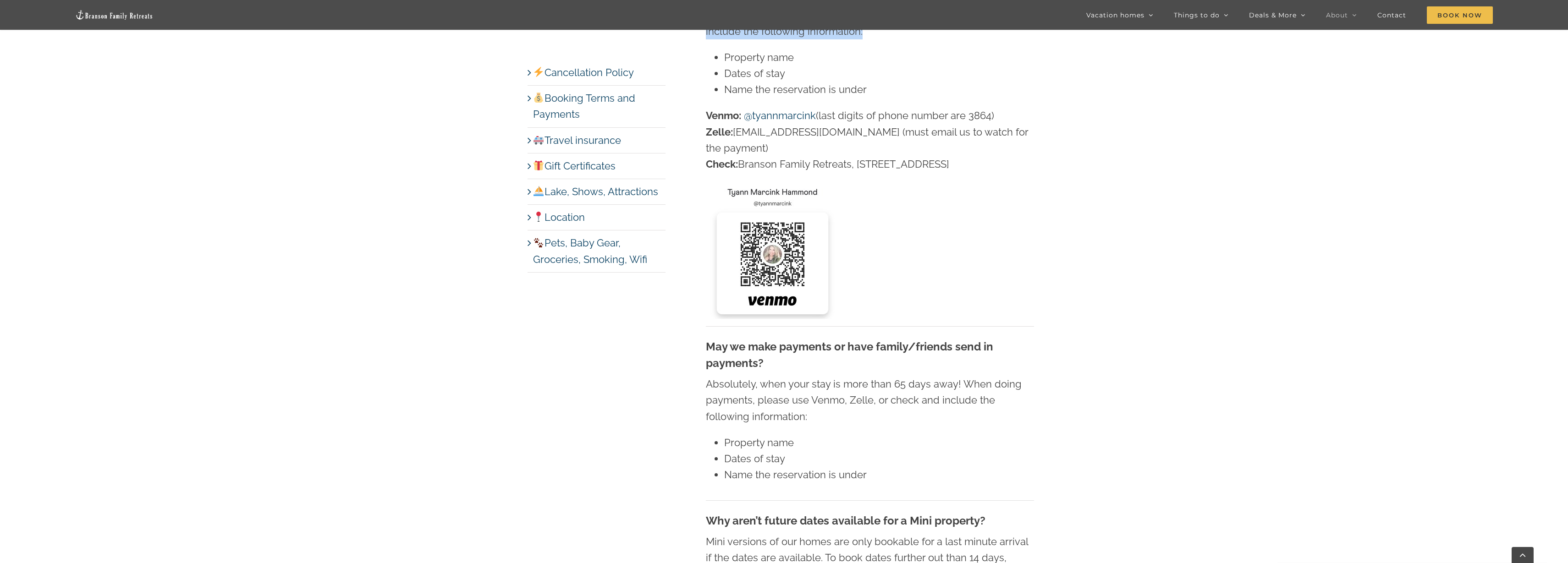
scroll to position [1948, 0]
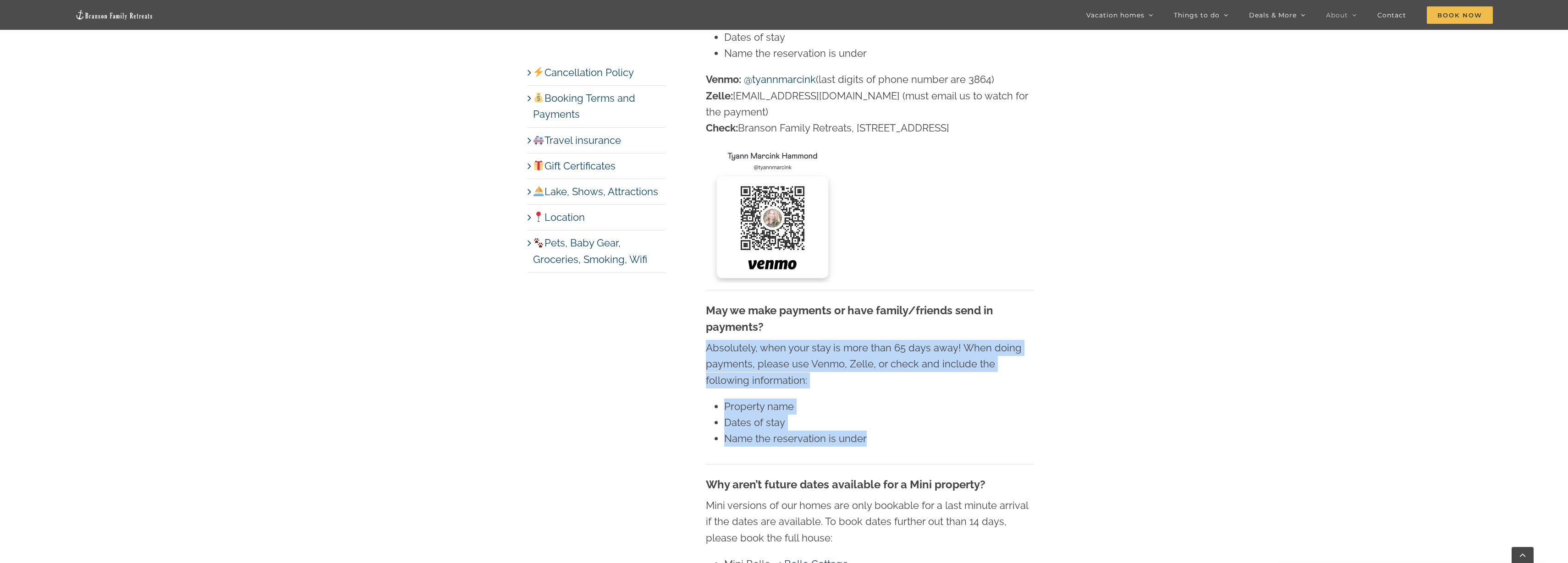
drag, startPoint x: 703, startPoint y: 352, endPoint x: 906, endPoint y: 442, distance: 222.1
click at [906, 442] on li "Name the reservation is under" at bounding box center [879, 439] width 310 height 16
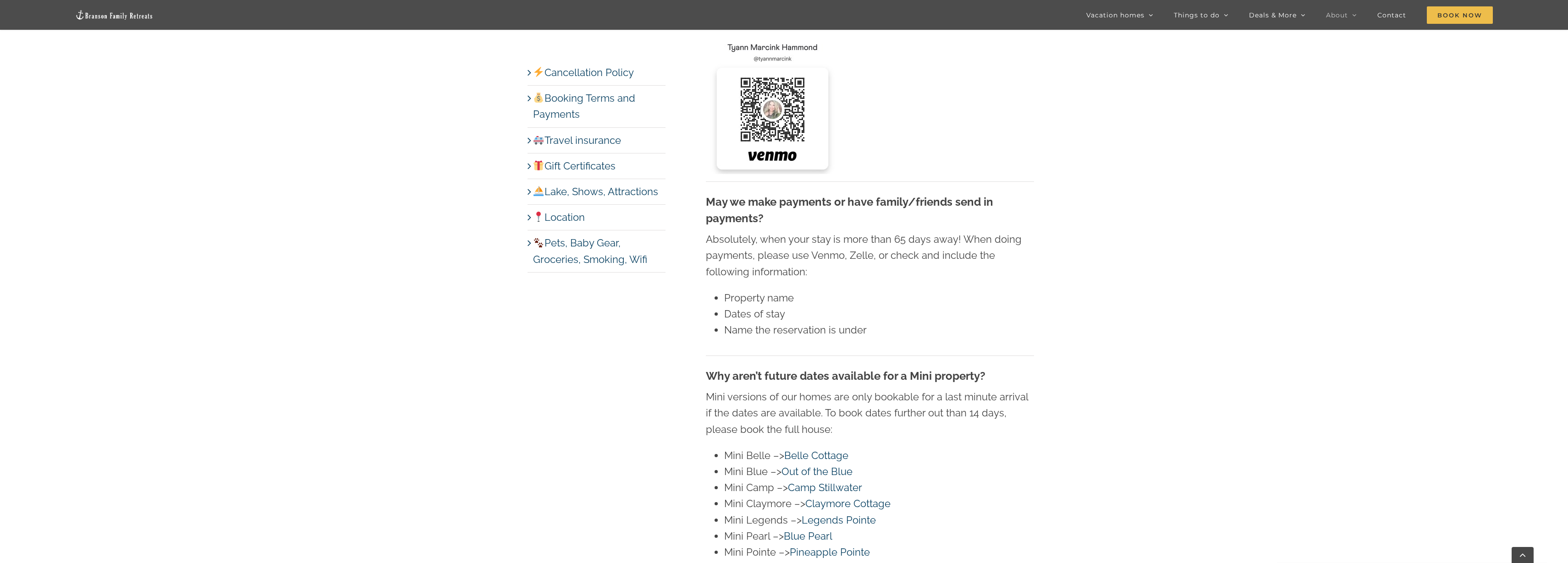
scroll to position [2062, 0]
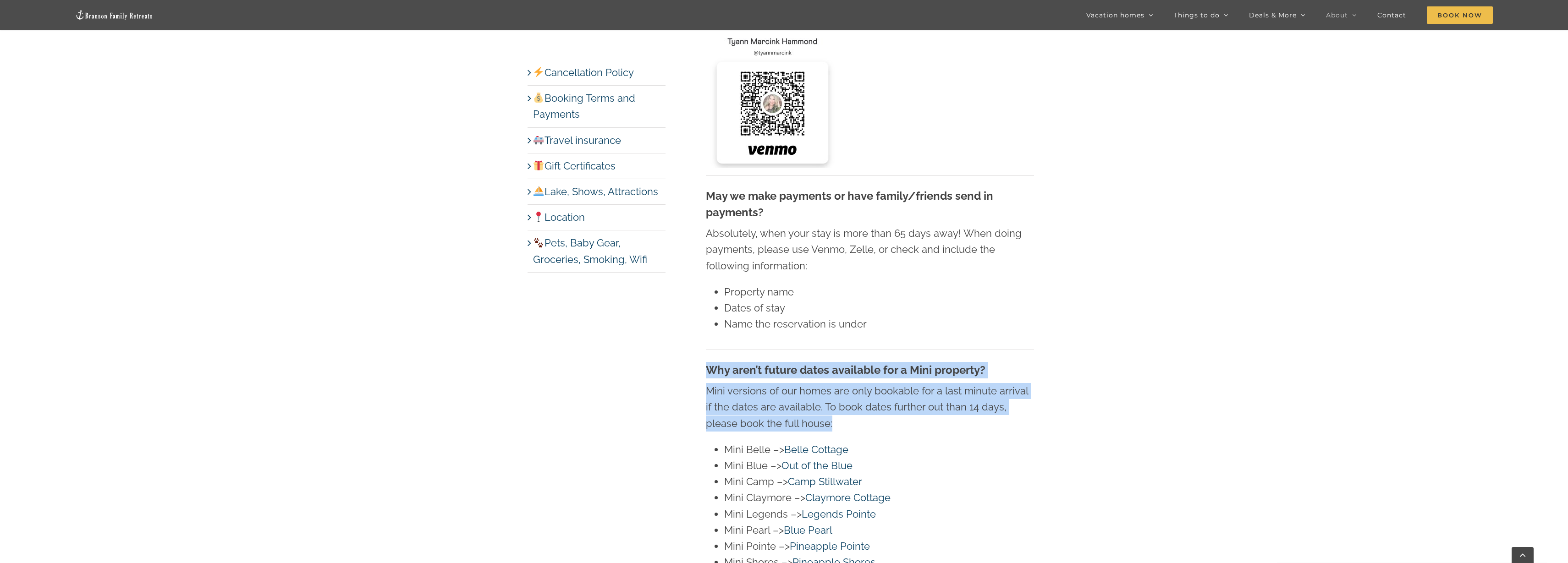
drag, startPoint x: 700, startPoint y: 364, endPoint x: 924, endPoint y: 424, distance: 231.9
click at [924, 424] on p "Mini versions of our homes are only bookable for a last minute arrival if the d…" at bounding box center [870, 407] width 328 height 48
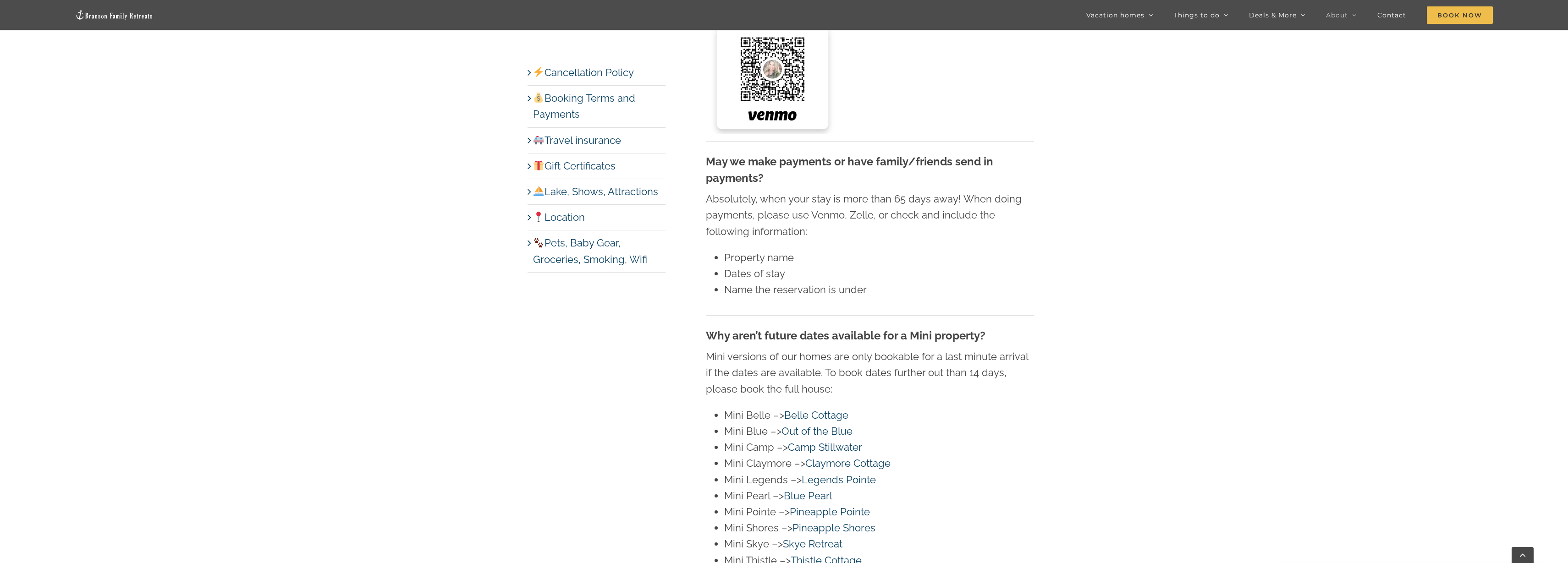
scroll to position [2177, 0]
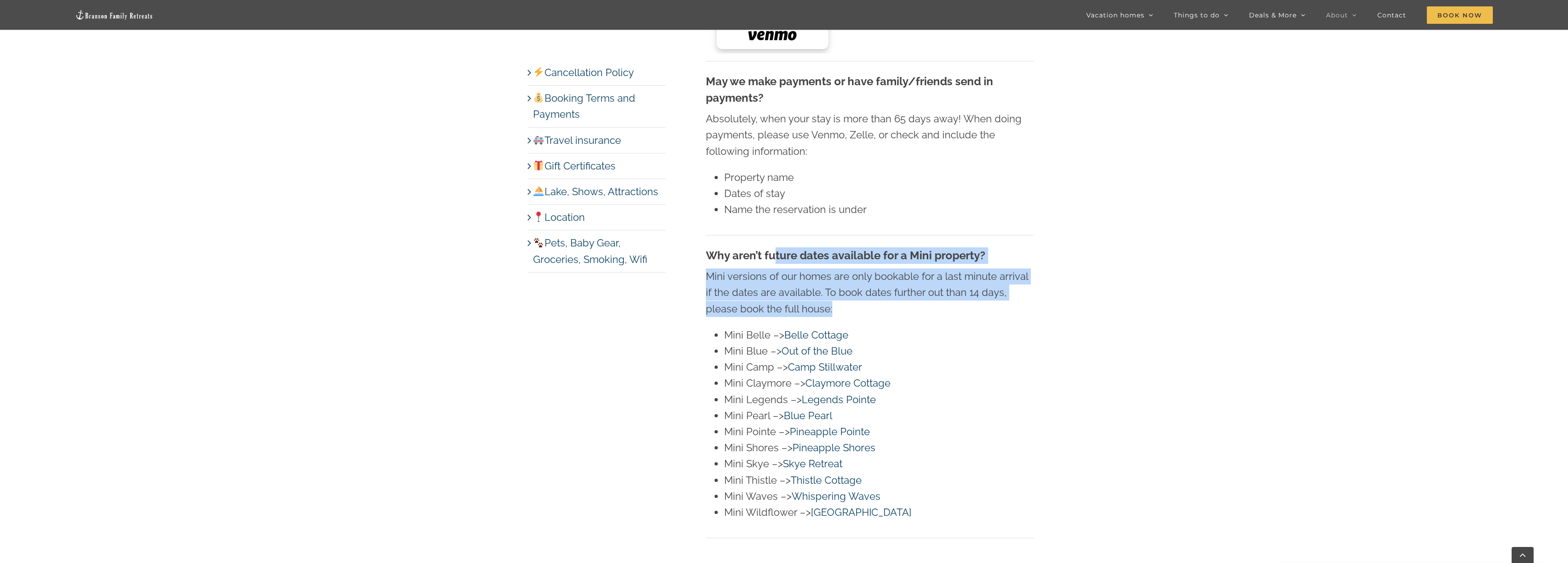
drag, startPoint x: 875, startPoint y: 296, endPoint x: 777, endPoint y: 261, distance: 104.1
click at [777, 261] on div "Why aren’t future dates available for a Mini property? Mini versions of our hom…" at bounding box center [870, 384] width 328 height 273
click at [777, 261] on strong "Why aren’t future dates available for a Mini property?" at bounding box center [845, 256] width 280 height 13
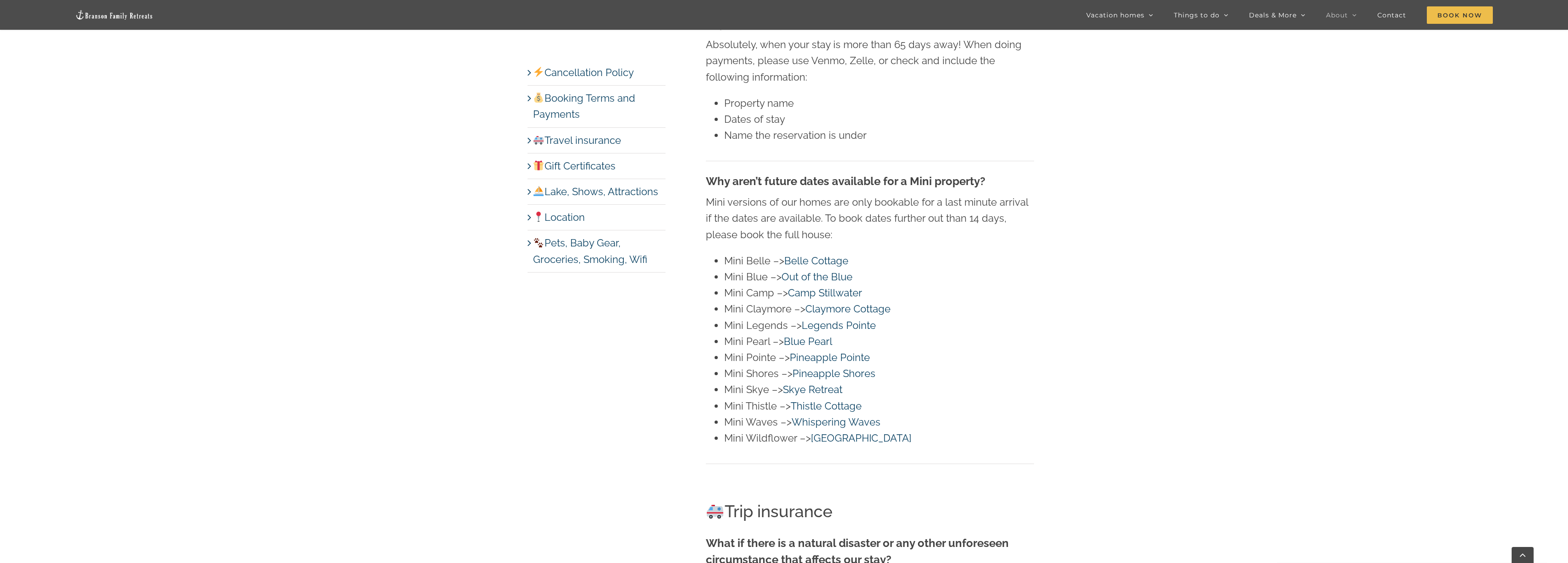
scroll to position [2291, 0]
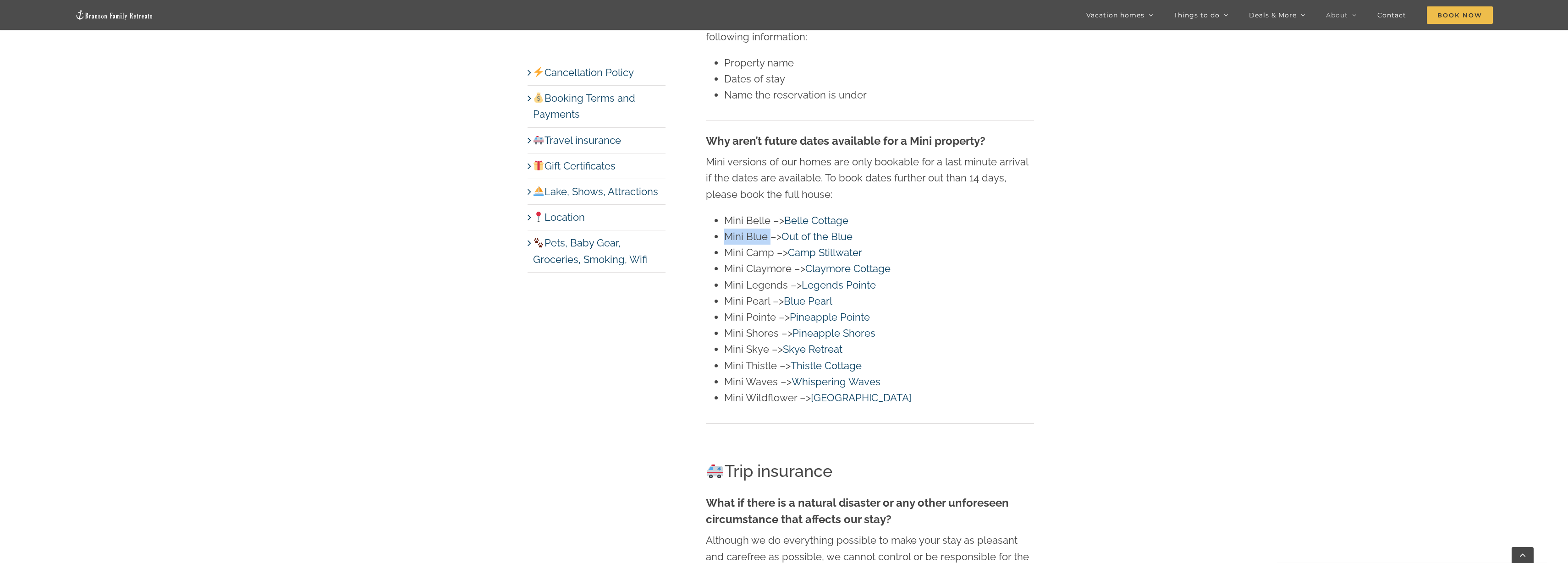
drag, startPoint x: 723, startPoint y: 236, endPoint x: 772, endPoint y: 237, distance: 49.0
click at [772, 237] on ul "Mini Belle –> Belle Cottage Mini Blue –> Out of the Blue Mini Camp –> Camp Stil…" at bounding box center [870, 309] width 328 height 193
click at [800, 236] on link "Out of the Blue" at bounding box center [817, 236] width 71 height 12
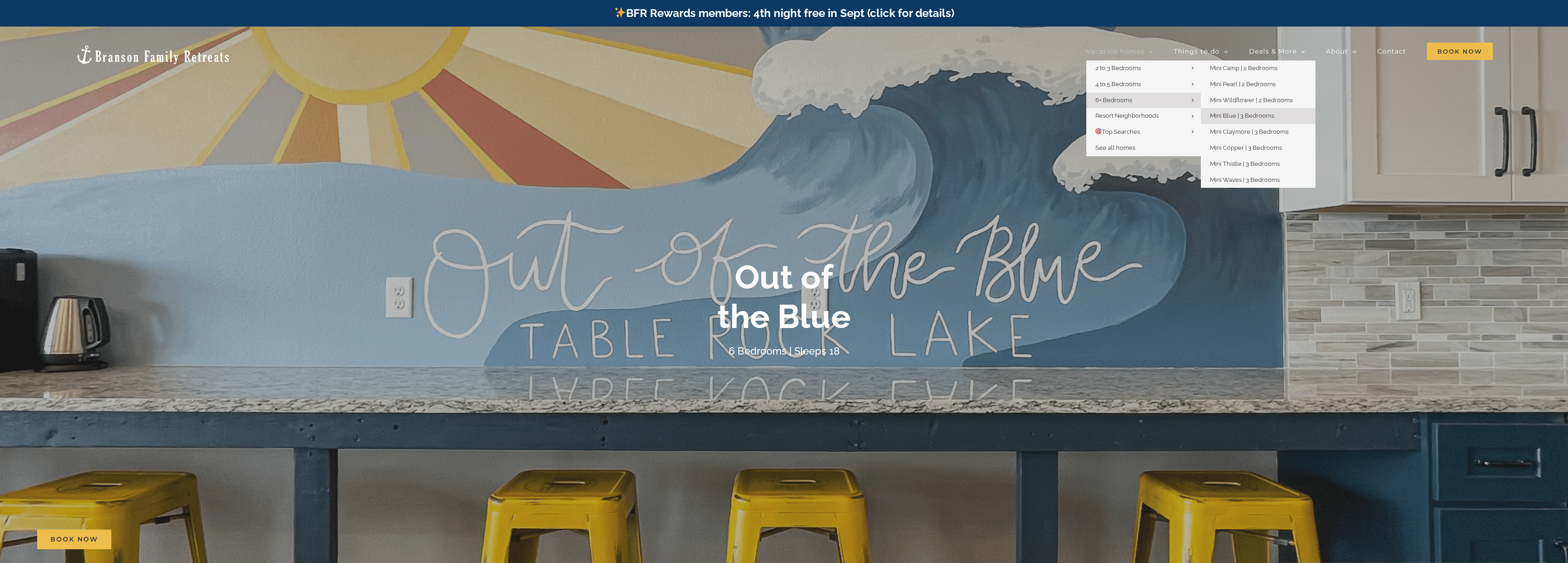
click at [1260, 119] on link "Mini Blue | 3 Bedrooms" at bounding box center [1258, 116] width 114 height 16
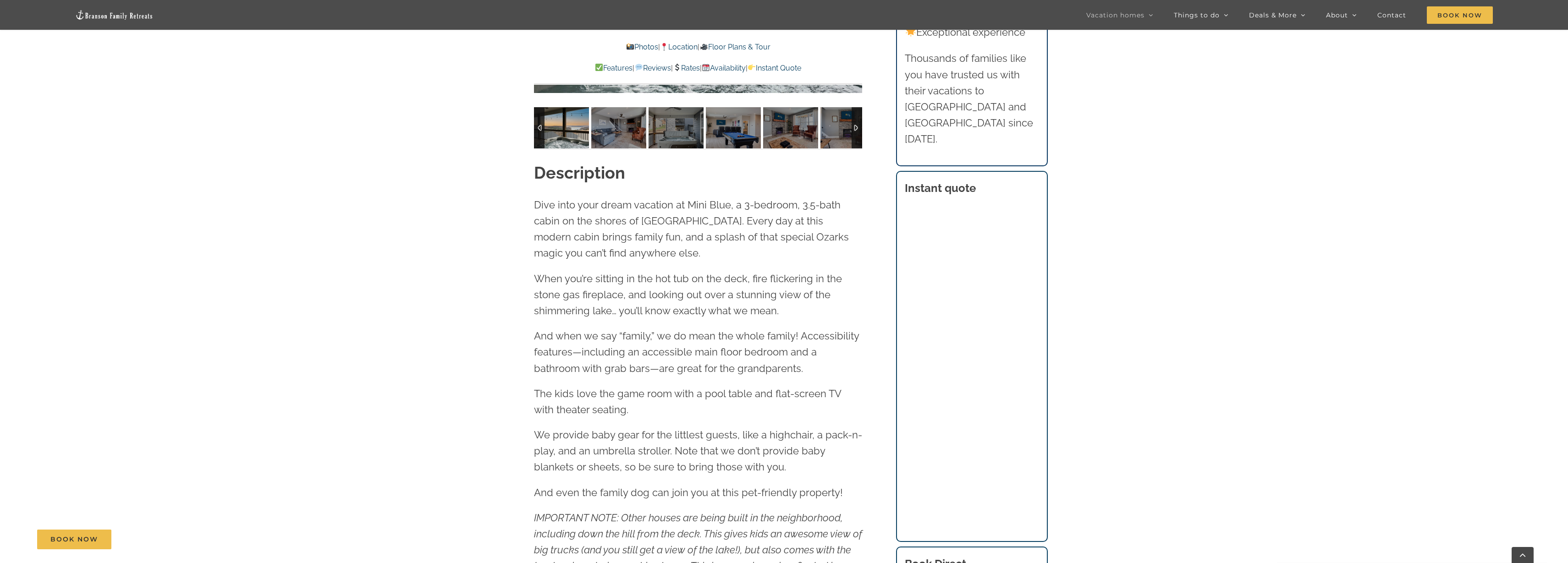
scroll to position [1031, 0]
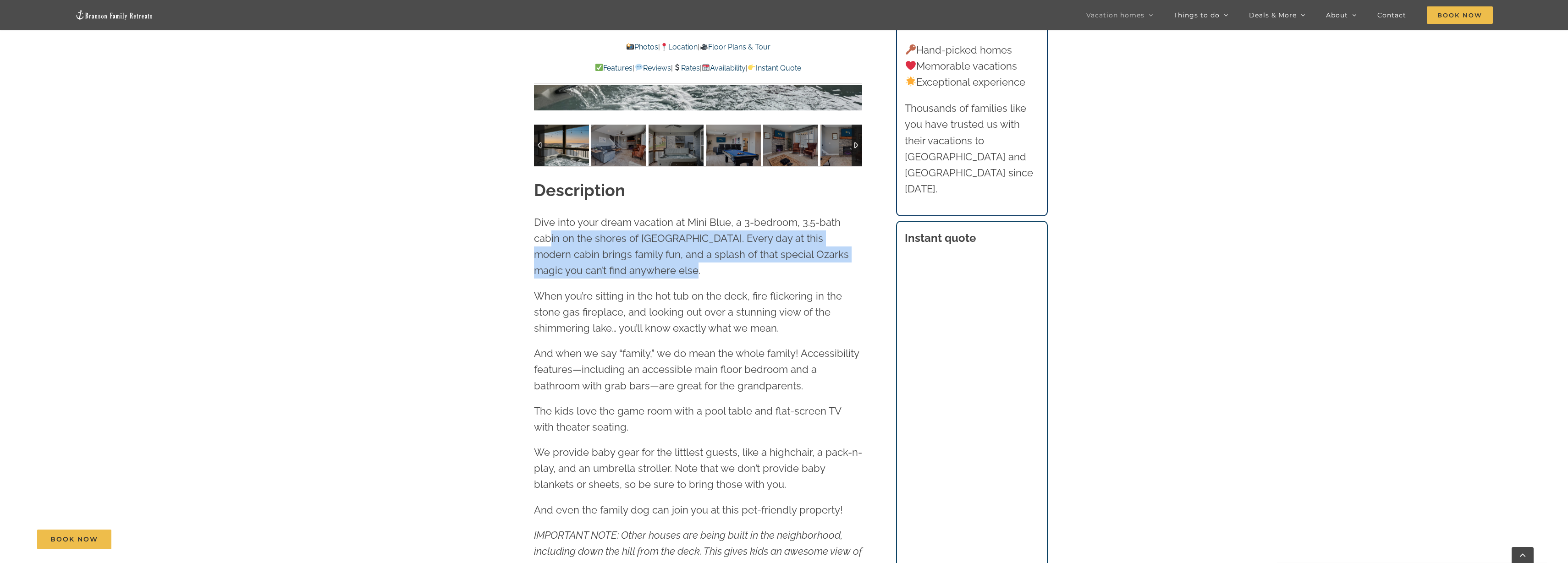
drag, startPoint x: 552, startPoint y: 234, endPoint x: 712, endPoint y: 274, distance: 164.9
click at [712, 274] on p "Dive into your dream vacation at Mini Blue, a 3-bedroom, 3.5-bath cabin on the …" at bounding box center [698, 247] width 328 height 65
drag, startPoint x: 614, startPoint y: 263, endPoint x: 512, endPoint y: 233, distance: 106.3
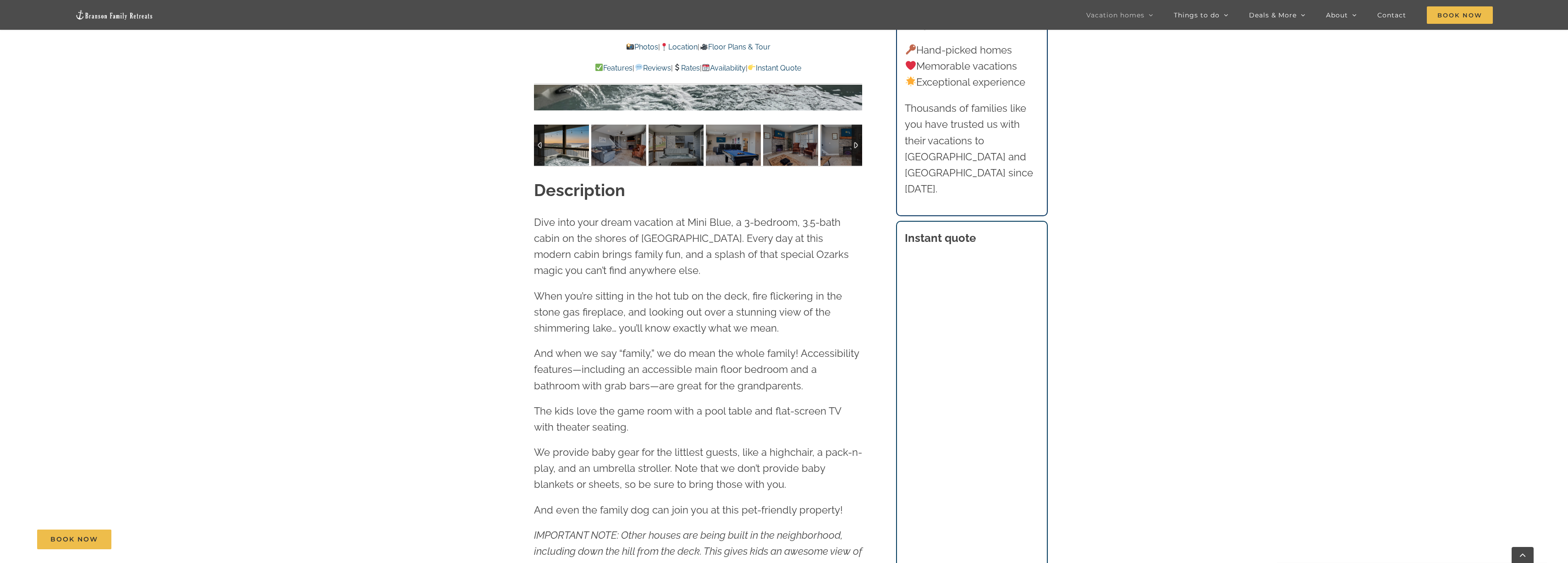
click at [556, 295] on span "When you’re sitting in the hot tub on the deck, fire flickering in the stone ga…" at bounding box center [687, 312] width 308 height 44
drag, startPoint x: 532, startPoint y: 304, endPoint x: 813, endPoint y: 326, distance: 281.9
click at [813, 326] on p "When you’re sitting in the hot tub on the deck, fire flickering in the stone ga…" at bounding box center [698, 312] width 328 height 48
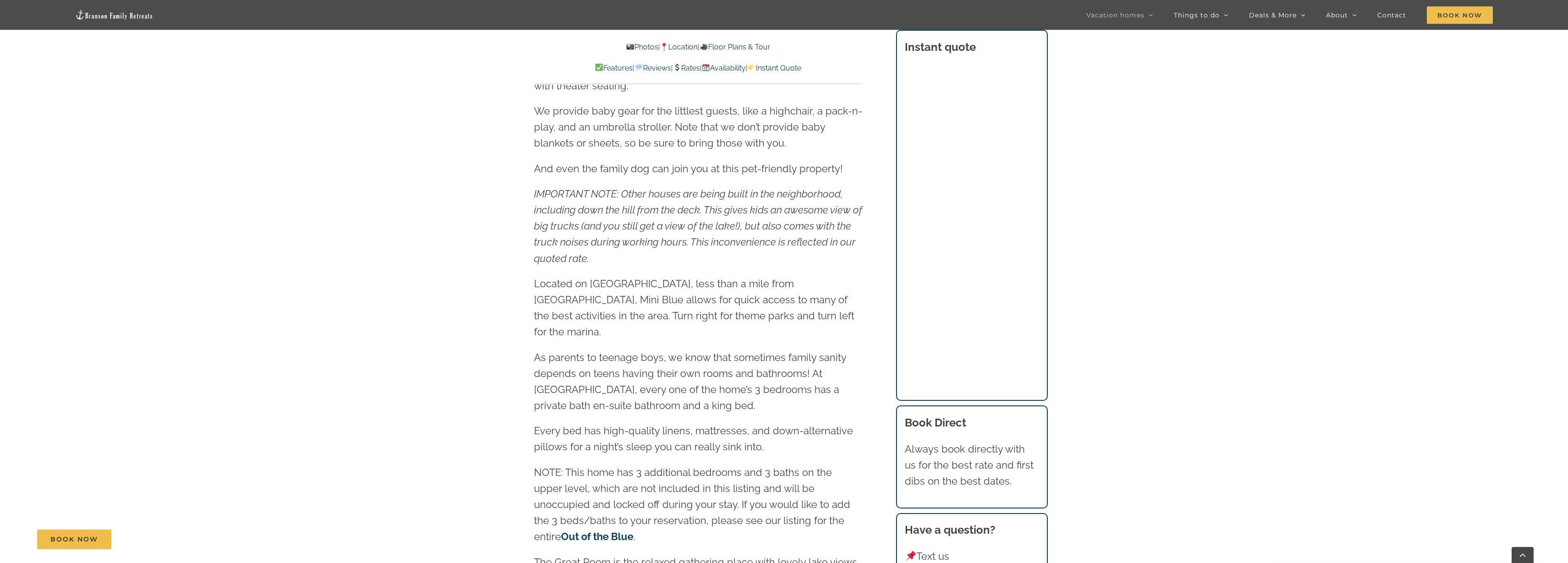
scroll to position [1375, 0]
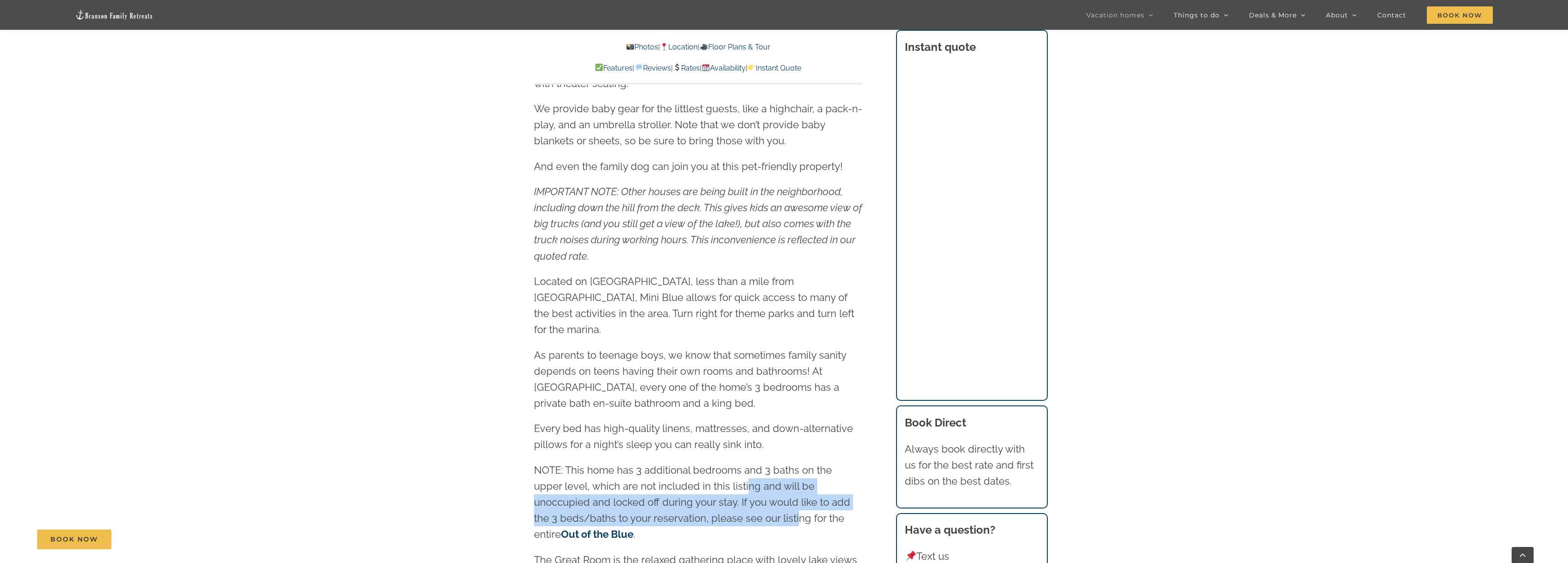
drag, startPoint x: 713, startPoint y: 477, endPoint x: 711, endPoint y: 496, distance: 19.1
click at [711, 495] on p "NOTE: This home has 3 additional bedrooms and 3 baths on the upper level, which…" at bounding box center [698, 503] width 328 height 81
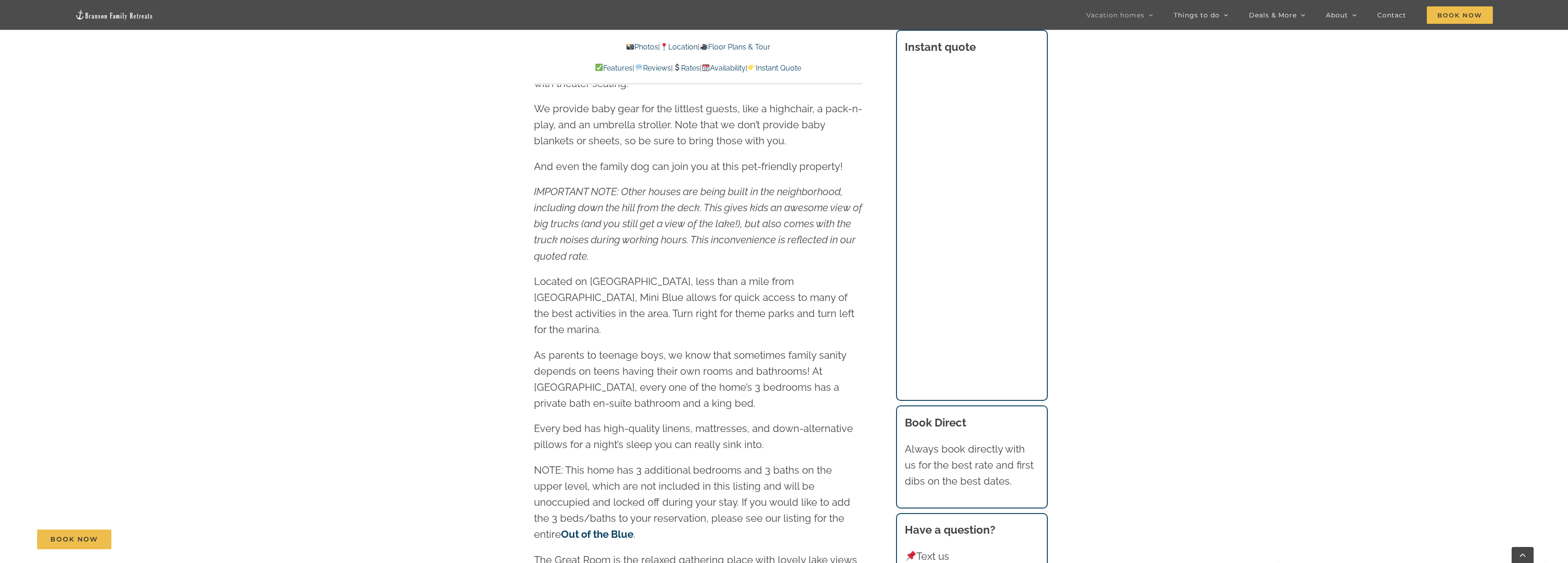
click at [674, 515] on p "NOTE: This home has 3 additional bedrooms and 3 baths on the upper level, which…" at bounding box center [698, 503] width 328 height 81
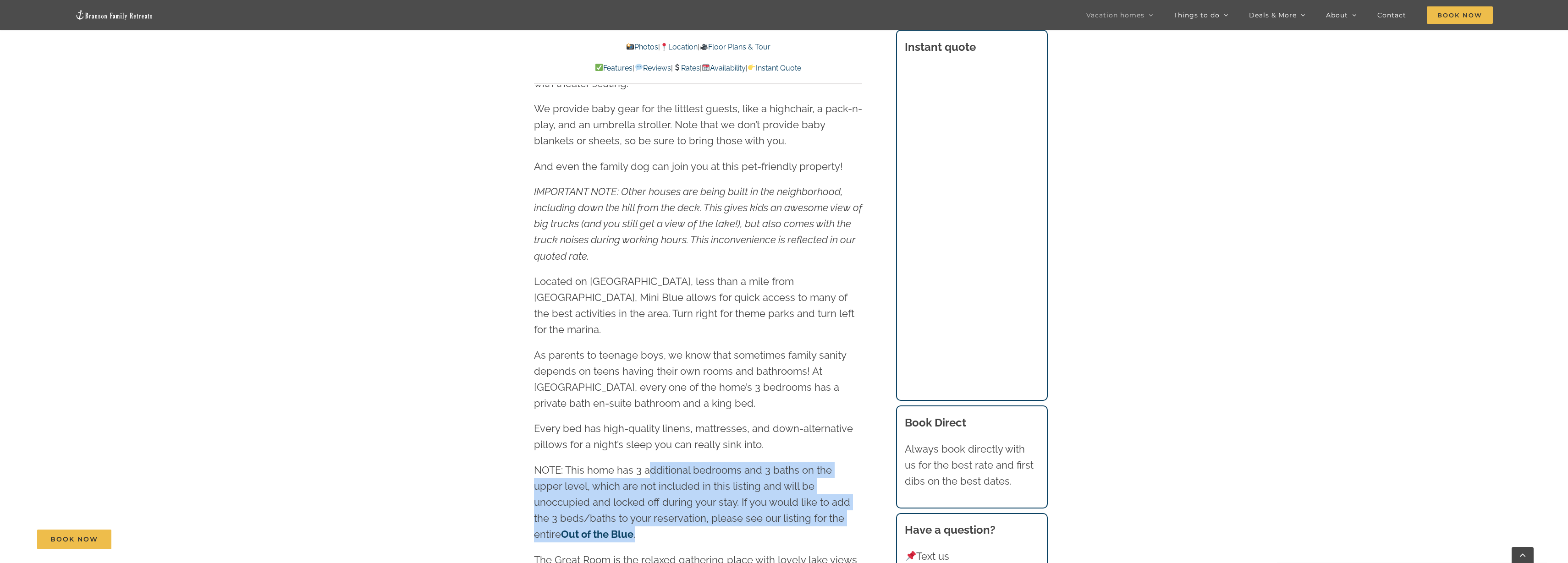
drag, startPoint x: 670, startPoint y: 515, endPoint x: 652, endPoint y: 458, distance: 59.8
click at [652, 463] on p "NOTE: This home has 3 additional bedrooms and 3 baths on the upper level, which…" at bounding box center [698, 503] width 328 height 81
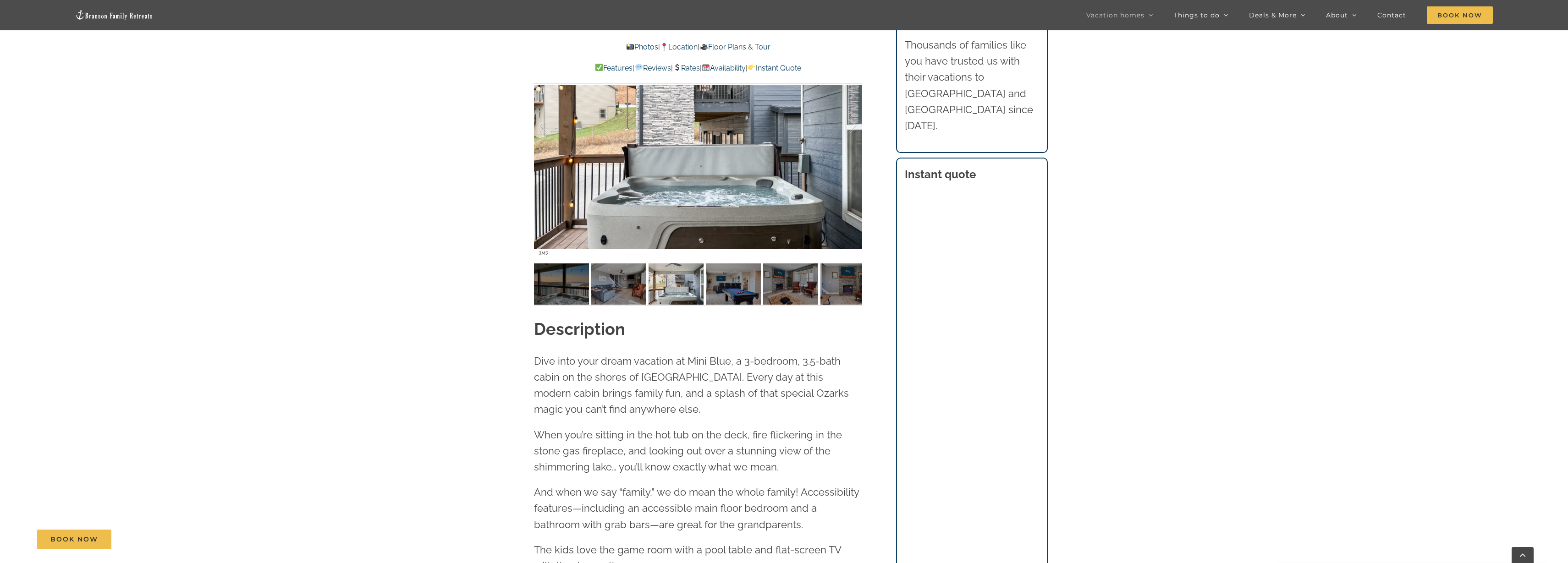
scroll to position [879, 0]
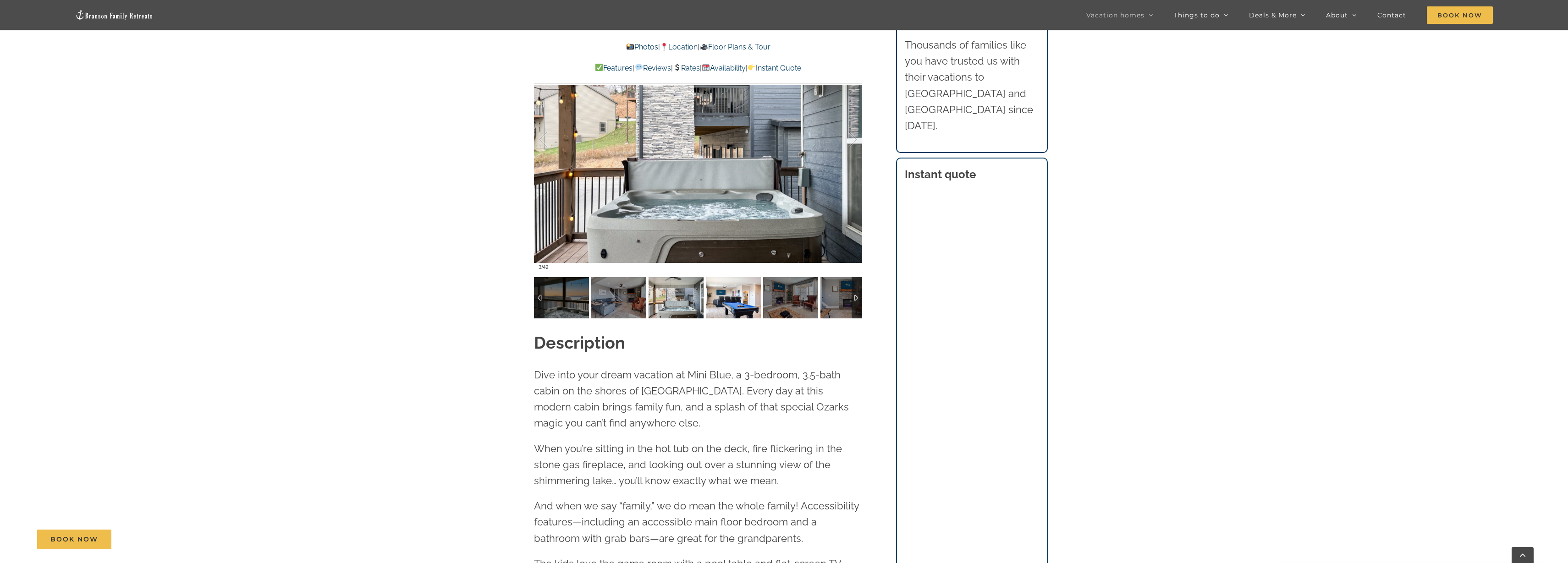
click at [733, 302] on img at bounding box center [733, 297] width 55 height 41
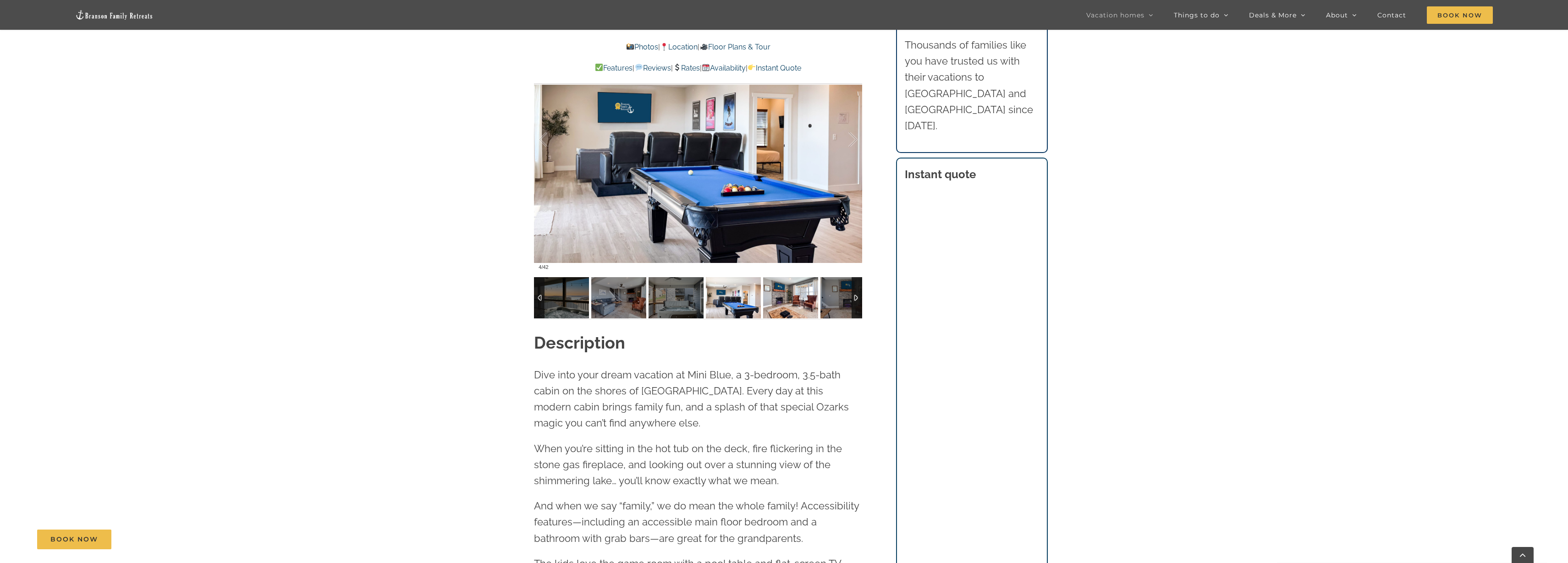
click at [777, 302] on img at bounding box center [791, 297] width 55 height 41
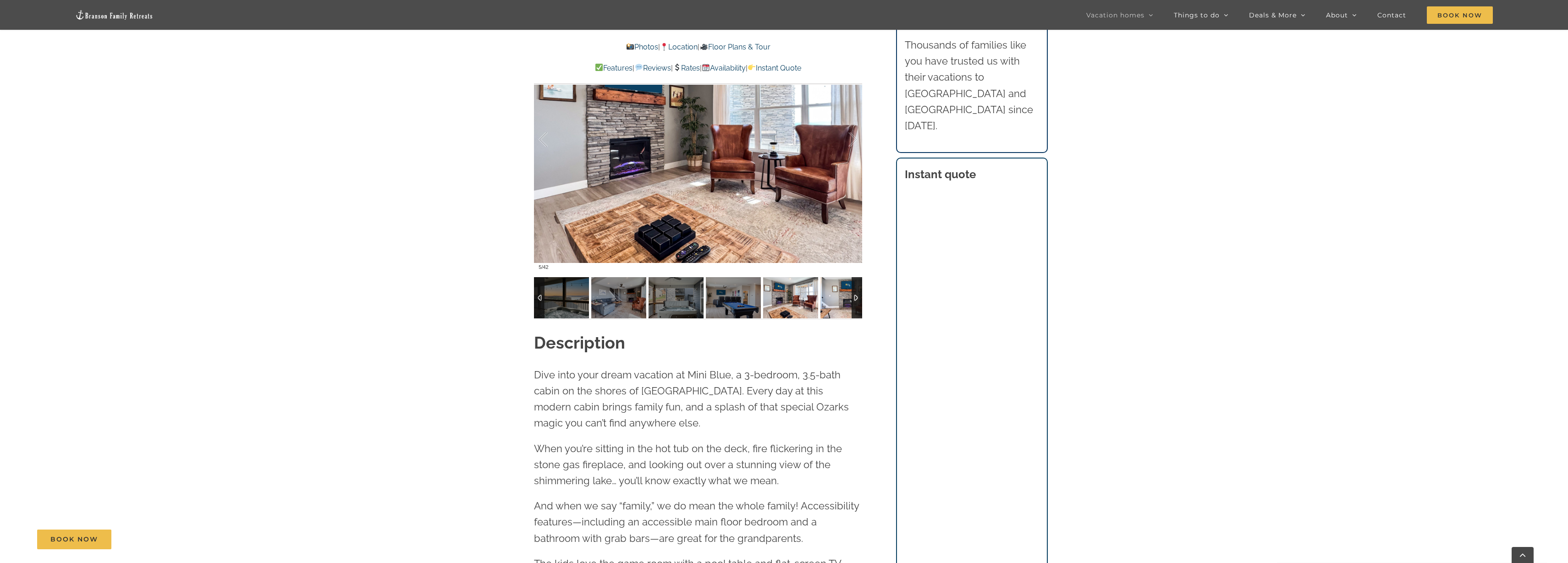
click at [845, 296] on img at bounding box center [848, 297] width 55 height 41
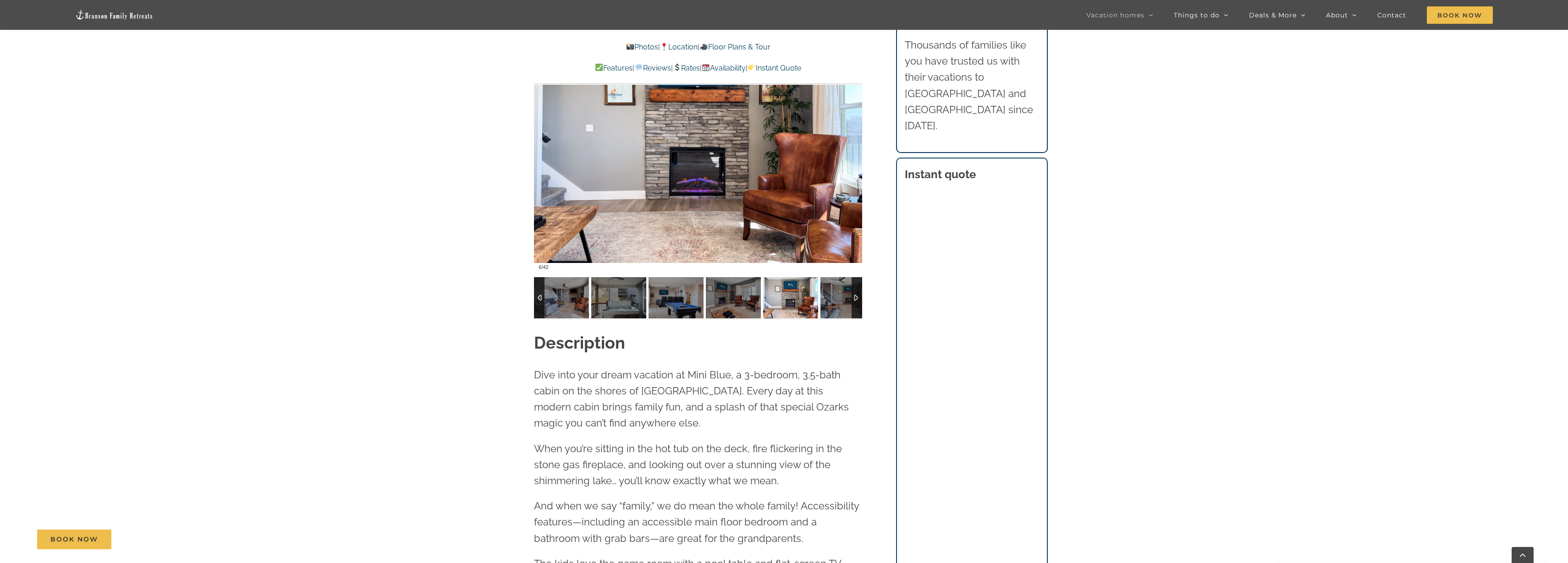
click at [853, 296] on div at bounding box center [856, 297] width 10 height 41
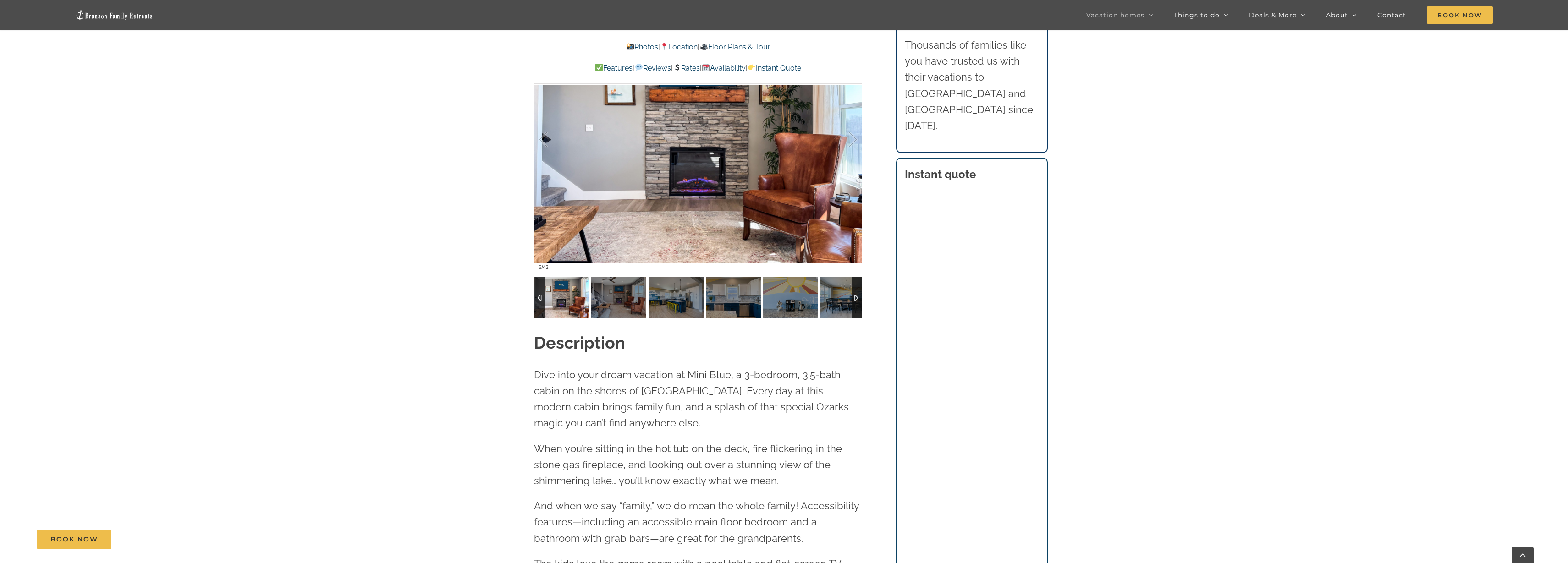
click at [853, 296] on div at bounding box center [856, 297] width 10 height 41
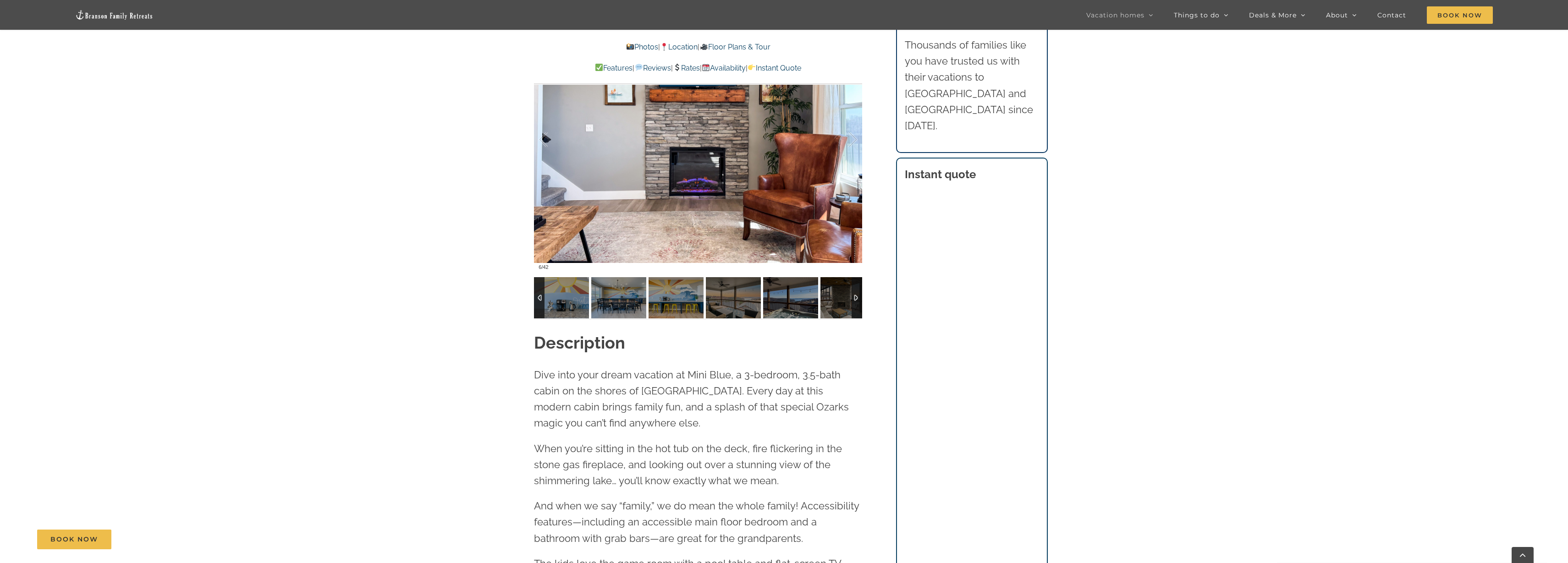
click at [854, 296] on div at bounding box center [856, 297] width 10 height 41
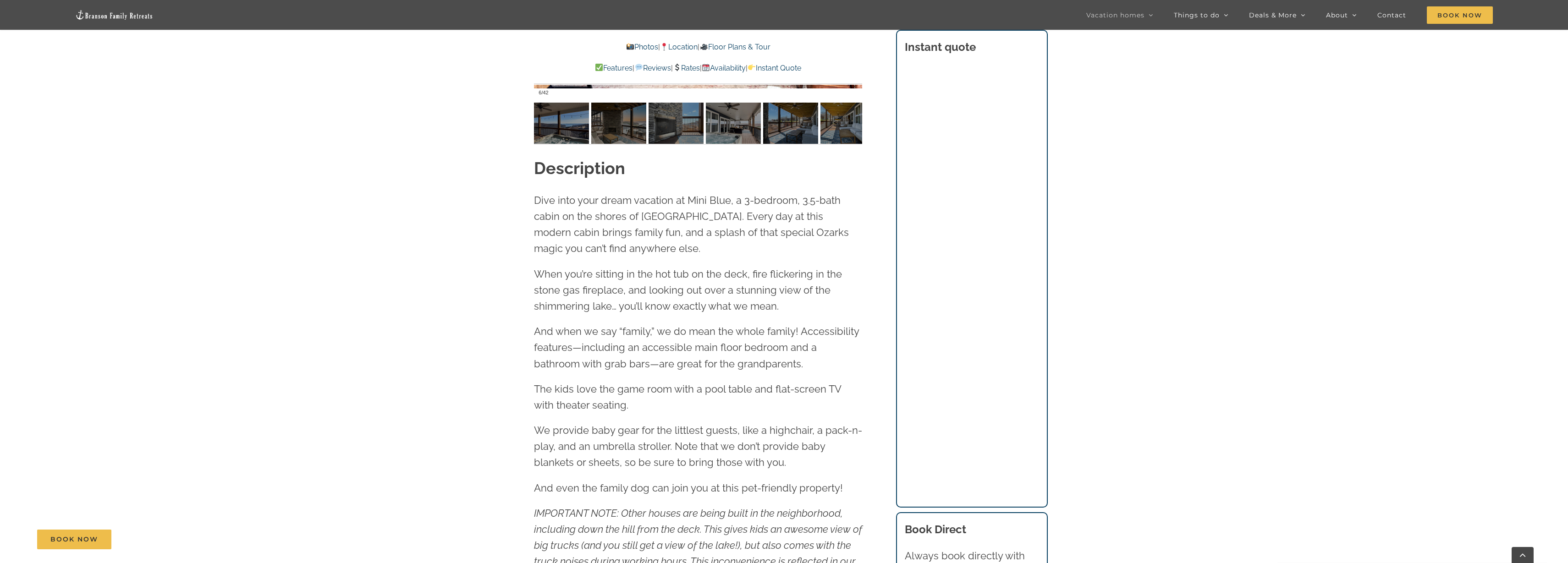
scroll to position [1069, 0]
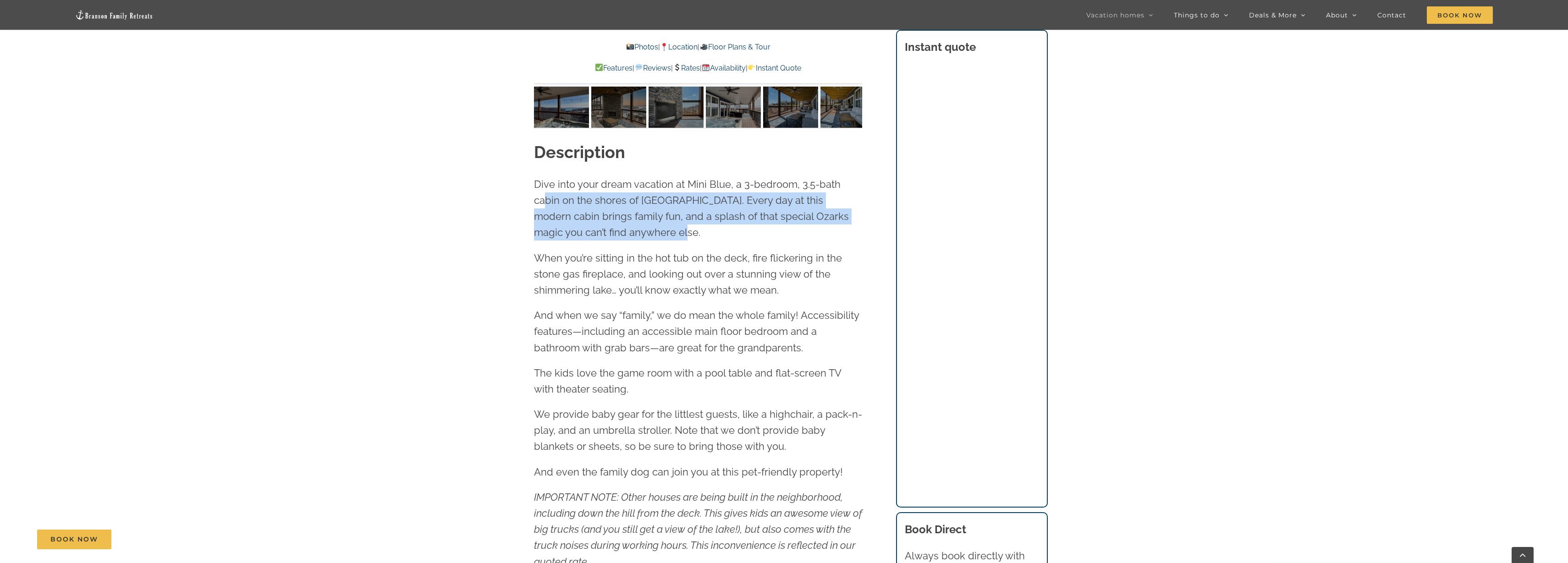
drag, startPoint x: 545, startPoint y: 203, endPoint x: 645, endPoint y: 233, distance: 104.4
click at [645, 233] on span "Dive into your dream vacation at Mini Blue, a 3-bedroom, 3.5-bath cabin on the …" at bounding box center [691, 208] width 315 height 61
click at [645, 234] on span "Dive into your dream vacation at Mini Blue, a 3-bedroom, 3.5-bath cabin on the …" at bounding box center [691, 208] width 315 height 61
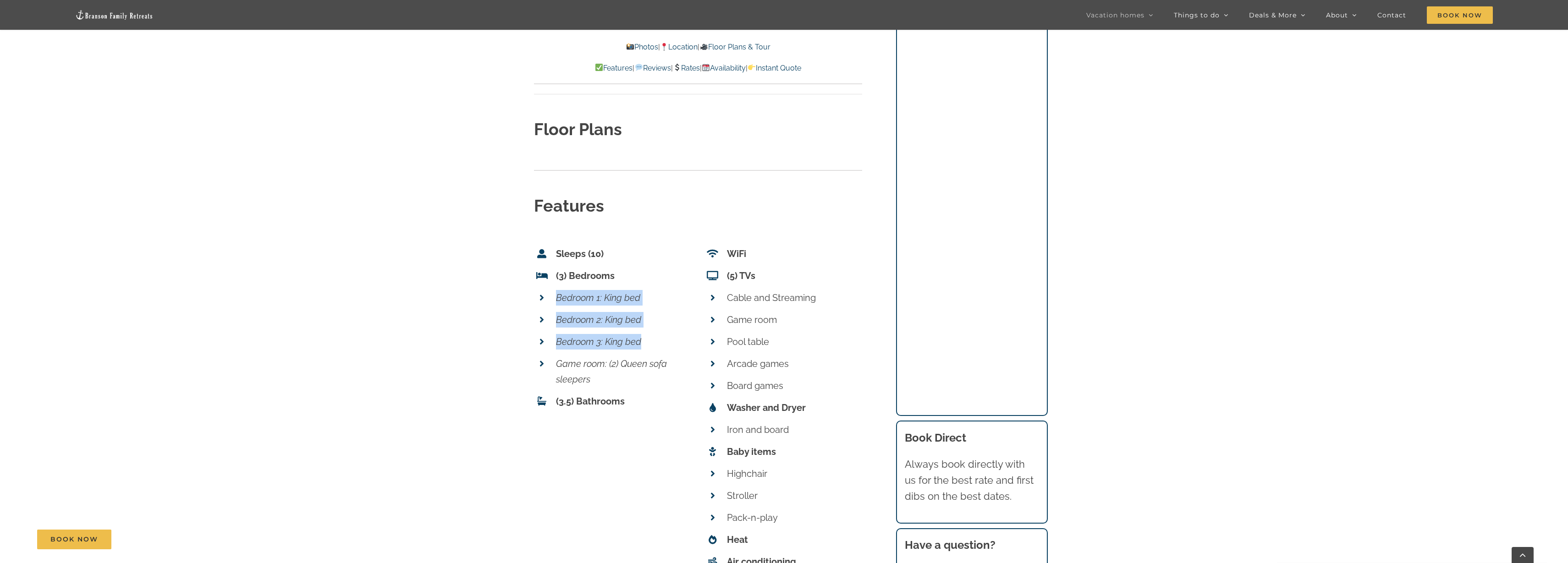
scroll to position [3380, 0]
drag, startPoint x: 638, startPoint y: 274, endPoint x: 553, endPoint y: 250, distance: 88.3
click at [553, 253] on ul "Sleeps (10) (3) Bedrooms Bedroom 1: King bed Bedroom 2: King bed Bedroom 3: Kin…" at bounding box center [613, 336] width 158 height 166
click at [553, 293] on li "Bedroom 1: King bed" at bounding box center [613, 304] width 158 height 22
drag, startPoint x: 559, startPoint y: 250, endPoint x: 648, endPoint y: 292, distance: 98.4
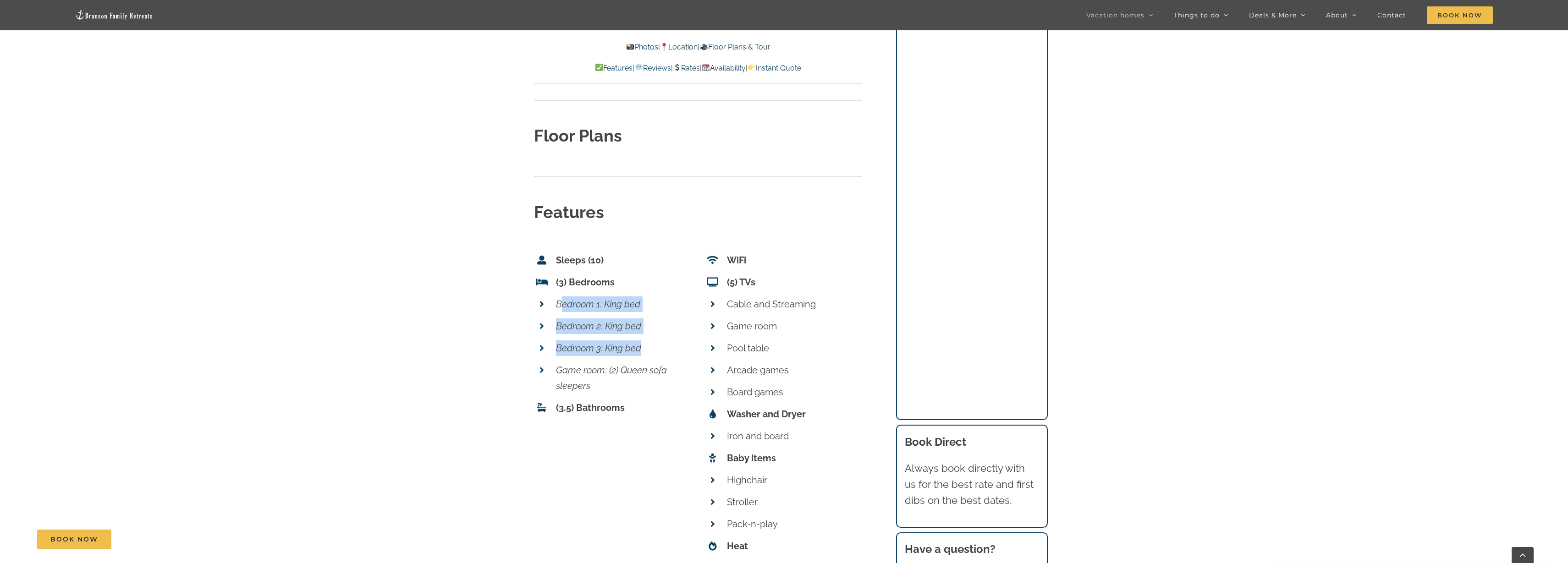
click at [648, 292] on ul "Sleeps (10) (3) Bedrooms Bedroom 1: King bed Bedroom 2: King bed Bedroom 3: Kin…" at bounding box center [613, 336] width 158 height 166
click at [648, 340] on p "Bedroom 3: King bed" at bounding box center [624, 348] width 136 height 15
drag, startPoint x: 648, startPoint y: 293, endPoint x: 547, endPoint y: 248, distance: 110.6
click at [547, 253] on ul "Sleeps (10) (3) Bedrooms Bedroom 1: King bed Bedroom 2: King bed Bedroom 3: Kin…" at bounding box center [613, 336] width 158 height 166
click at [559, 299] on em "Bedroom 1: King bed" at bounding box center [598, 304] width 84 height 11
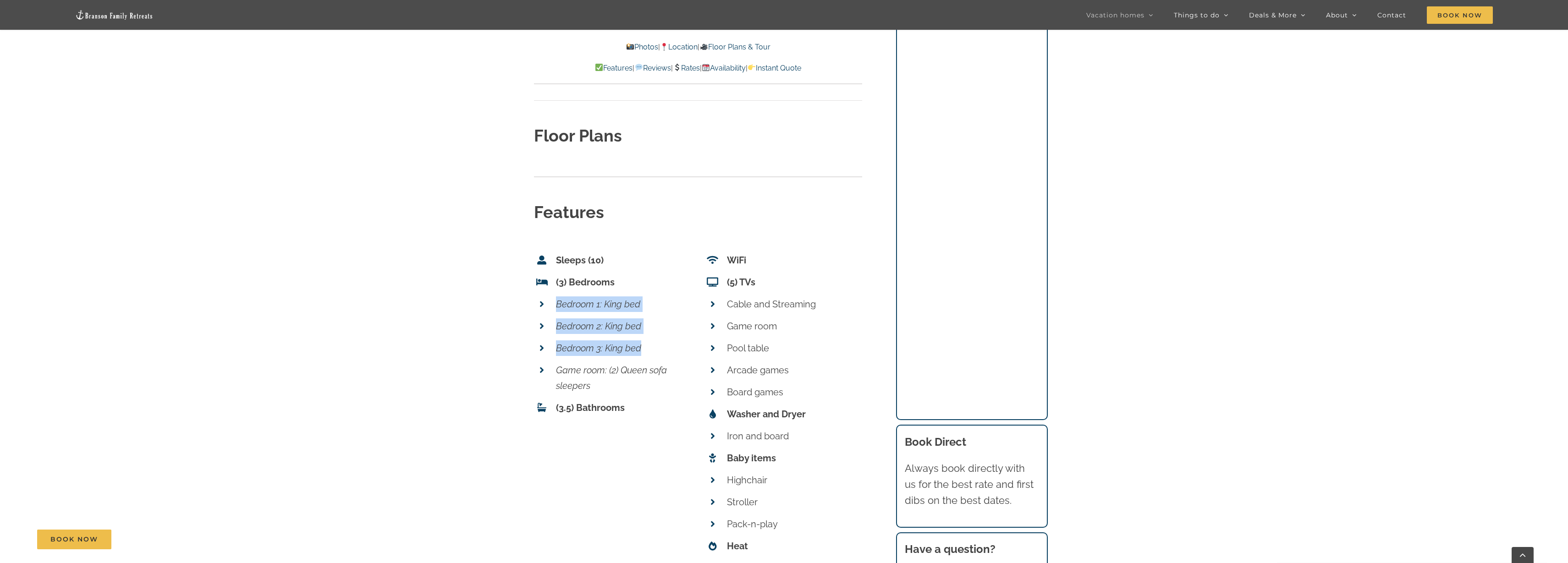
drag, startPoint x: 559, startPoint y: 254, endPoint x: 671, endPoint y: 296, distance: 119.6
click at [671, 296] on ul "Sleeps (10) (3) Bedrooms Bedroom 1: King bed Bedroom 2: King bed Bedroom 3: Kin…" at bounding box center [613, 336] width 158 height 166
click at [671, 340] on p "Bedroom 3: King bed" at bounding box center [624, 348] width 136 height 15
drag, startPoint x: 653, startPoint y: 294, endPoint x: 534, endPoint y: 245, distance: 128.7
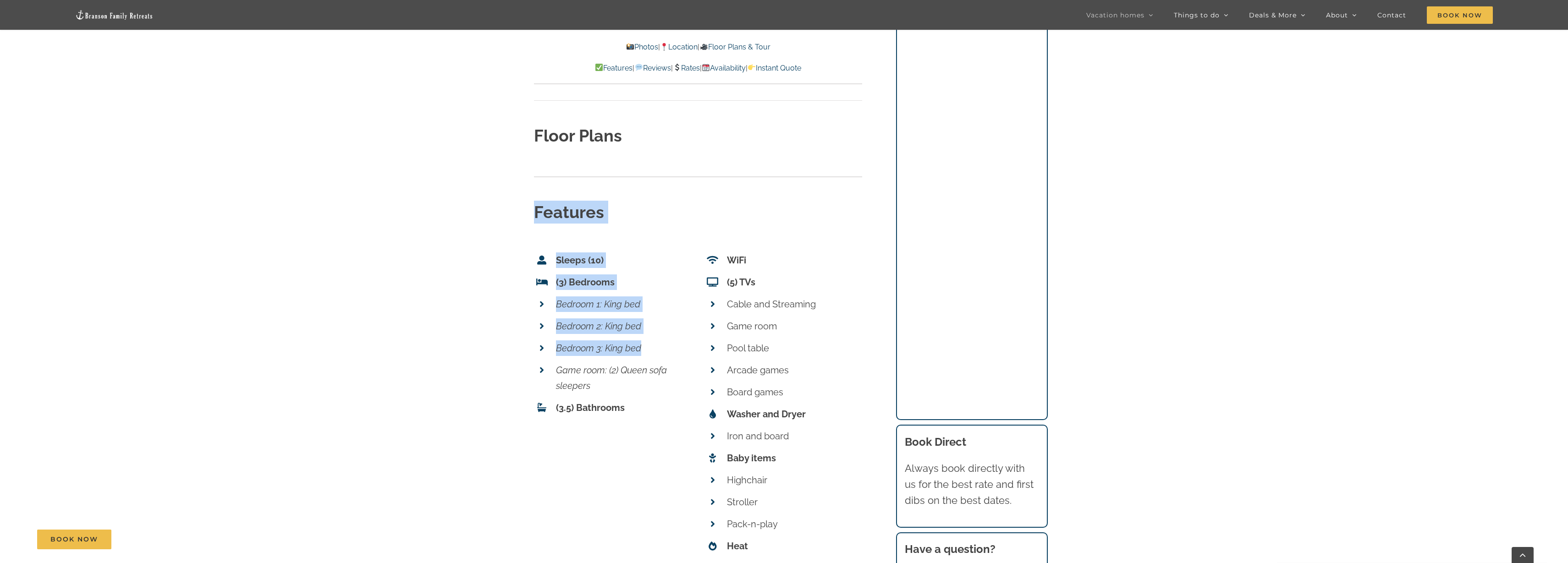
click at [556, 299] on em "Bedroom 1: King bed" at bounding box center [598, 304] width 84 height 11
drag, startPoint x: 559, startPoint y: 252, endPoint x: 652, endPoint y: 296, distance: 102.9
click at [652, 296] on ul "Sleeps (10) (3) Bedrooms Bedroom 1: King bed Bedroom 2: King bed Bedroom 3: Kin…" at bounding box center [613, 336] width 158 height 166
click at [652, 340] on p "Bedroom 3: King bed" at bounding box center [624, 348] width 136 height 15
drag, startPoint x: 652, startPoint y: 296, endPoint x: 536, endPoint y: 255, distance: 123.0
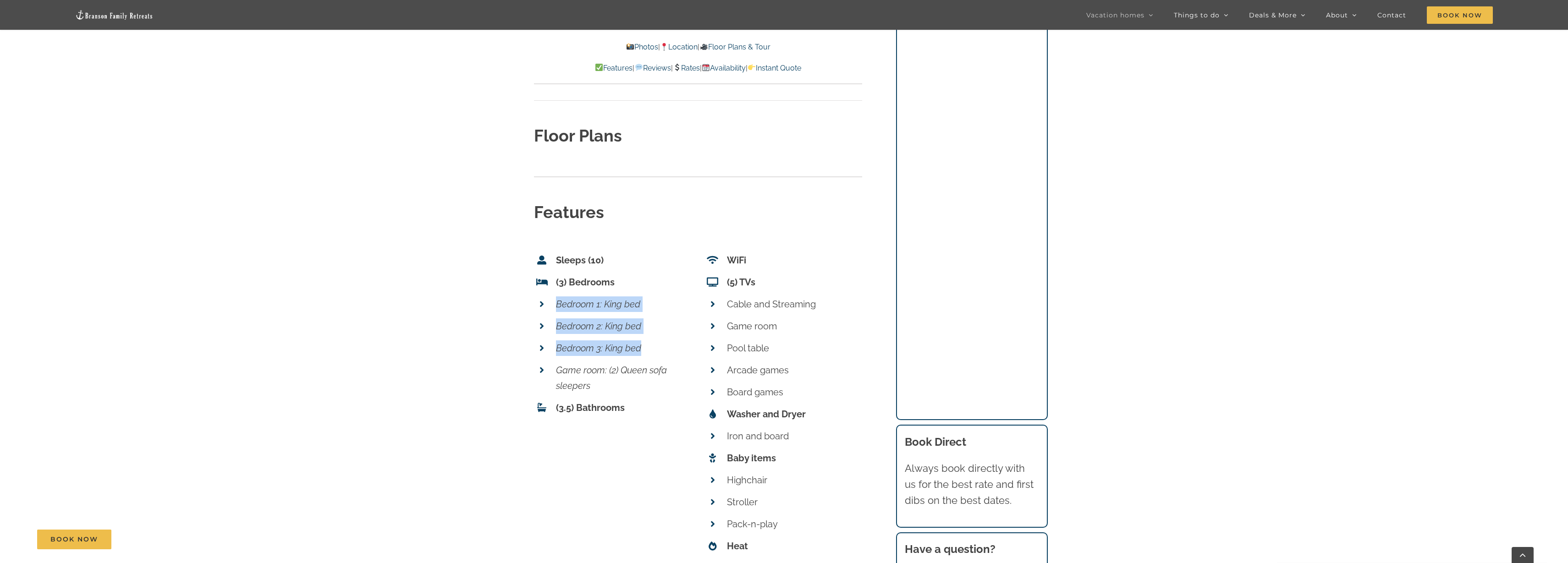
click at [536, 255] on ul "Sleeps (10) (3) Bedrooms Bedroom 1: King bed Bedroom 2: King bed Bedroom 3: Kin…" at bounding box center [613, 336] width 158 height 166
click at [536, 296] on span at bounding box center [541, 304] width 15 height 15
click at [551, 293] on li "Bedroom 1: King bed" at bounding box center [613, 304] width 158 height 22
click at [543, 300] on icon at bounding box center [541, 304] width 4 height 9
drag, startPoint x: 562, startPoint y: 248, endPoint x: 666, endPoint y: 295, distance: 114.1
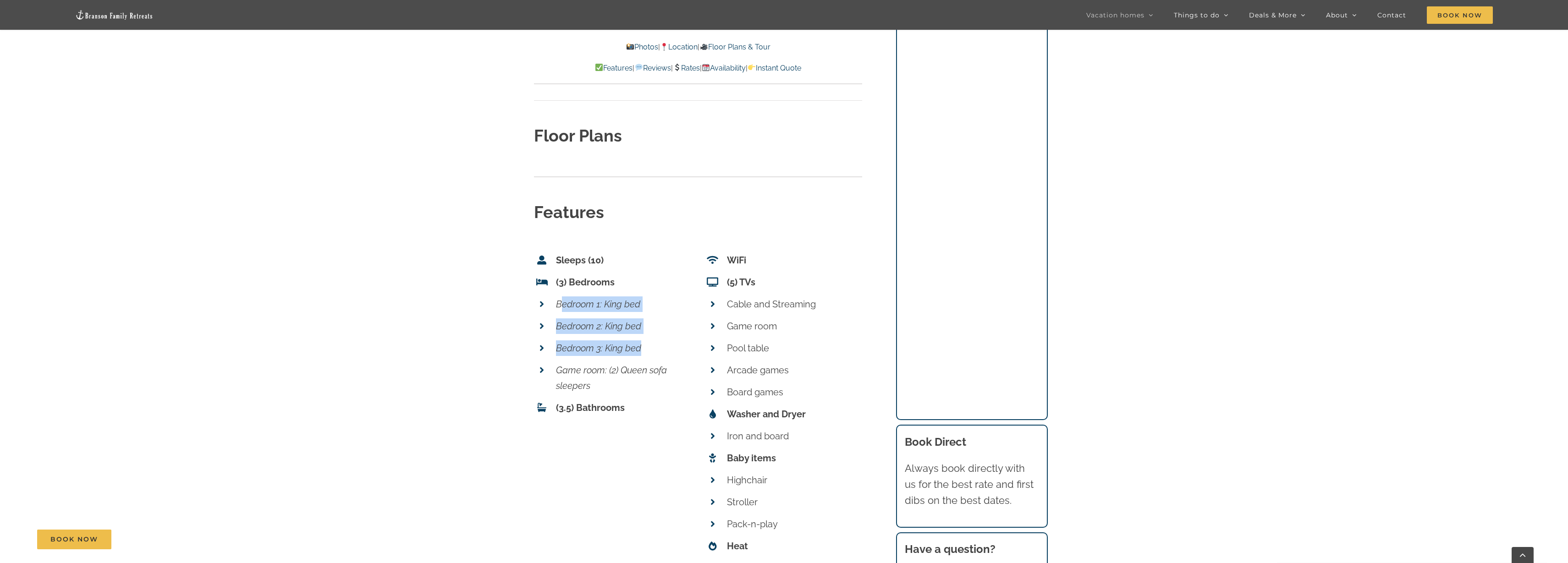
click at [666, 295] on ul "Sleeps (10) (3) Bedrooms Bedroom 1: King bed Bedroom 2: King bed Bedroom 3: Kin…" at bounding box center [613, 336] width 158 height 166
click at [666, 340] on p "Bedroom 3: King bed" at bounding box center [624, 348] width 136 height 15
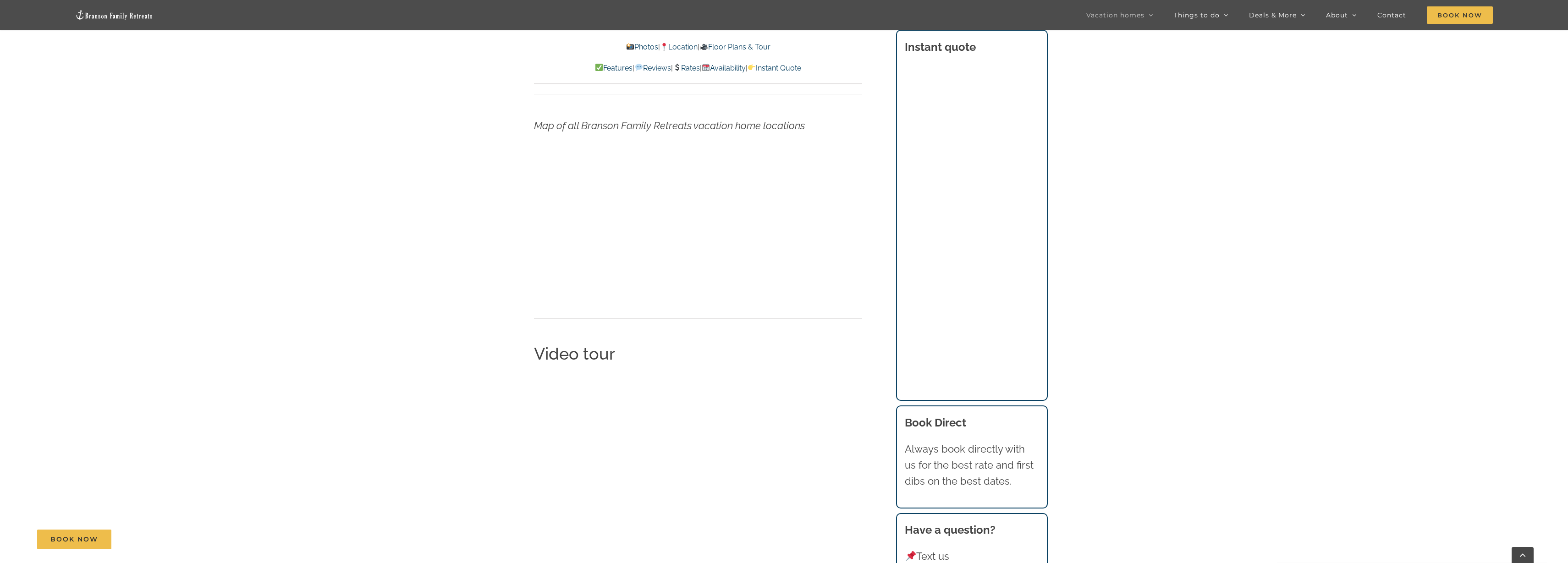
scroll to position [3131, 0]
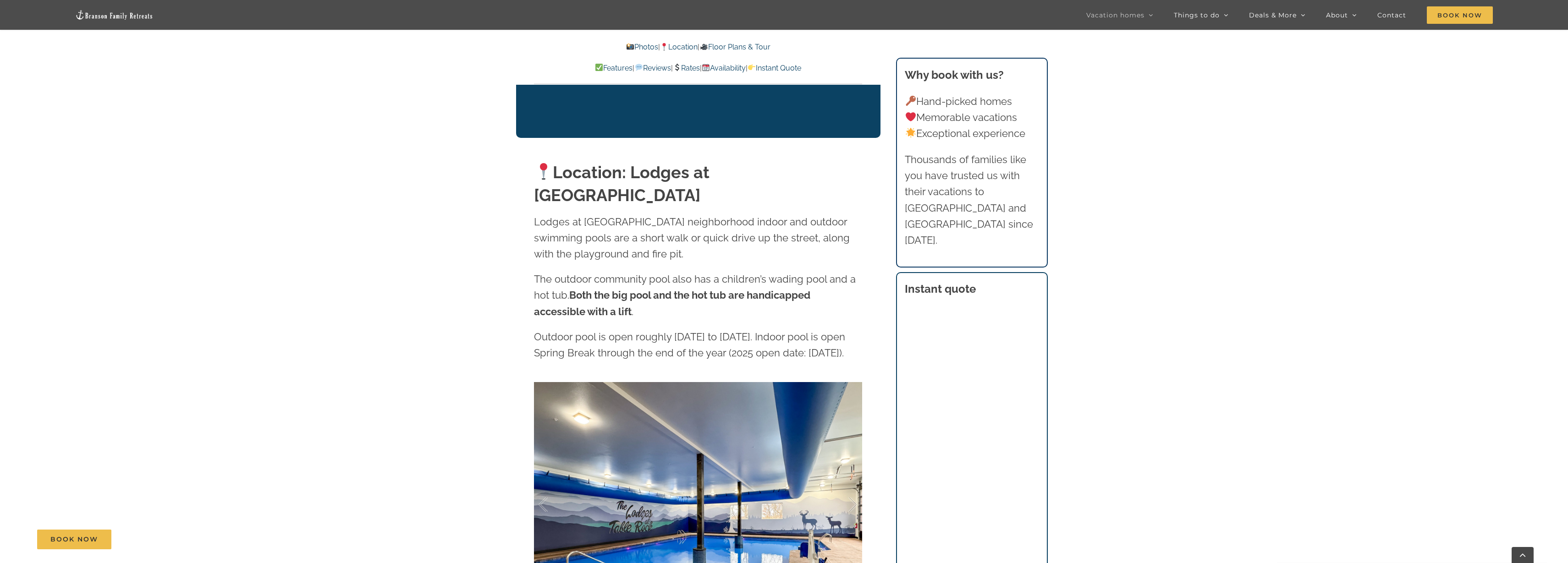
drag, startPoint x: 543, startPoint y: 369, endPoint x: 381, endPoint y: 345, distance: 163.8
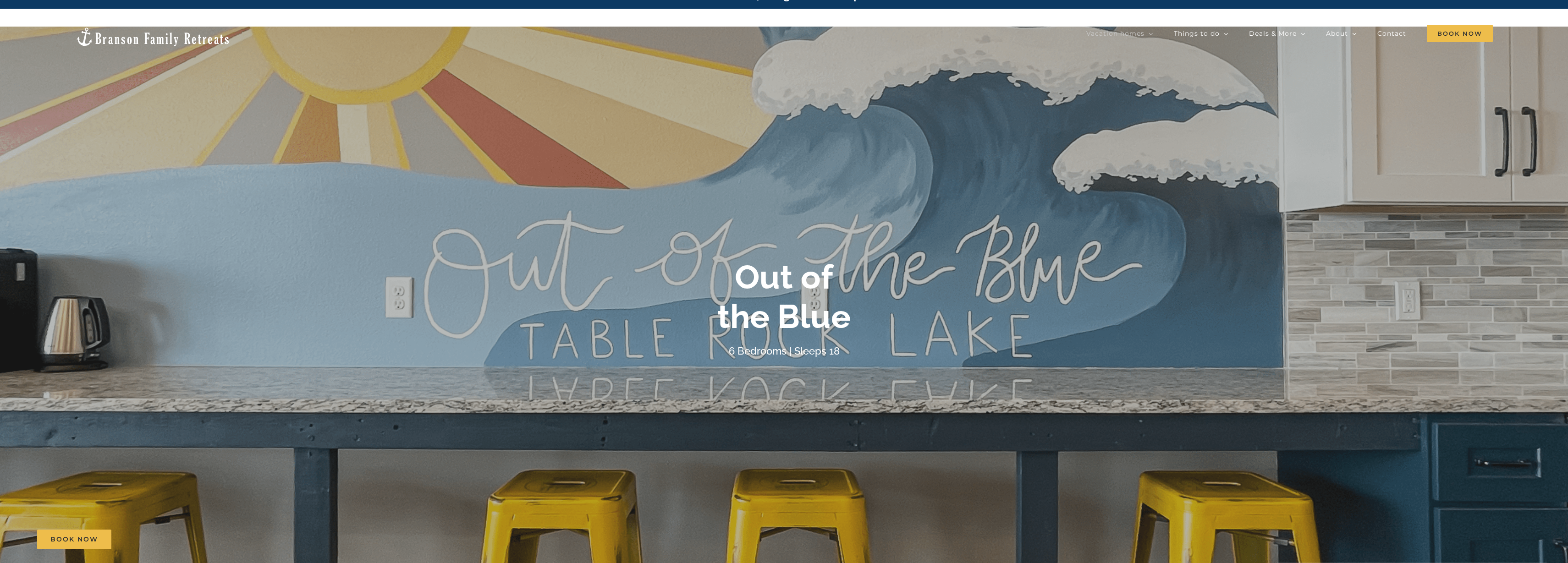
scroll to position [0, 0]
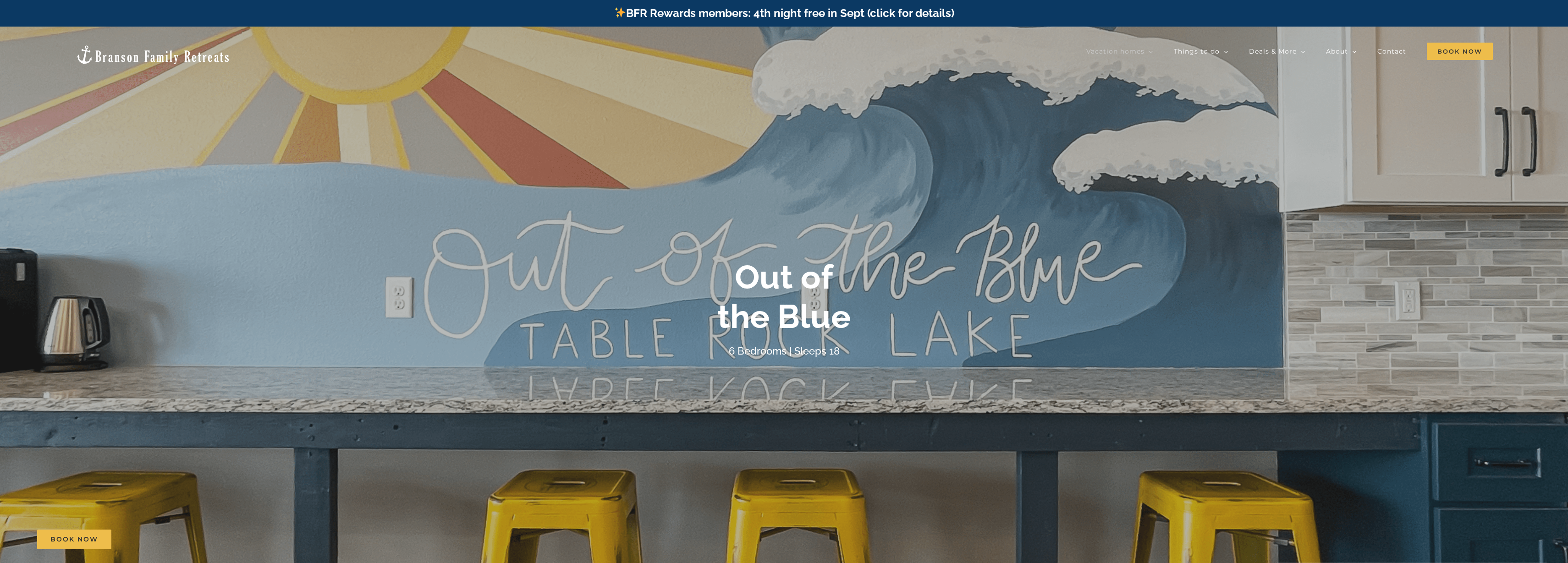
click at [818, 189] on div at bounding box center [784, 308] width 1568 height 563
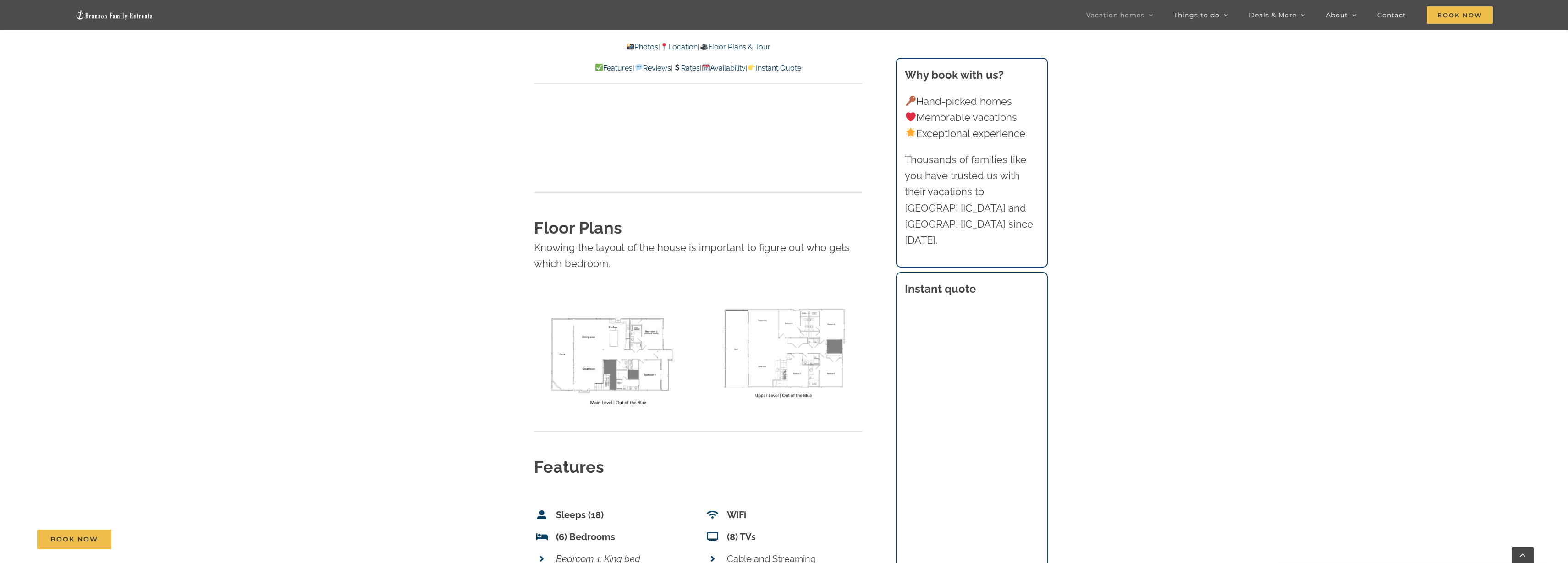
scroll to position [3456, 0]
click at [626, 309] on img at bounding box center [613, 359] width 158 height 121
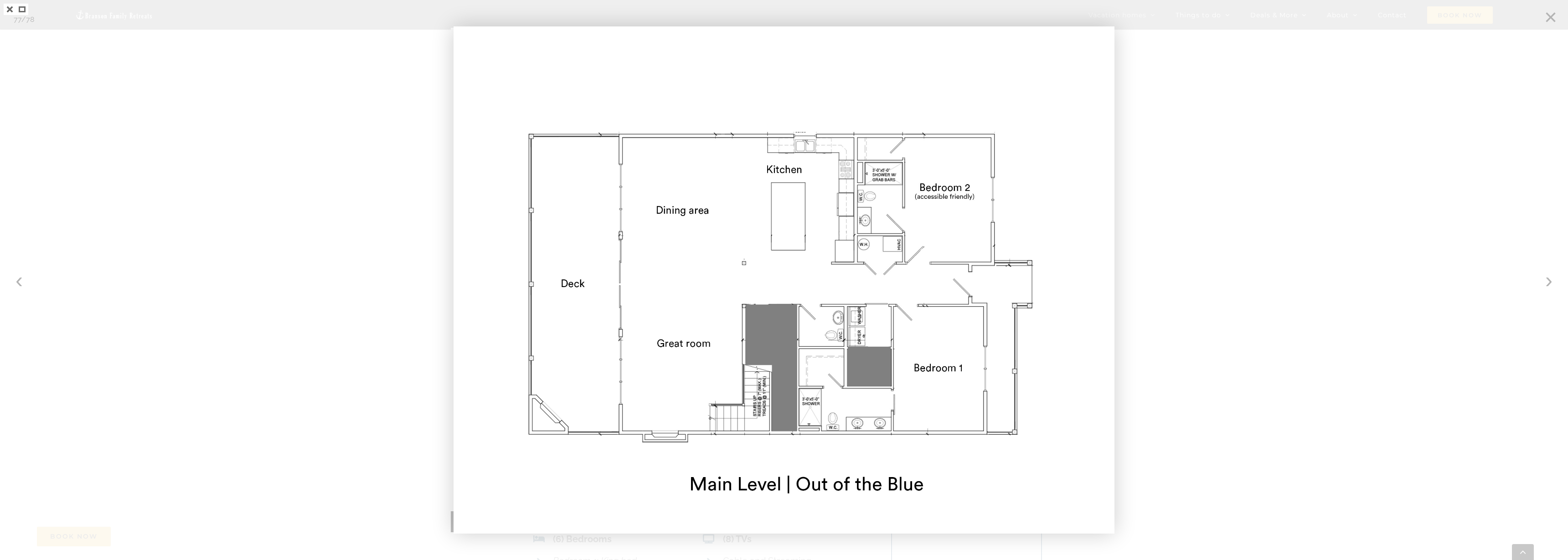
click at [1551, 282] on div at bounding box center [784, 280] width 1568 height 560
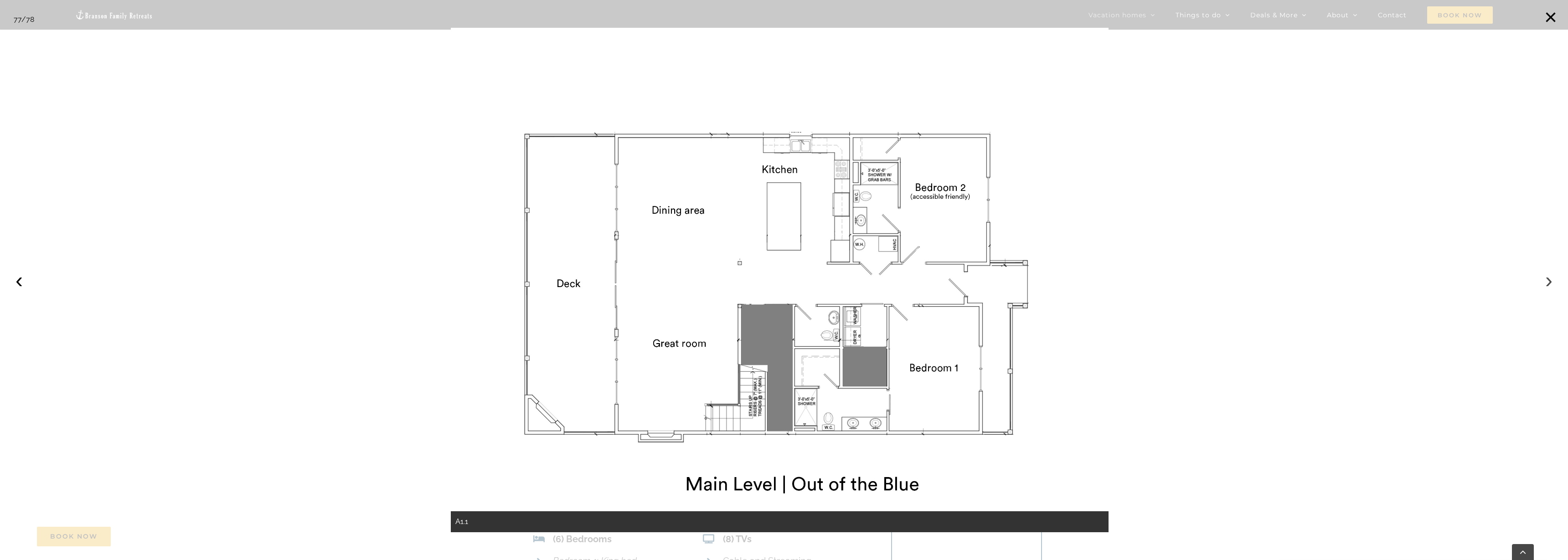
click at [1548, 283] on button "›" at bounding box center [1549, 280] width 20 height 20
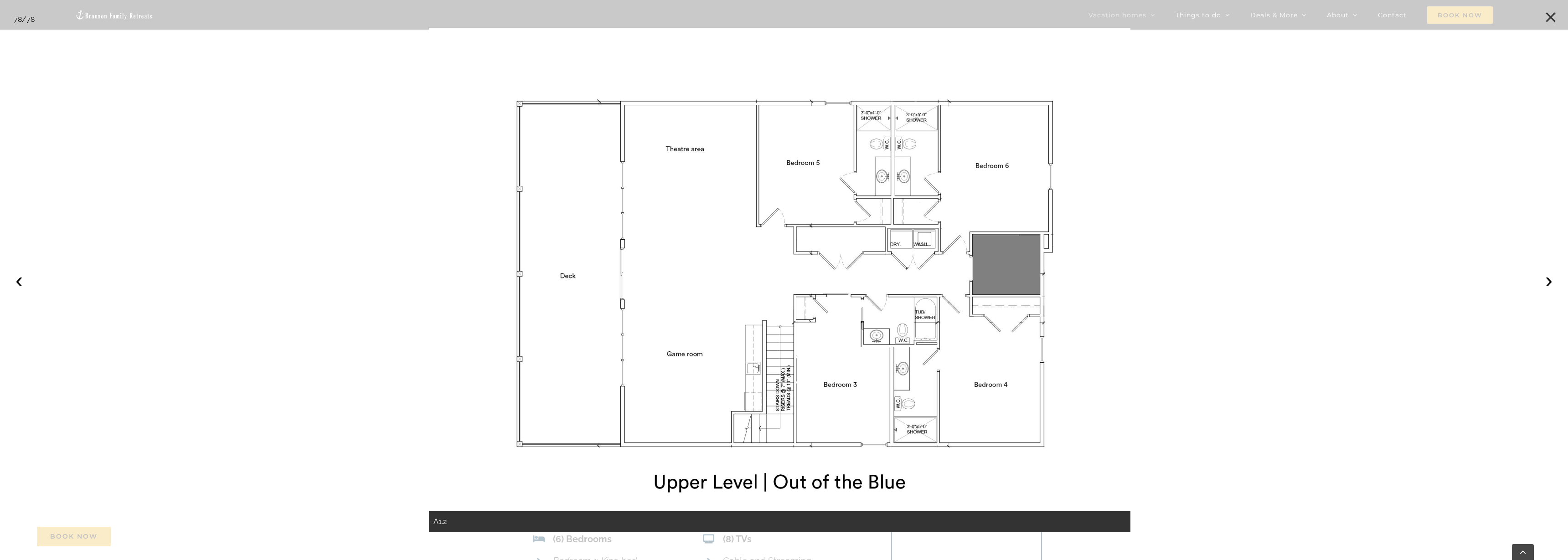
click at [1550, 16] on button "×" at bounding box center [1550, 17] width 20 height 20
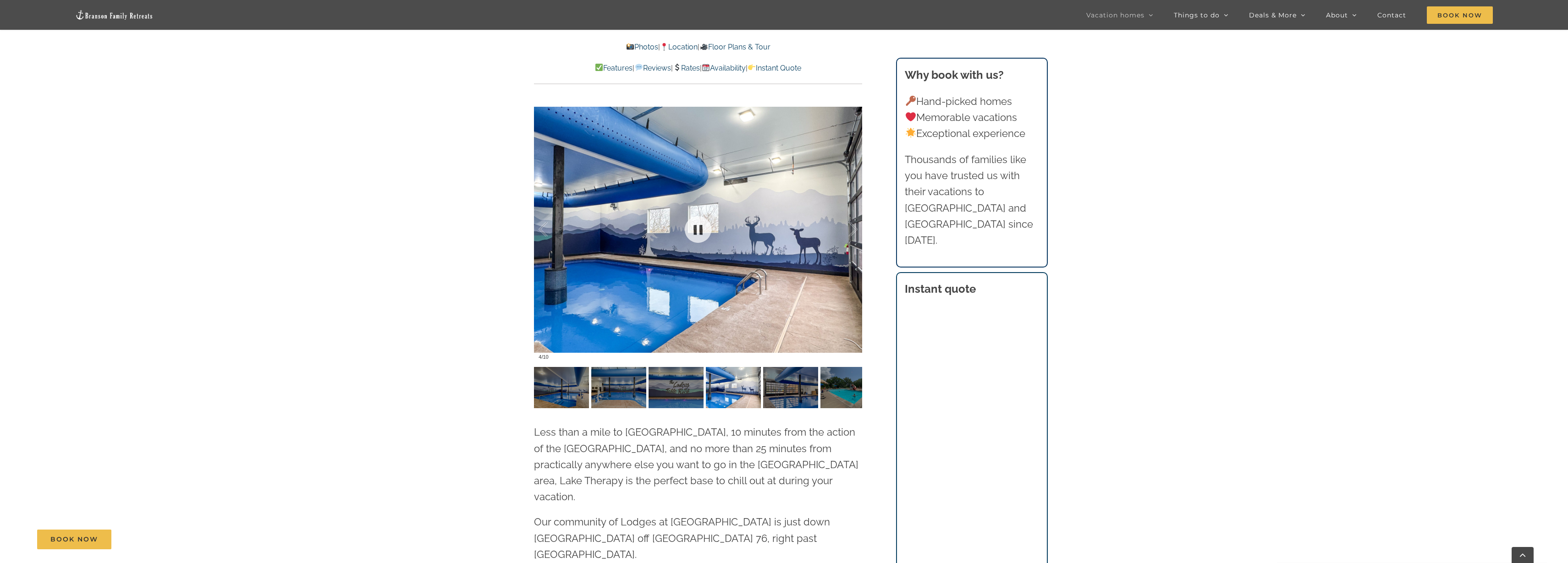
scroll to position [2425, 0]
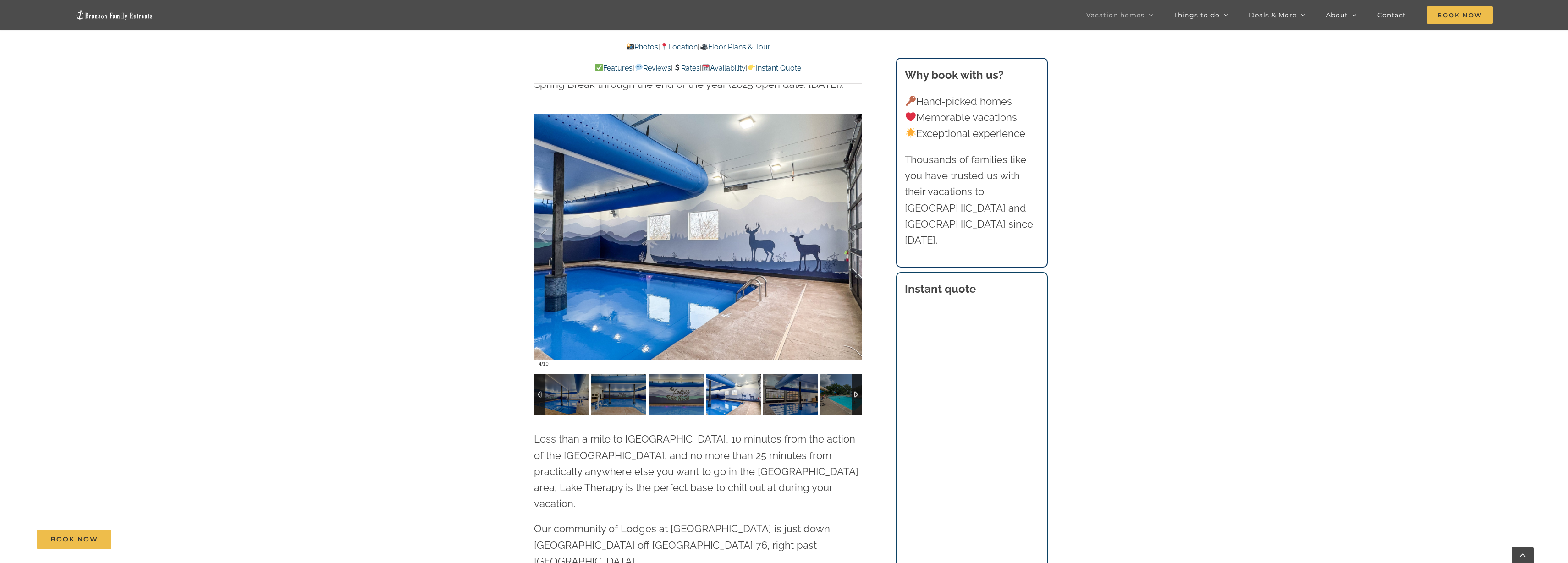
click at [756, 374] on img at bounding box center [733, 394] width 55 height 41
click at [687, 374] on img at bounding box center [676, 394] width 55 height 41
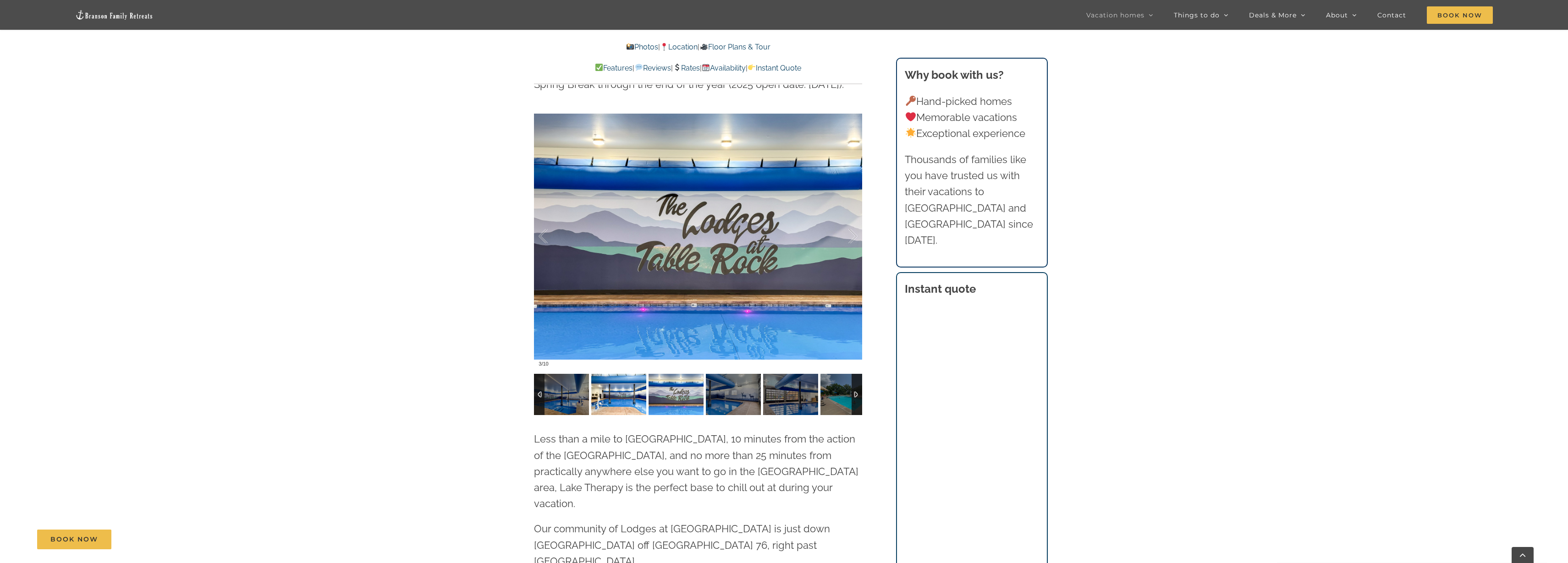
click at [627, 374] on img at bounding box center [619, 394] width 55 height 41
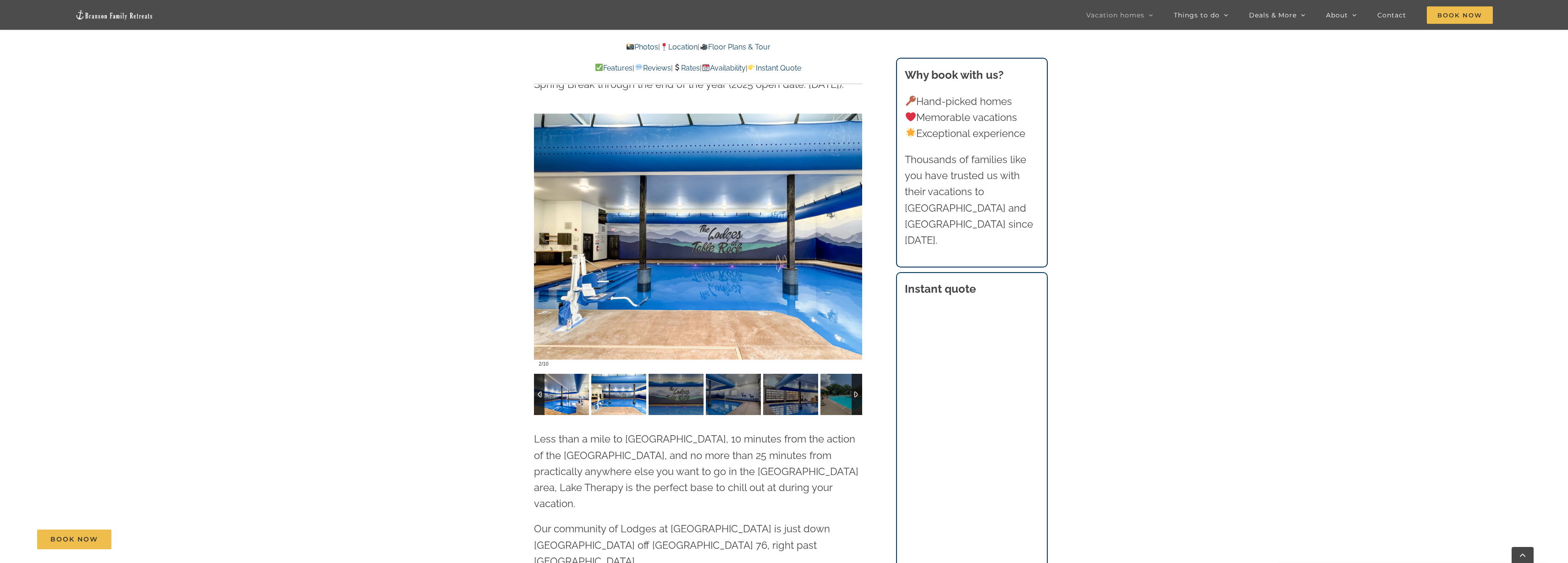
click at [571, 374] on img at bounding box center [561, 394] width 55 height 41
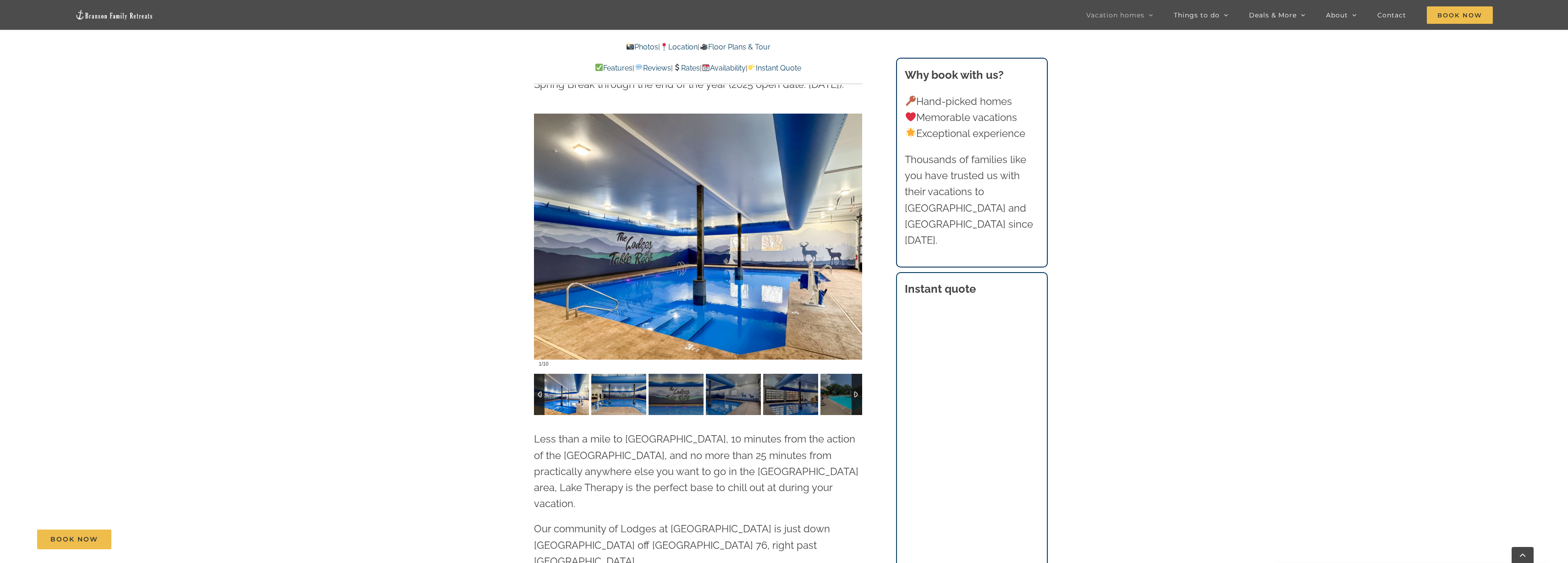
click at [574, 379] on img at bounding box center [561, 394] width 55 height 41
click at [608, 376] on img at bounding box center [619, 394] width 55 height 41
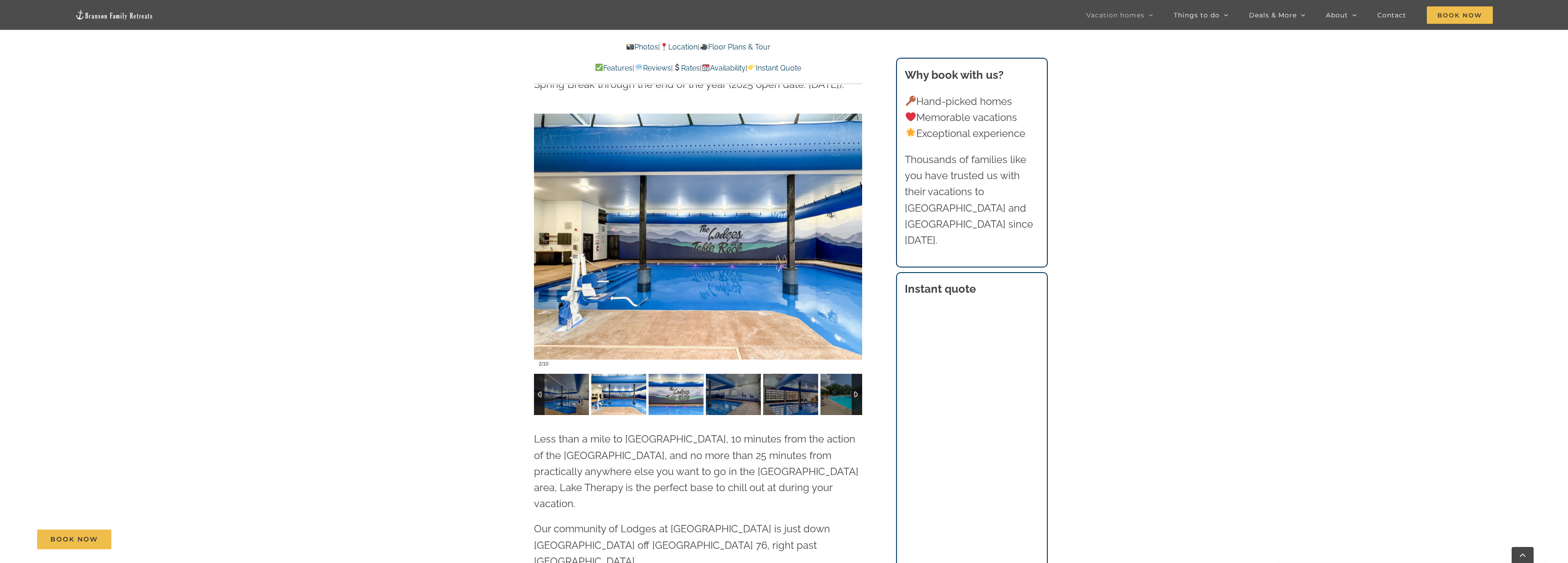
click at [691, 378] on img at bounding box center [676, 394] width 55 height 41
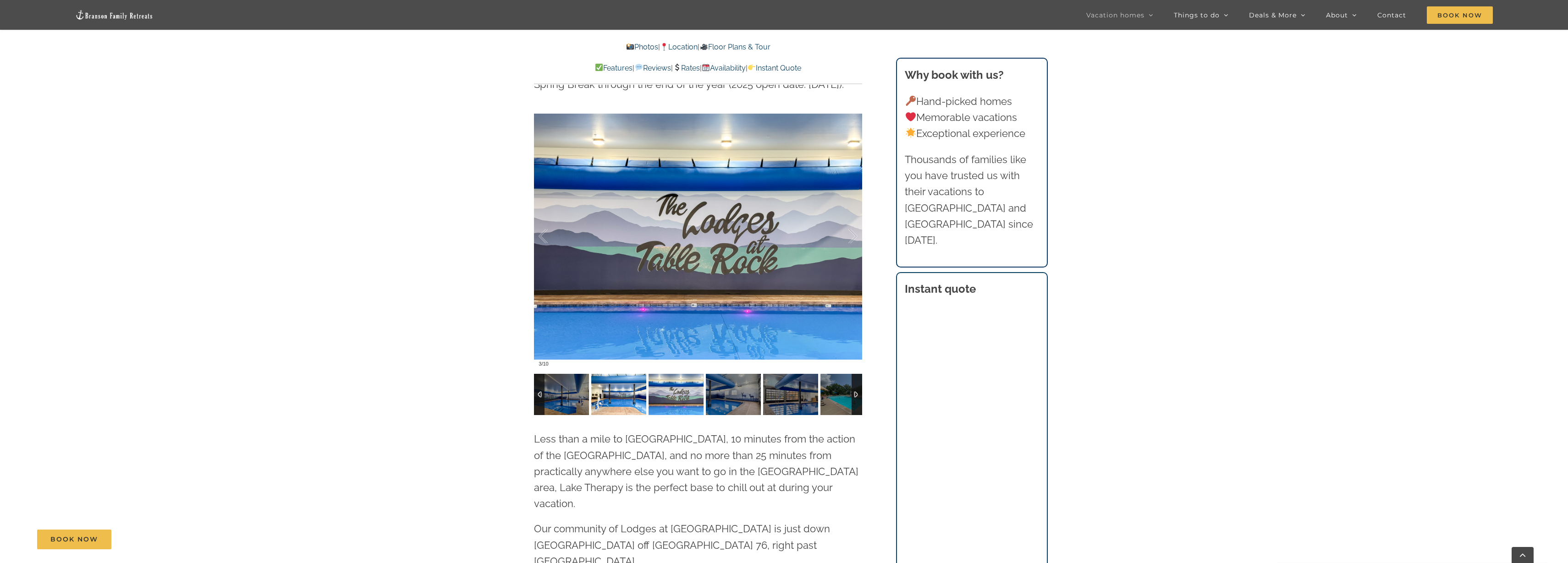
click at [612, 382] on img at bounding box center [619, 394] width 55 height 41
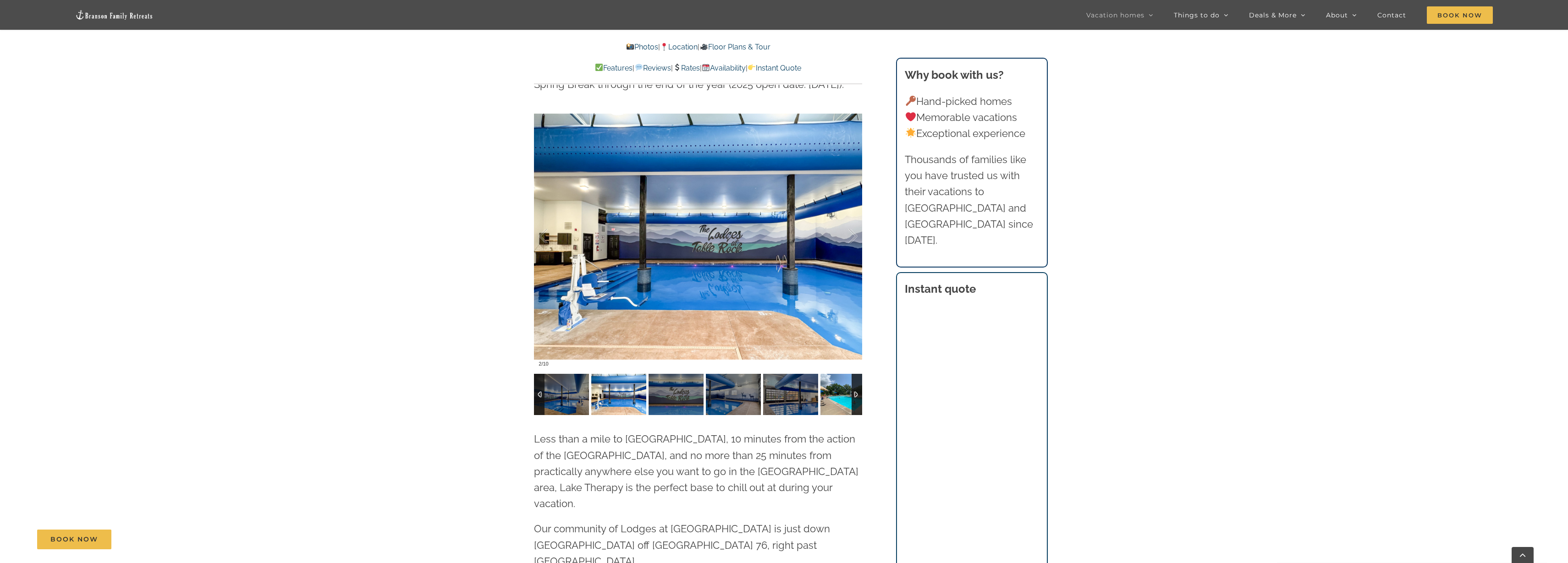
click at [831, 374] on img at bounding box center [848, 394] width 55 height 41
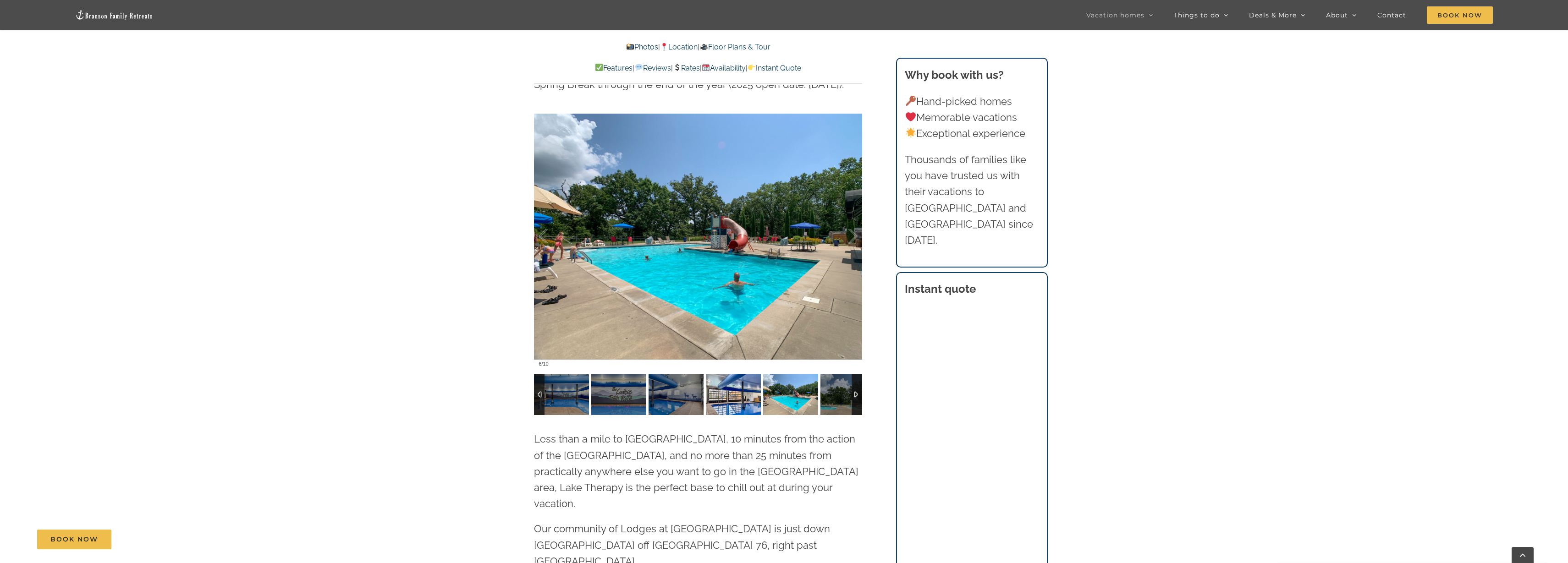
click at [744, 376] on img at bounding box center [733, 394] width 55 height 41
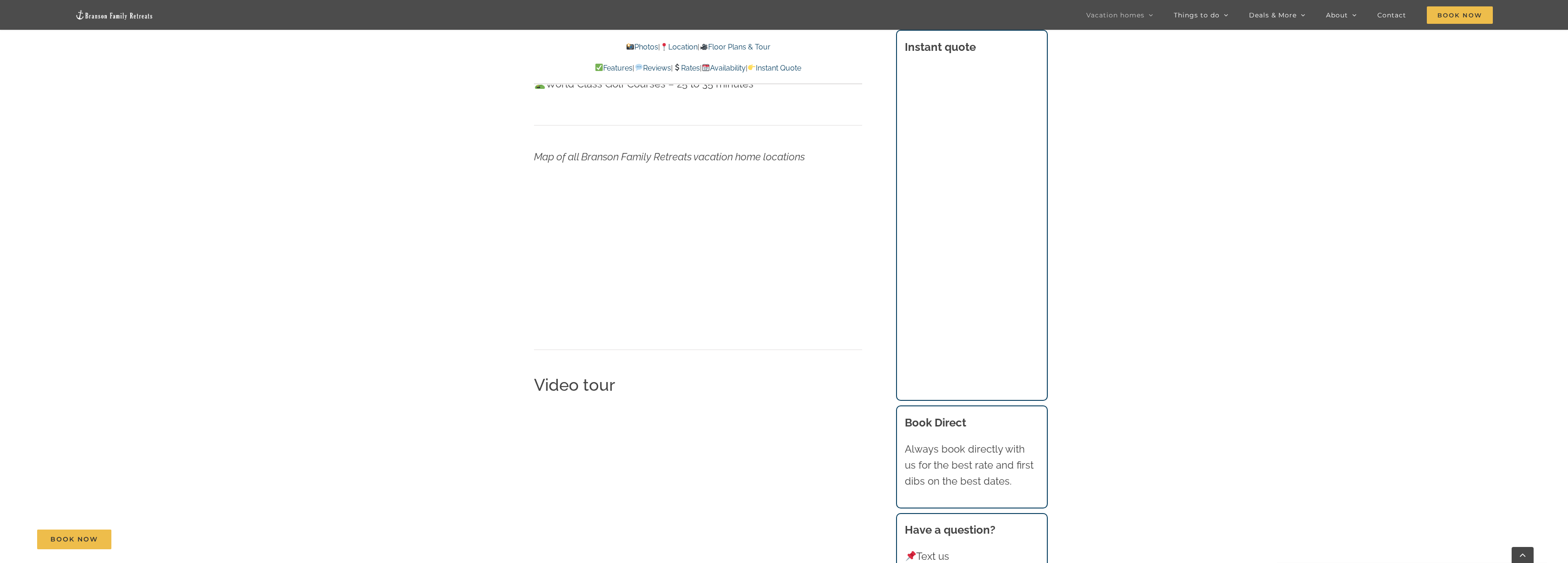
scroll to position [3170, 0]
